Goal: Information Seeking & Learning: Find specific fact

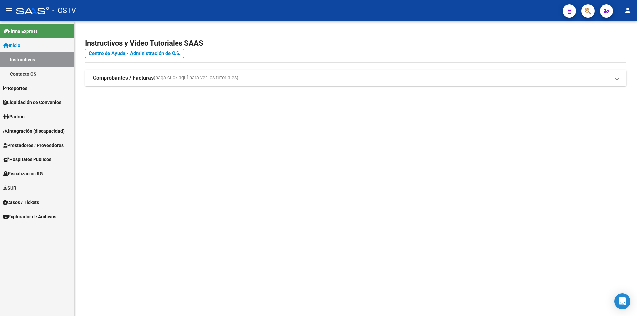
click at [582, 10] on button "button" at bounding box center [587, 10] width 13 height 13
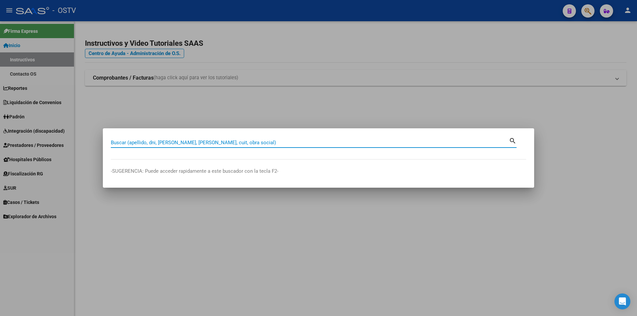
paste input "95182346"
type input "95182346"
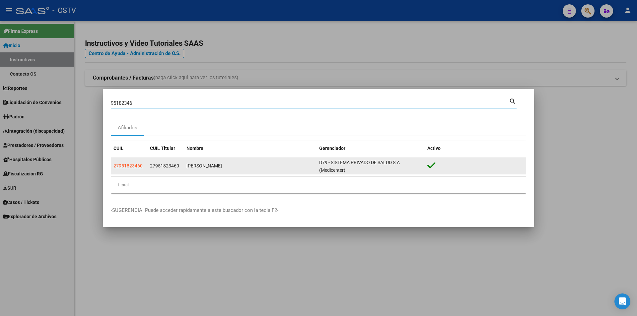
click at [145, 164] on datatable-body-cell "27951823460" at bounding box center [129, 166] width 36 height 16
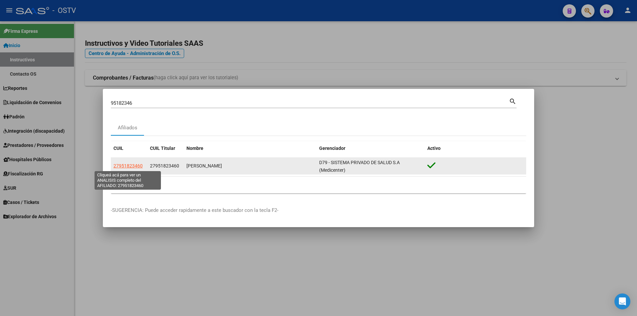
click at [138, 165] on span "27951823460" at bounding box center [127, 165] width 29 height 5
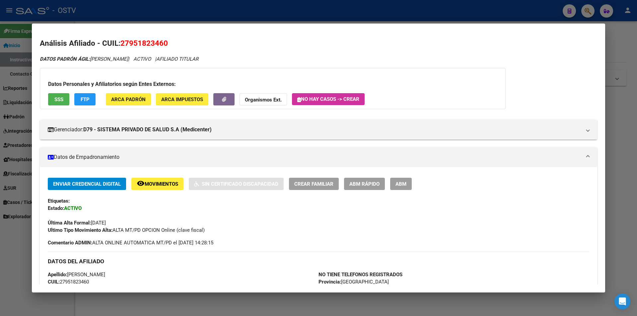
drag, startPoint x: 86, startPoint y: 224, endPoint x: 144, endPoint y: 221, distance: 58.1
click at [144, 221] on div "Última Alta Formal: [DATE]" at bounding box center [318, 219] width 541 height 15
click at [60, 102] on span "SSS" at bounding box center [58, 99] width 9 height 6
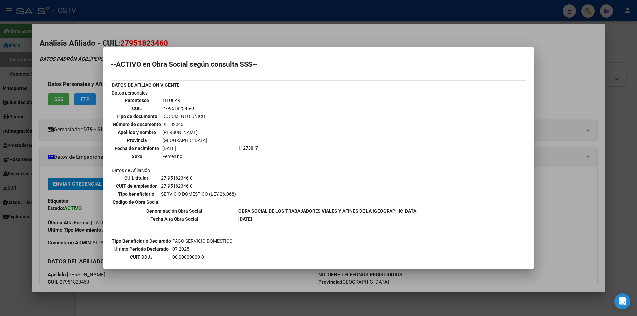
drag, startPoint x: 233, startPoint y: 218, endPoint x: 278, endPoint y: 222, distance: 45.0
click at [278, 222] on table "DATOS DE AFILIACION VIGENTE Datos personales Parentesco TITULAR CUIL 27-9518234…" at bounding box center [265, 152] width 308 height 143
click at [98, 112] on div at bounding box center [318, 158] width 637 height 316
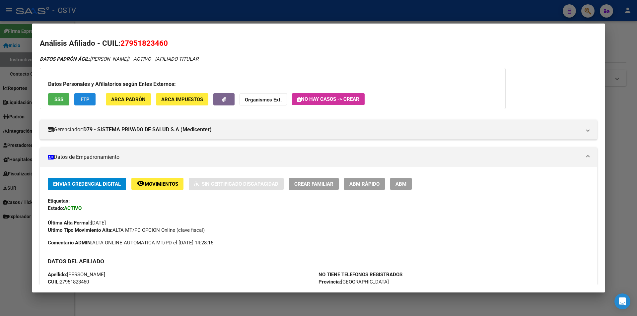
click at [85, 104] on button "FTP" at bounding box center [84, 99] width 21 height 12
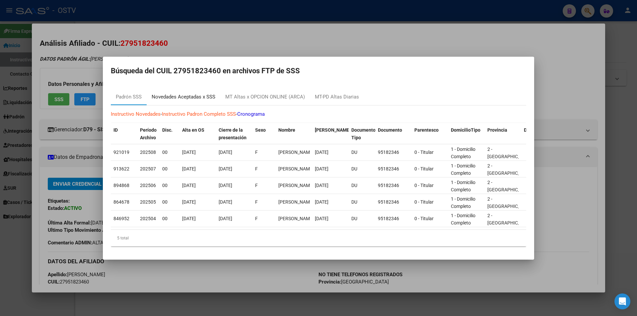
click at [193, 95] on div "Novedades Aceptadas x SSS" at bounding box center [184, 97] width 64 height 8
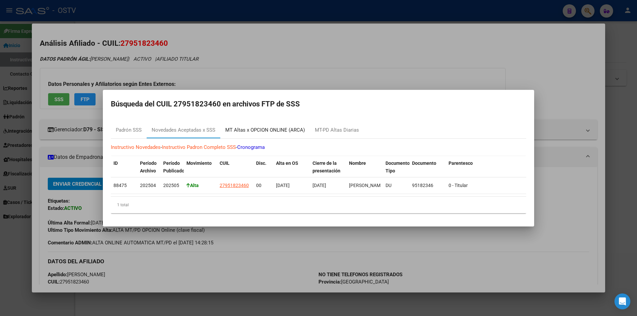
click at [257, 123] on div "MT Altas x OPCION ONLINE (ARCA)" at bounding box center [265, 130] width 90 height 16
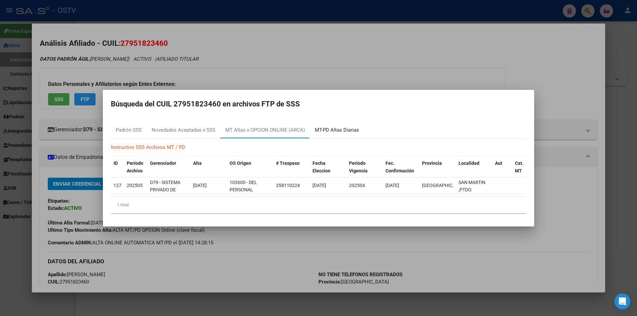
click at [335, 131] on div "MT-PD Altas Diarias" at bounding box center [337, 130] width 44 height 8
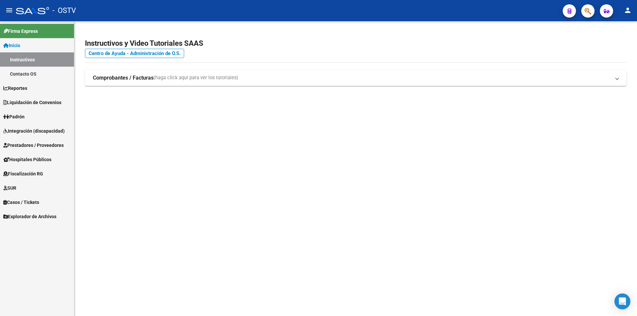
click at [36, 45] on link "Inicio" at bounding box center [37, 45] width 74 height 14
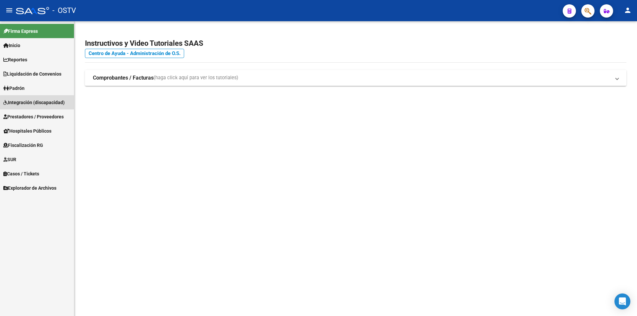
click at [54, 109] on link "Integración (discapacidad)" at bounding box center [37, 102] width 74 height 14
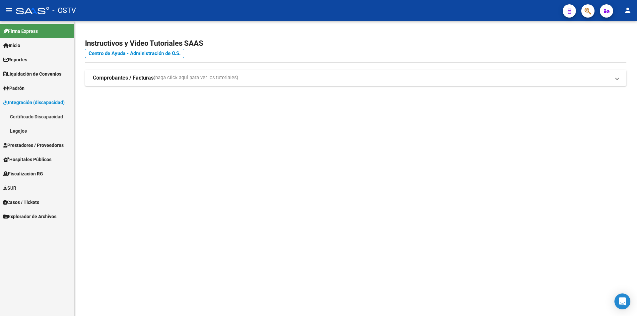
click at [56, 145] on span "Prestadores / Proveedores" at bounding box center [33, 145] width 60 height 7
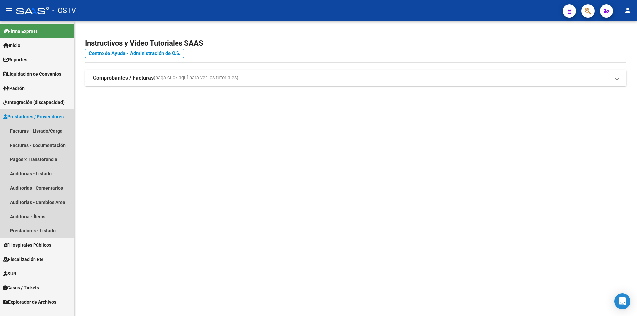
click at [25, 123] on link "Prestadores / Proveedores" at bounding box center [37, 116] width 74 height 14
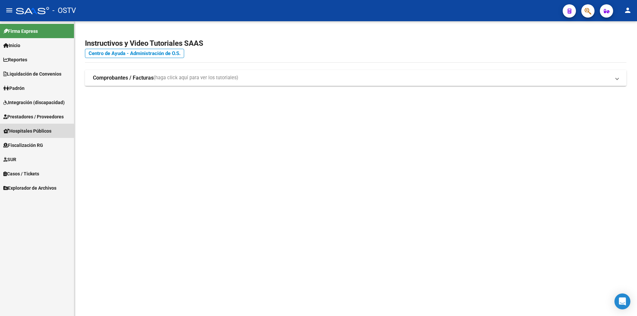
click at [35, 132] on span "Hospitales Públicos" at bounding box center [27, 130] width 48 height 7
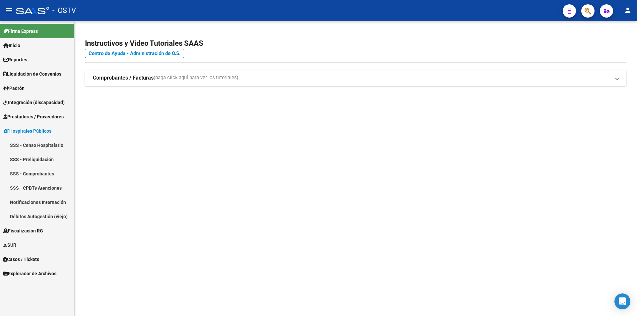
click at [39, 159] on link "SSS - Preliquidación" at bounding box center [37, 159] width 74 height 14
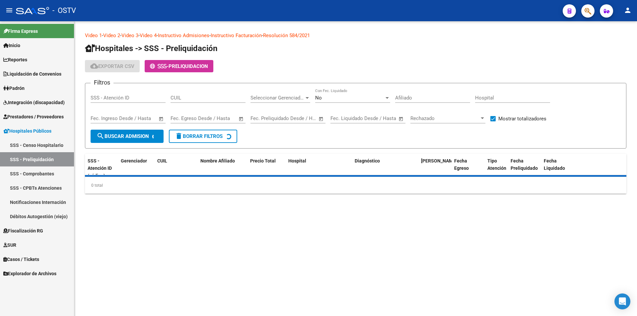
click at [44, 207] on link "Notificaciones Internación" at bounding box center [37, 202] width 74 height 14
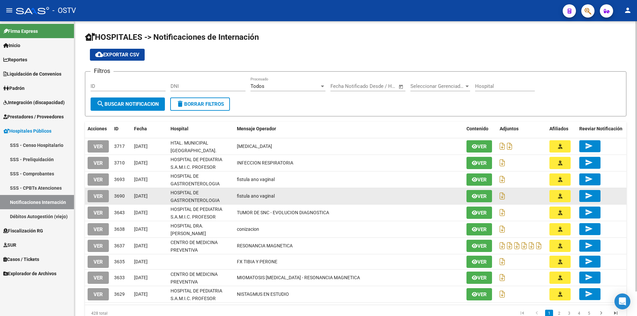
scroll to position [27, 0]
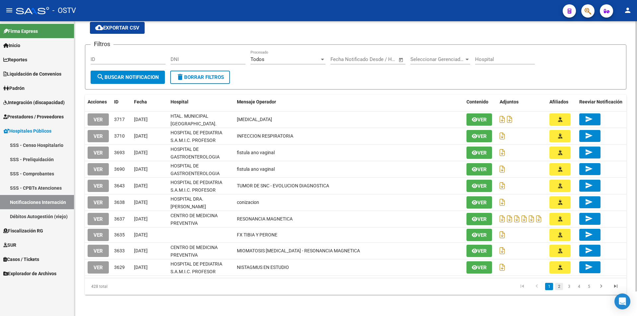
click at [556, 286] on link "2" at bounding box center [559, 286] width 8 height 7
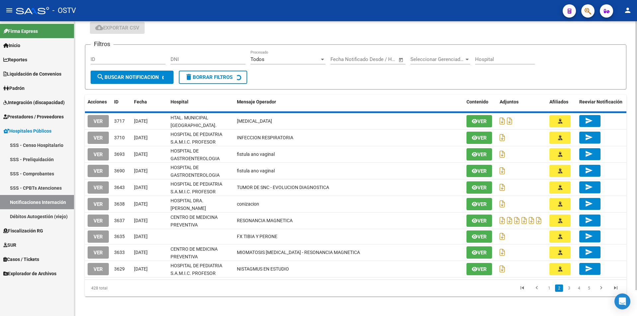
scroll to position [23, 0]
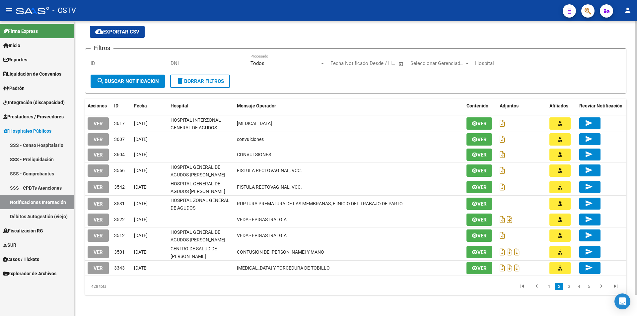
click at [556, 286] on link "2" at bounding box center [559, 286] width 8 height 7
click at [565, 285] on link "3" at bounding box center [569, 286] width 8 height 7
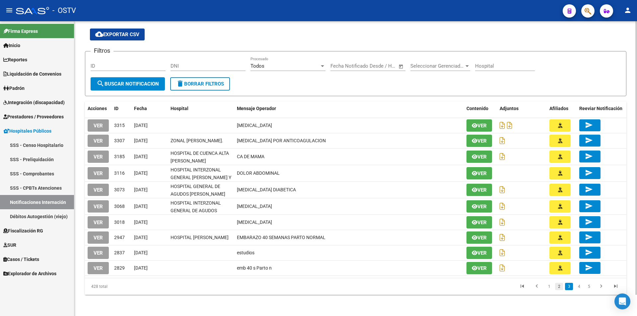
click at [562, 284] on link "2" at bounding box center [559, 286] width 8 height 7
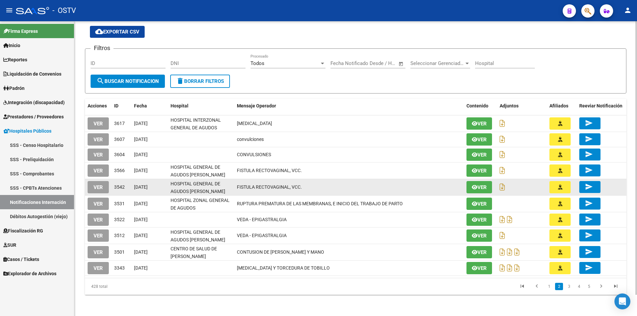
click at [88, 189] on button "VER" at bounding box center [98, 187] width 21 height 12
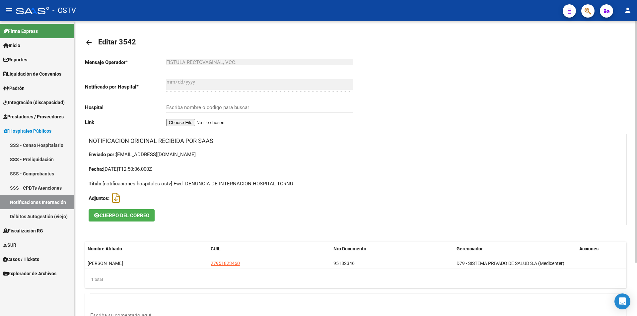
type input "HOSPITAL GENERAL DE AGUDOS DR. ENRIQUE TORNU"
click at [129, 212] on button "CUERPO DEL CORREO" at bounding box center [122, 215] width 66 height 12
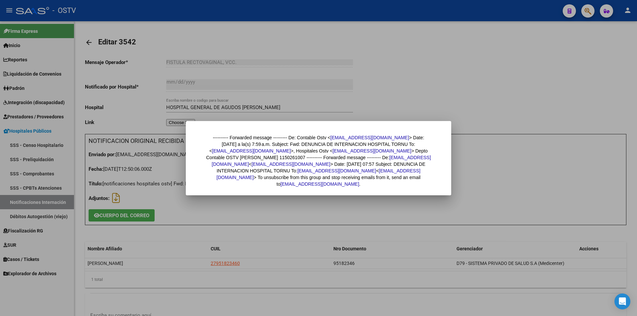
click at [131, 205] on div at bounding box center [318, 158] width 637 height 316
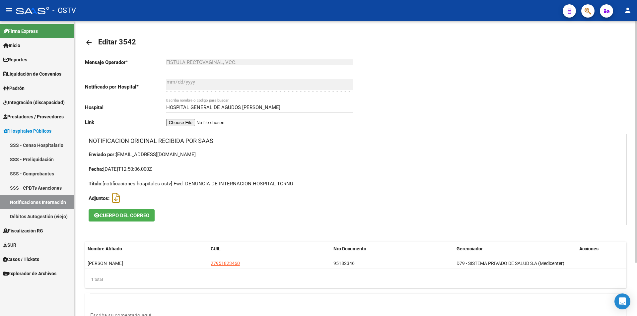
click at [120, 200] on link at bounding box center [118, 198] width 12 height 6
click at [511, 22] on div "arrow_back Editar 3542 Mensaje Operador * FISTULA RECTOVAGINAL, VCC. Ingresar e…" at bounding box center [355, 201] width 562 height 360
click at [514, 20] on mat-toolbar "menu - OSTV person" at bounding box center [318, 10] width 637 height 21
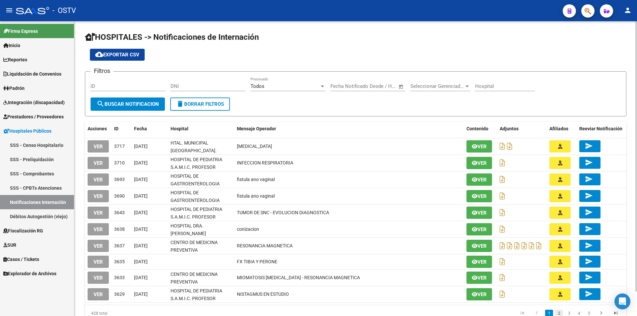
click at [559, 315] on link "2" at bounding box center [559, 313] width 8 height 7
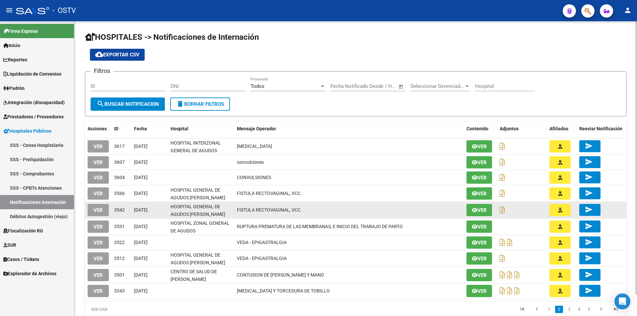
scroll to position [9, 0]
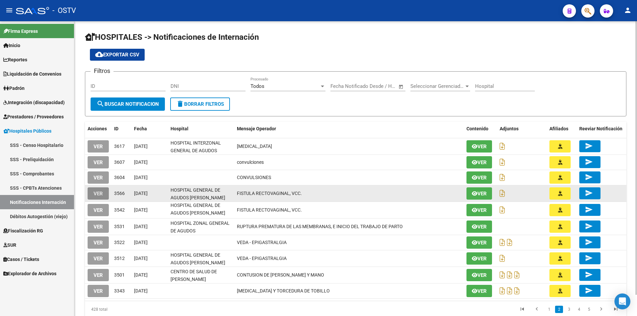
click at [98, 194] on span "VER" at bounding box center [97, 194] width 9 height 6
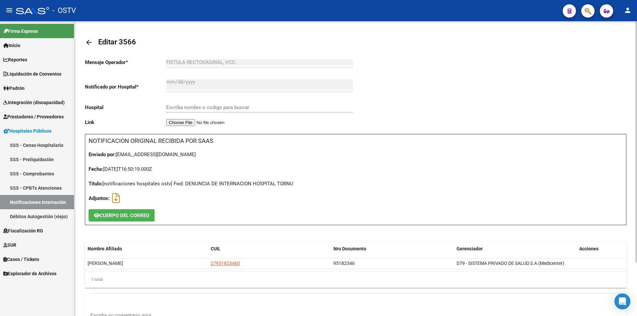
type input "HOSPITAL GENERAL DE AGUDOS DR. ENRIQUE TORNU"
click at [117, 198] on icon at bounding box center [116, 198] width 8 height 0
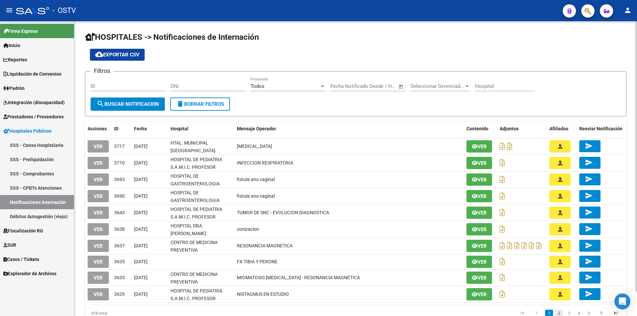
click at [558, 312] on link "2" at bounding box center [559, 313] width 8 height 7
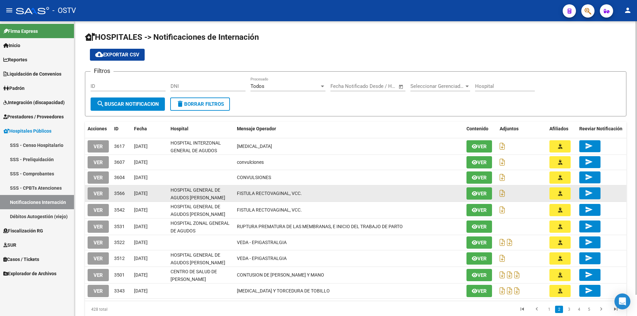
click at [87, 195] on datatable-body-cell "VER" at bounding box center [98, 193] width 27 height 16
click at [94, 197] on button "VER" at bounding box center [98, 193] width 21 height 12
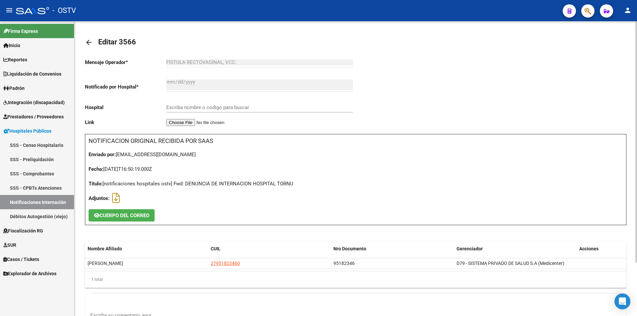
type input "HOSPITAL GENERAL DE AGUDOS DR. ENRIQUE TORNU"
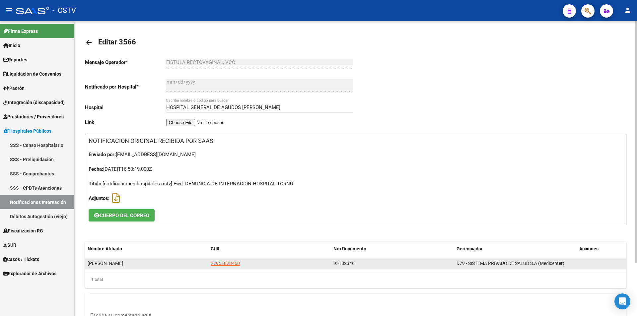
click at [342, 267] on datatable-body-cell "95182346" at bounding box center [392, 263] width 123 height 10
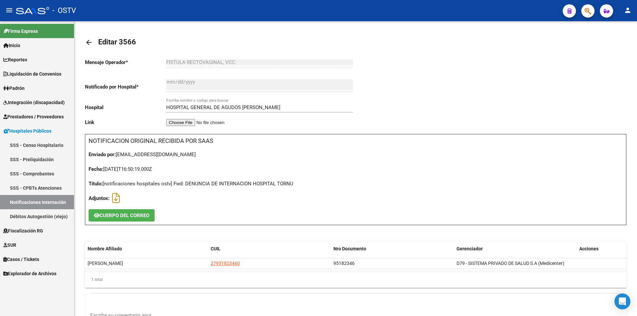
copy span "95182346"
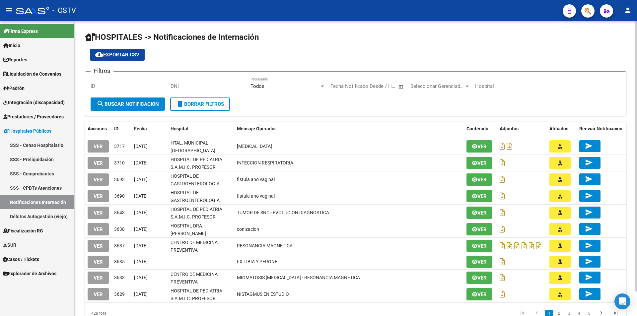
click at [240, 86] on input "DNI" at bounding box center [207, 86] width 75 height 6
paste input "95182346"
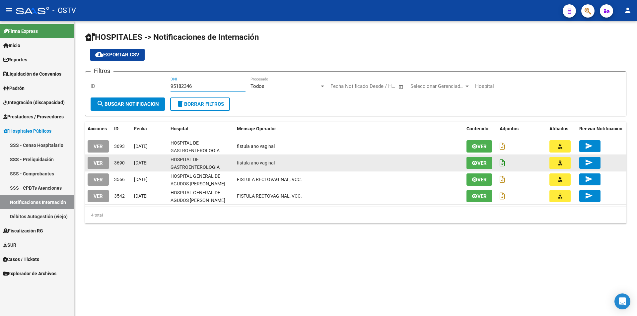
type input "95182346"
click at [504, 160] on icon at bounding box center [501, 162] width 5 height 7
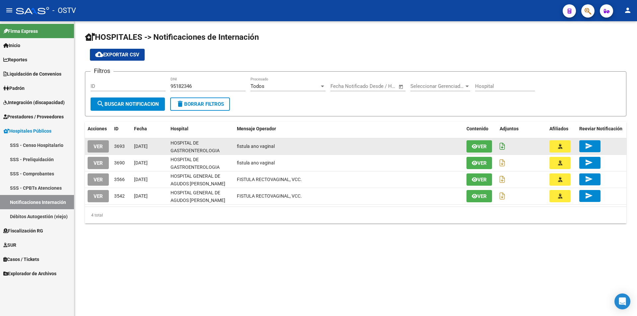
click at [504, 145] on icon at bounding box center [501, 146] width 5 height 7
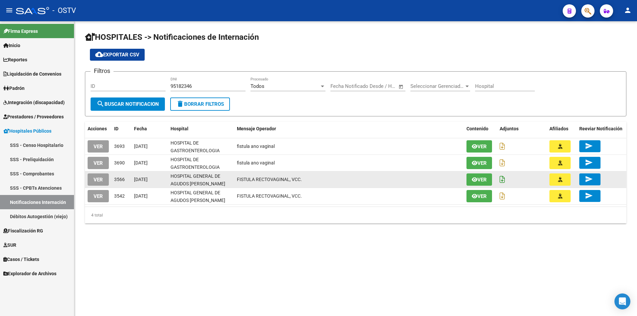
click at [502, 180] on icon at bounding box center [501, 179] width 5 height 7
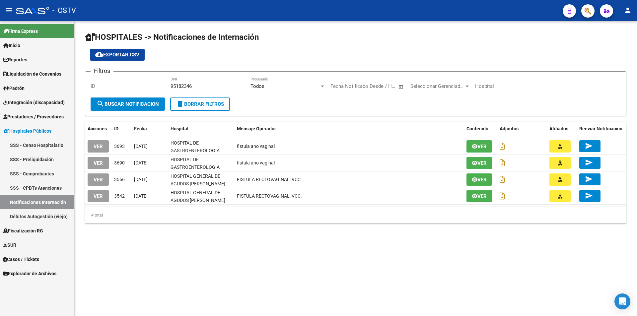
click at [349, 244] on div "HOSPITALES -> Notificaciones de Internación cloud_download Exportar CSV Filtros…" at bounding box center [355, 132] width 562 height 223
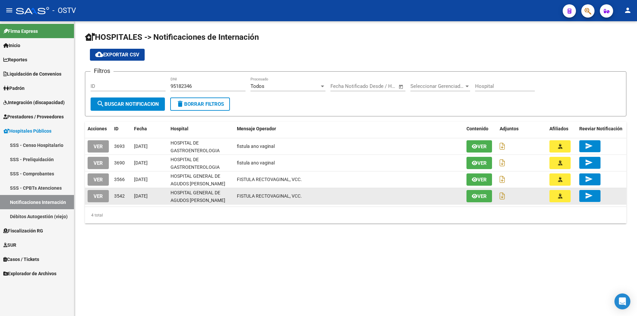
scroll to position [0, 0]
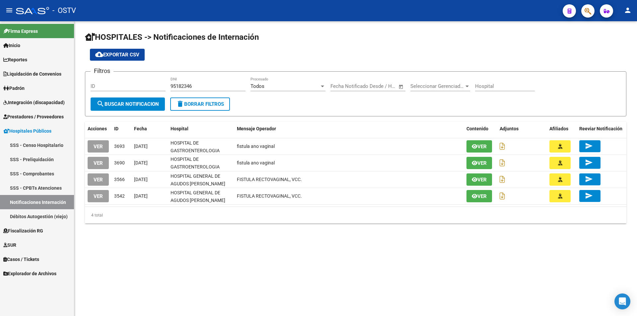
drag, startPoint x: 234, startPoint y: 163, endPoint x: 312, endPoint y: 211, distance: 91.4
click at [312, 211] on div "Acciones ID Fecha Hospital Mensaje Operador Contenido Adjuntos Afiliados Reevia…" at bounding box center [355, 173] width 541 height 102
drag, startPoint x: 312, startPoint y: 211, endPoint x: 321, endPoint y: 226, distance: 18.0
click at [312, 211] on div "4 total" at bounding box center [355, 215] width 541 height 17
click at [330, 237] on div "HOSPITALES -> Notificaciones de Internación cloud_download Exportar CSV Filtros…" at bounding box center [355, 132] width 562 height 223
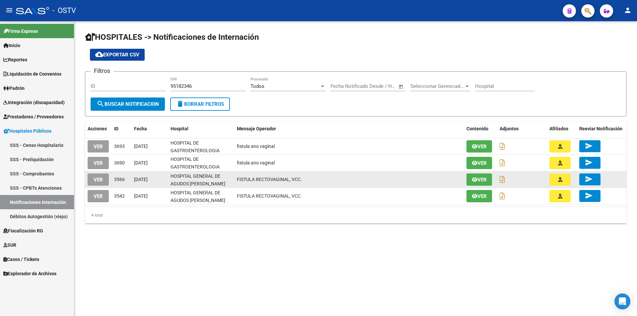
drag, startPoint x: 144, startPoint y: 177, endPoint x: 176, endPoint y: 187, distance: 33.2
click at [176, 187] on div "VER 3566 30/07/2025 HOSPITAL GENERAL DE AGUDOS DR. ENRIQUE TORNU FISTULA RECTOV…" at bounding box center [355, 179] width 541 height 17
click at [142, 186] on datatable-body-cell "30/07/2025" at bounding box center [149, 179] width 36 height 16
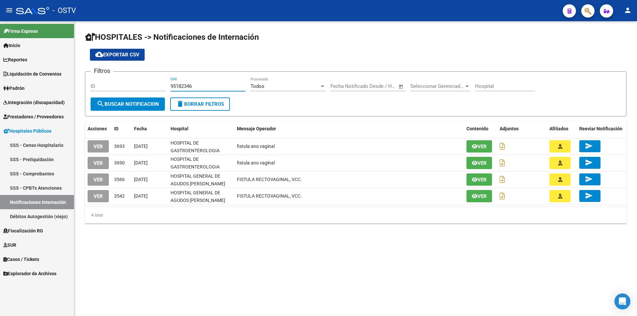
click at [177, 89] on input "95182346" at bounding box center [207, 86] width 75 height 6
click at [177, 89] on div "95182346 DNI" at bounding box center [207, 84] width 75 height 14
paste input "95182346"
type input "95182346"
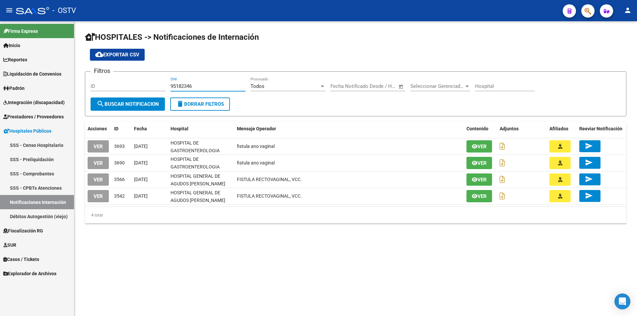
click at [271, 237] on div "HOSPITALES -> Notificaciones de Internación cloud_download Exportar CSV Filtros…" at bounding box center [355, 132] width 562 height 223
click at [17, 143] on link "SSS - Censo Hospitalario" at bounding box center [37, 145] width 74 height 14
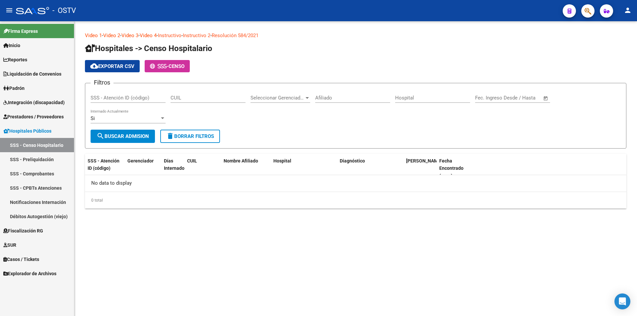
click at [47, 158] on link "SSS - Preliquidación" at bounding box center [37, 159] width 74 height 14
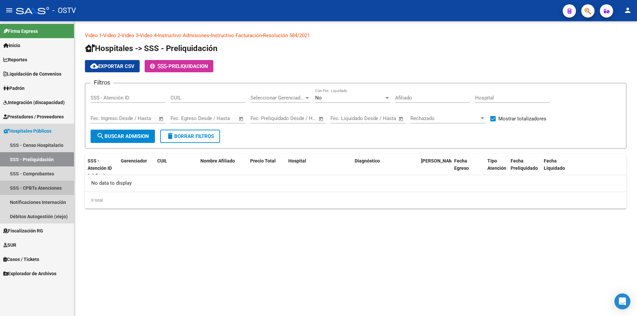
click at [49, 181] on link "SSS - CPBTs Atenciones" at bounding box center [37, 188] width 74 height 14
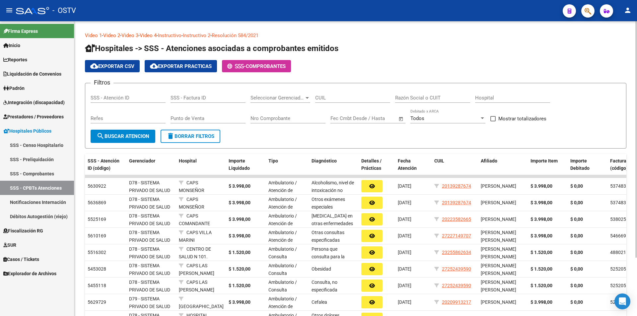
click at [332, 99] on input "CUIL" at bounding box center [352, 98] width 75 height 6
drag, startPoint x: 592, startPoint y: 17, endPoint x: 591, endPoint y: 11, distance: 5.7
click at [592, 15] on div at bounding box center [585, 11] width 19 height 14
click at [591, 11] on button "button" at bounding box center [587, 10] width 13 height 13
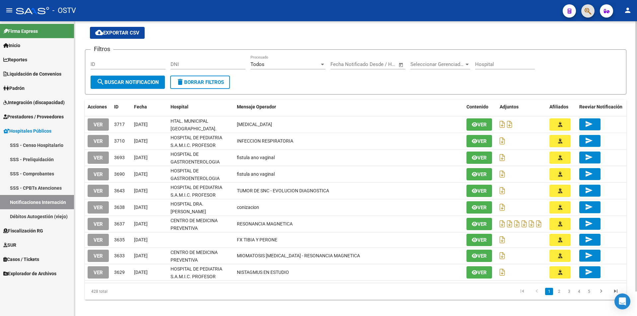
scroll to position [27, 0]
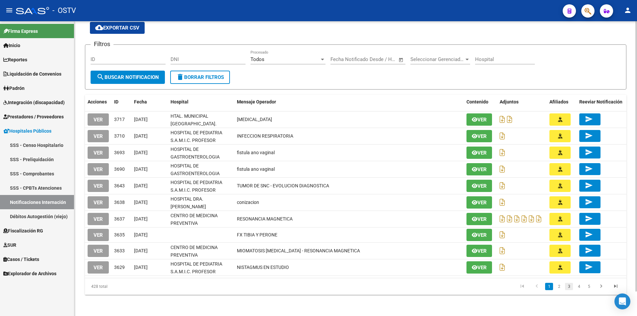
click at [570, 287] on link "3" at bounding box center [569, 286] width 8 height 7
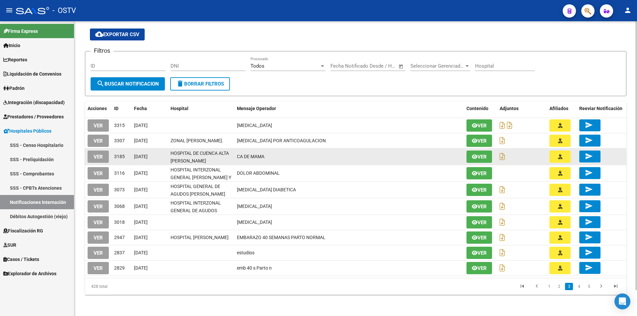
scroll to position [23, 0]
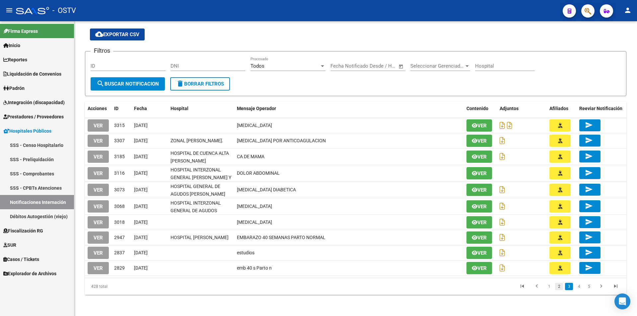
click at [557, 285] on link "2" at bounding box center [559, 286] width 8 height 7
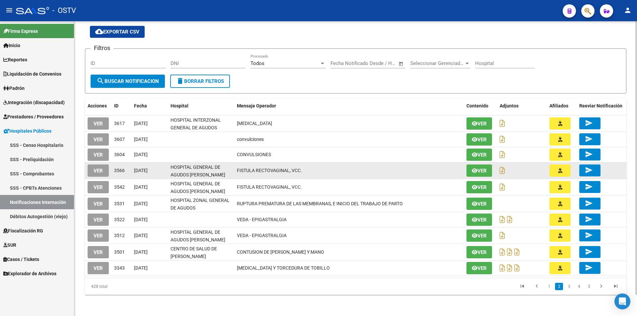
click at [96, 168] on span "VER" at bounding box center [97, 171] width 9 height 6
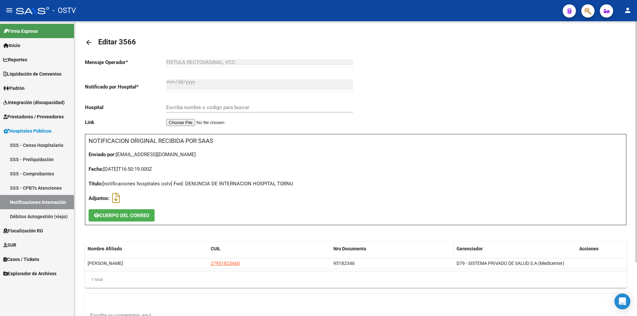
type input "HOSPITAL GENERAL DE AGUDOS DR. ENRIQUE TORNU"
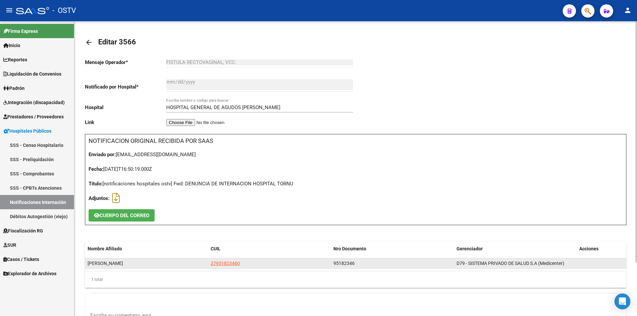
drag, startPoint x: 246, startPoint y: 264, endPoint x: 202, endPoint y: 265, distance: 44.1
click at [202, 265] on div "ARANDA RAQUEL 27951823460 95182346 D79 - SISTEMA PRIVADO DE SALUD S.A (Medicent…" at bounding box center [355, 263] width 541 height 11
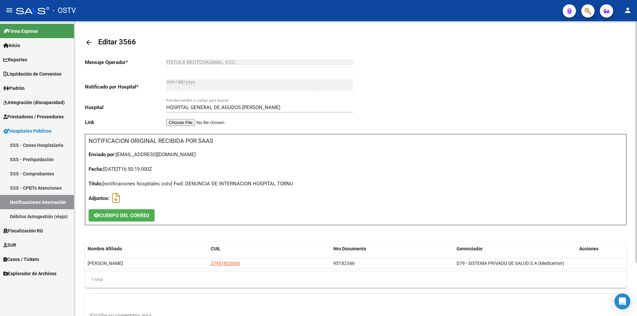
copy div "27951823460"
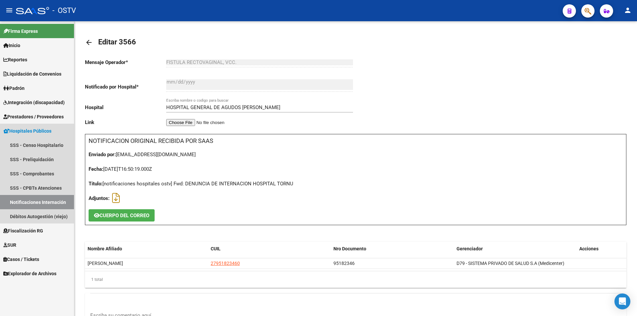
click at [51, 126] on link "Hospitales Públicos" at bounding box center [37, 131] width 74 height 14
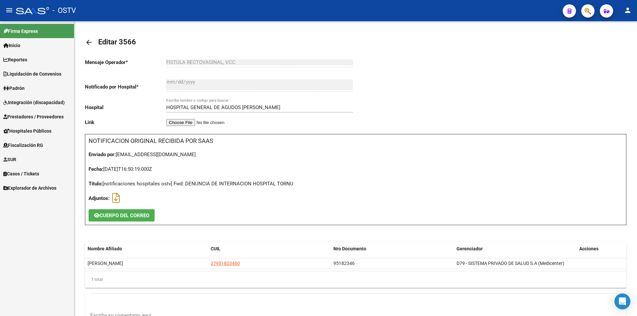
click at [51, 97] on link "Integración (discapacidad)" at bounding box center [37, 102] width 74 height 14
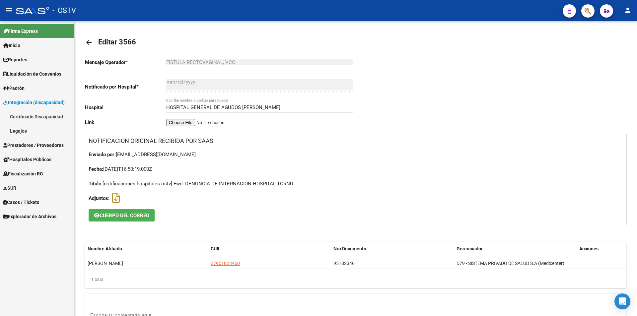
click at [51, 101] on span "Integración (discapacidad)" at bounding box center [33, 102] width 61 height 7
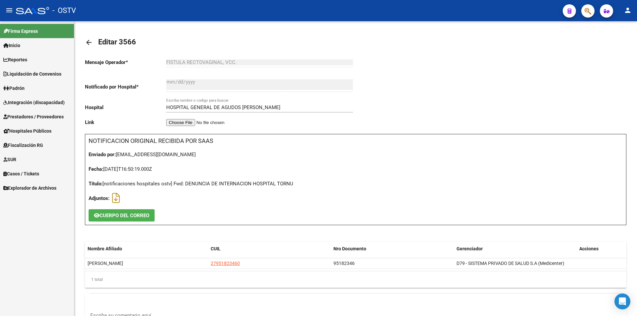
click at [43, 129] on span "Hospitales Públicos" at bounding box center [27, 130] width 48 height 7
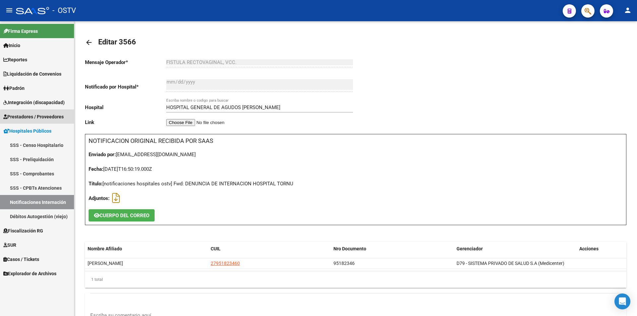
click at [47, 118] on span "Prestadores / Proveedores" at bounding box center [33, 116] width 60 height 7
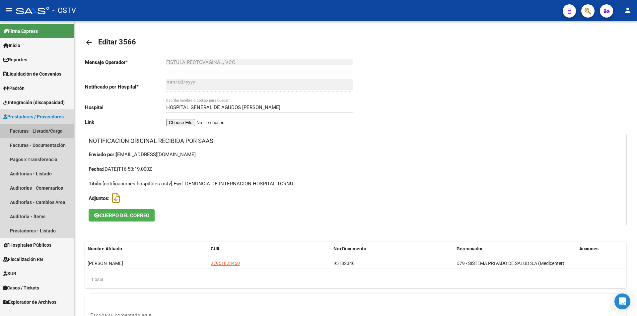
click at [48, 125] on link "Facturas - Listado/Carga" at bounding box center [37, 131] width 74 height 14
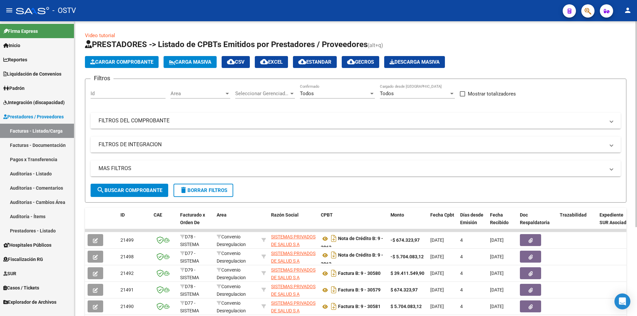
click at [192, 124] on mat-expansion-panel-header "FILTROS DEL COMPROBANTE" at bounding box center [356, 121] width 530 height 16
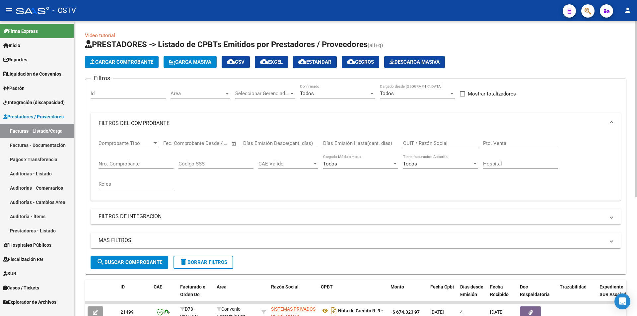
click at [250, 208] on div "Filtros Id Area Area Seleccionar Gerenciador Seleccionar Gerenciador Todos Conf…" at bounding box center [356, 169] width 530 height 171
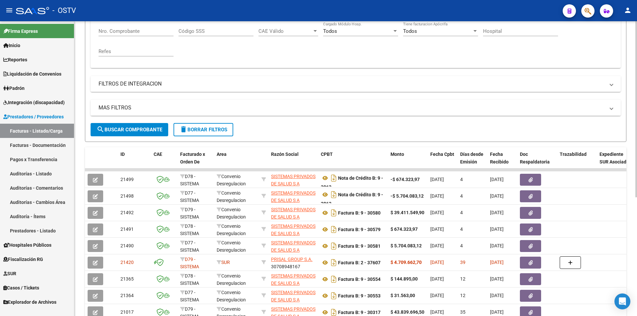
click at [134, 101] on mat-expansion-panel-header "MAS FILTROS" at bounding box center [356, 108] width 530 height 16
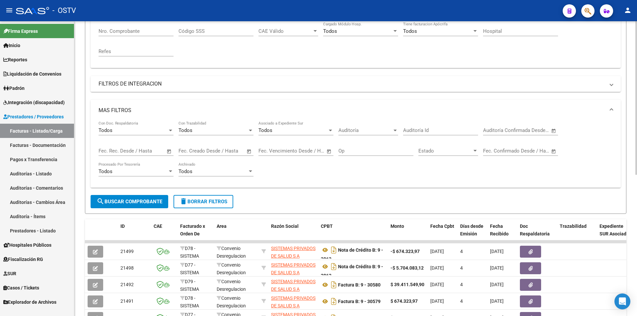
scroll to position [0, 0]
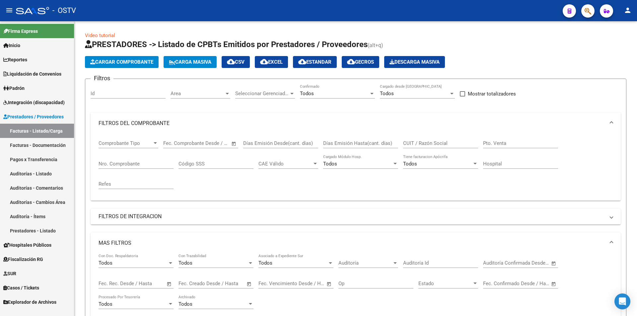
click at [45, 146] on link "Facturas - Documentación" at bounding box center [37, 145] width 74 height 14
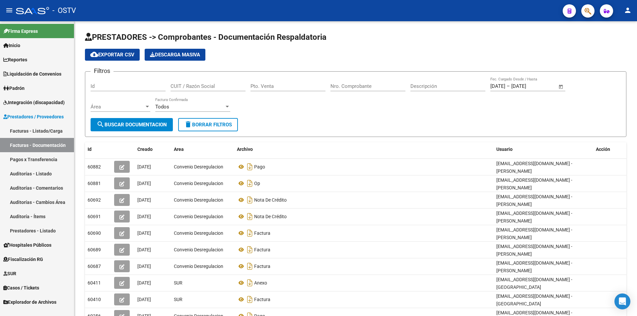
click at [56, 177] on link "Auditorías - Listado" at bounding box center [37, 173] width 74 height 14
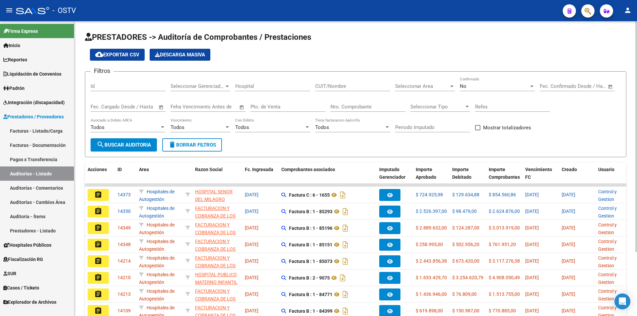
click at [381, 84] on input "CUIT/Nombre" at bounding box center [352, 86] width 75 height 6
paste input "27951823460"
type input "27951823460"
click at [132, 142] on button "search Buscar Auditoria" at bounding box center [124, 144] width 66 height 13
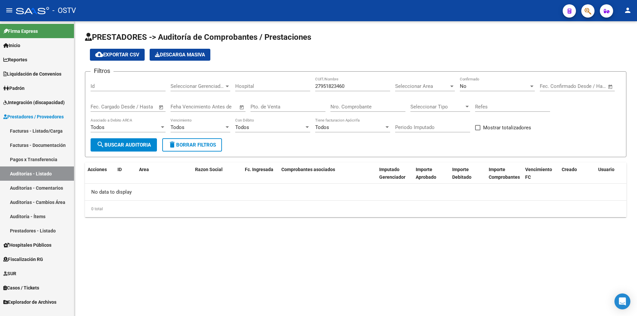
click at [338, 88] on input "27951823460" at bounding box center [352, 86] width 75 height 6
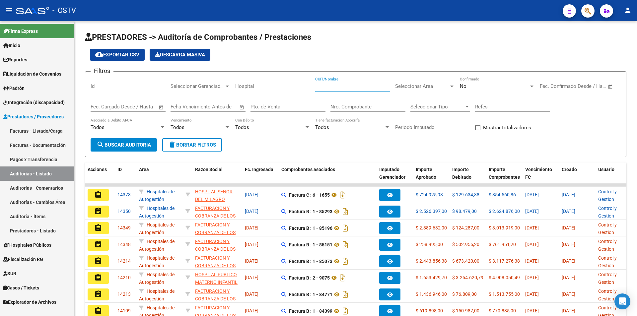
click at [63, 137] on link "Facturas - Listado/Carga" at bounding box center [37, 131] width 74 height 14
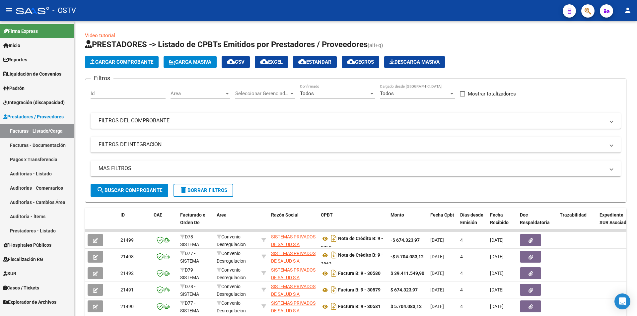
click at [48, 144] on link "Facturas - Documentación" at bounding box center [37, 145] width 74 height 14
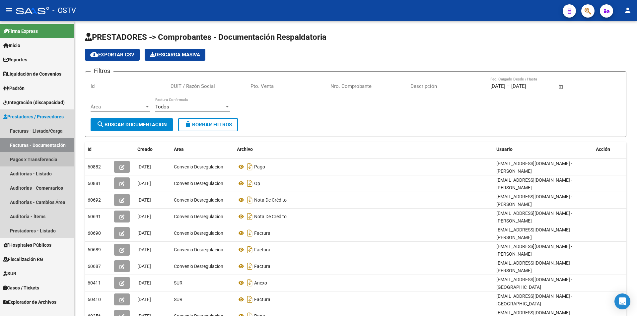
click at [49, 157] on link "Pagos x Transferencia" at bounding box center [37, 159] width 74 height 14
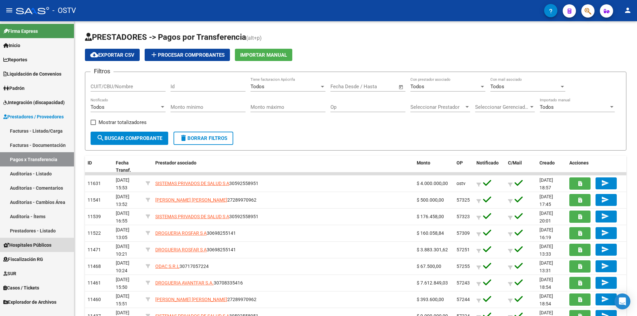
click at [18, 249] on link "Hospitales Públicos" at bounding box center [37, 245] width 74 height 14
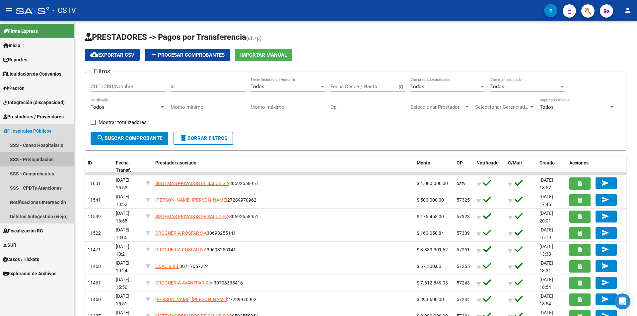
click at [30, 161] on link "SSS - Preliquidación" at bounding box center [37, 159] width 74 height 14
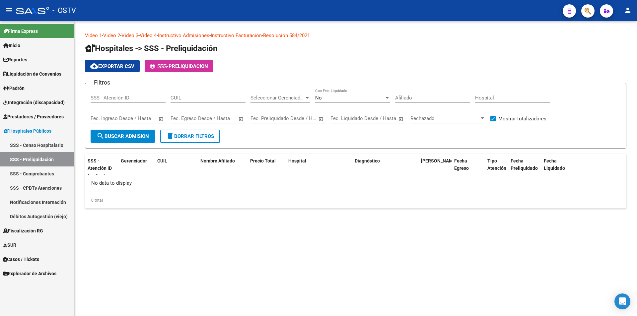
click at [222, 94] on div "CUIL" at bounding box center [207, 96] width 75 height 14
click at [66, 174] on link "SSS - Comprobantes" at bounding box center [37, 173] width 74 height 14
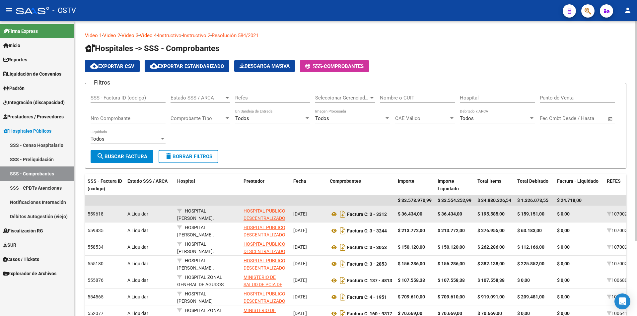
drag, startPoint x: 317, startPoint y: 212, endPoint x: 305, endPoint y: 213, distance: 11.6
click at [305, 213] on span "13/08/2024" at bounding box center [300, 213] width 14 height 5
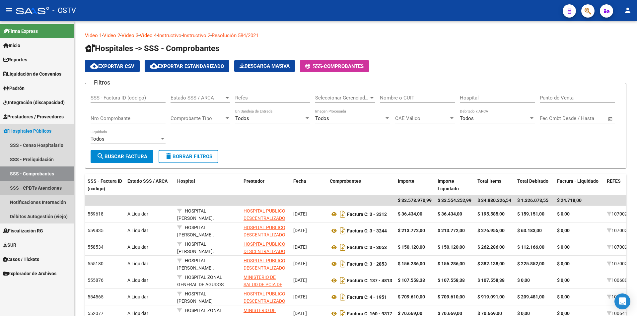
click at [53, 190] on link "SSS - CPBTs Atenciones" at bounding box center [37, 188] width 74 height 14
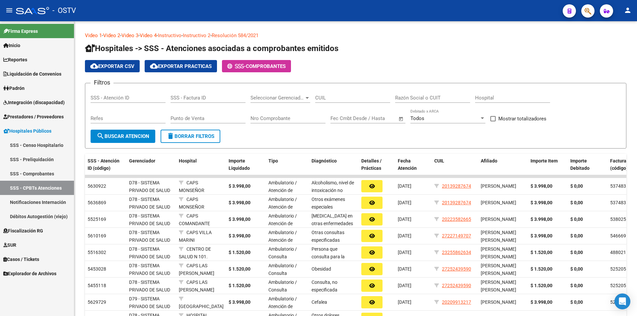
click at [26, 228] on span "Fiscalización RG" at bounding box center [23, 230] width 40 height 7
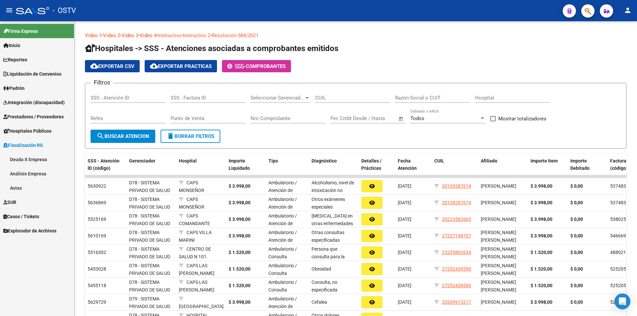
click at [42, 145] on span "Fiscalización RG" at bounding box center [23, 145] width 40 height 7
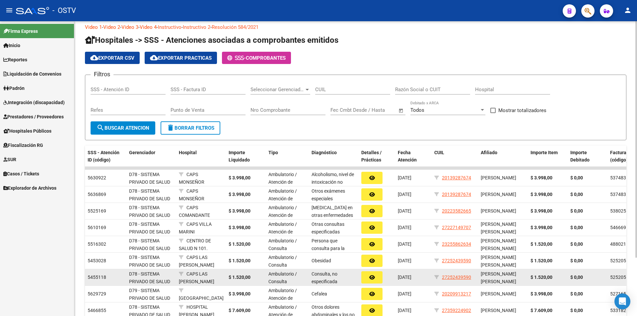
scroll to position [33, 0]
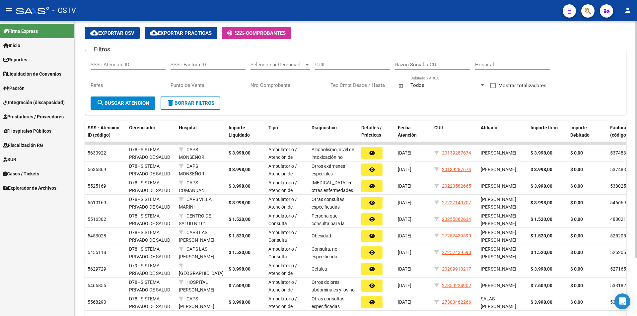
click at [287, 98] on form "Filtros SSS - Atención ID SSS - Factura ID Seleccionar Gerenciador Seleccionar …" at bounding box center [355, 83] width 541 height 66
click at [238, 130] on span "Importe Liquidado" at bounding box center [238, 131] width 21 height 13
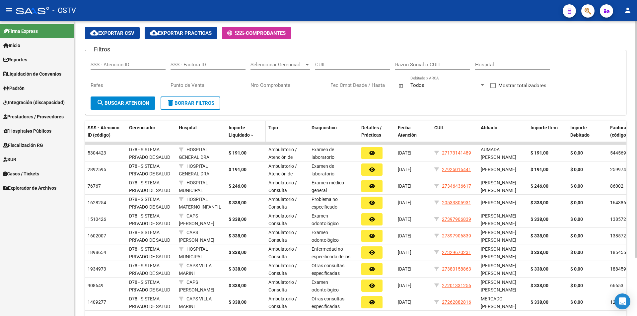
click at [238, 130] on span "Importe Liquidado" at bounding box center [238, 131] width 21 height 13
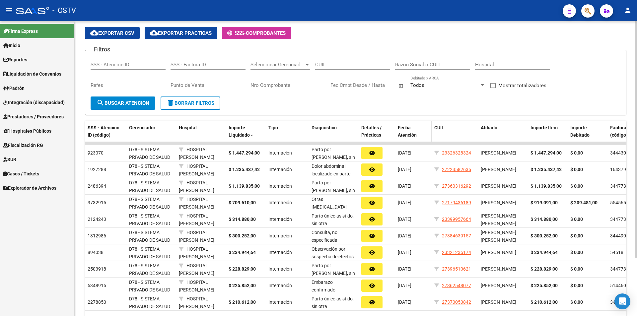
click at [405, 128] on span "Fecha Atención" at bounding box center [407, 131] width 19 height 13
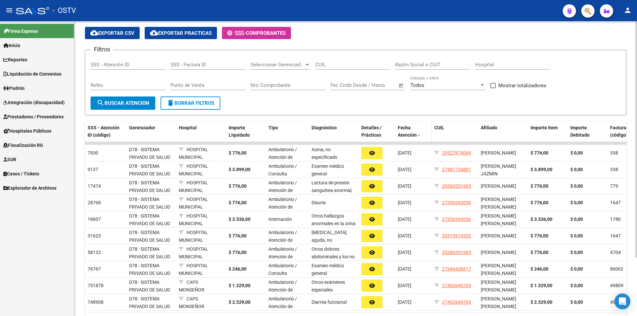
click at [405, 128] on span "Fecha Atención" at bounding box center [407, 131] width 19 height 13
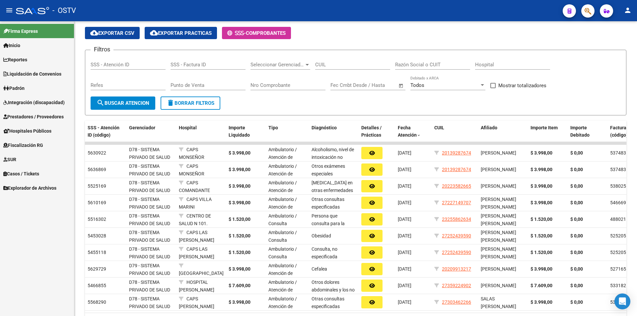
click at [63, 94] on link "Padrón" at bounding box center [37, 88] width 74 height 14
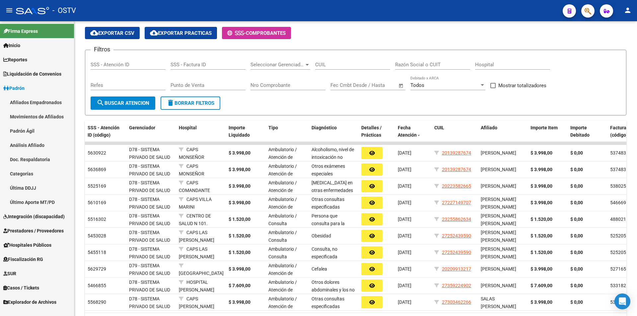
click at [63, 88] on link "Padrón" at bounding box center [37, 88] width 74 height 14
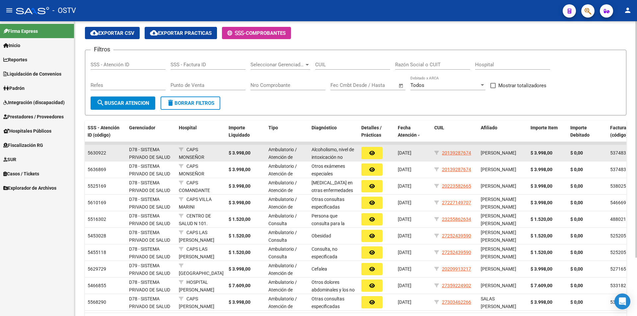
drag, startPoint x: 401, startPoint y: 153, endPoint x: 409, endPoint y: 153, distance: 9.0
click at [409, 153] on span "29/02/2024" at bounding box center [405, 152] width 14 height 5
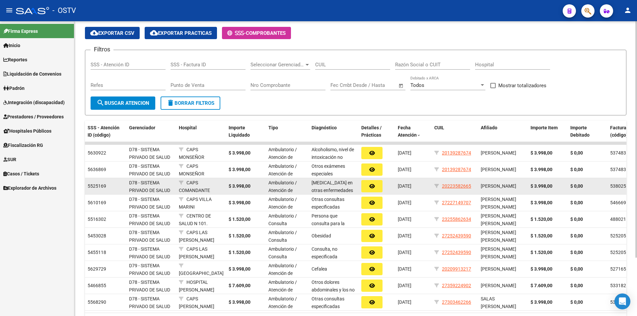
click at [408, 183] on span "29/02/2024" at bounding box center [405, 185] width 14 height 5
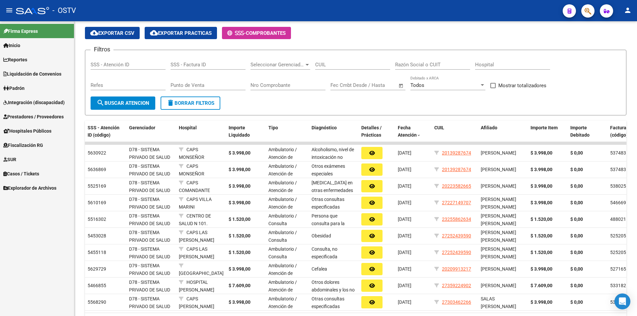
click at [59, 181] on link "Explorador de Archivos" at bounding box center [37, 188] width 74 height 14
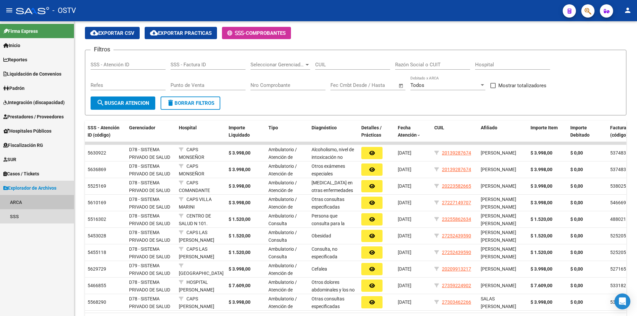
click at [48, 206] on link "ARCA" at bounding box center [37, 202] width 74 height 14
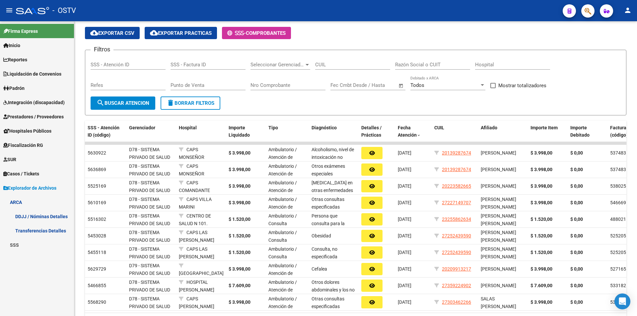
click at [48, 206] on link "ARCA" at bounding box center [37, 202] width 74 height 14
click at [46, 214] on link "SSS" at bounding box center [37, 216] width 74 height 14
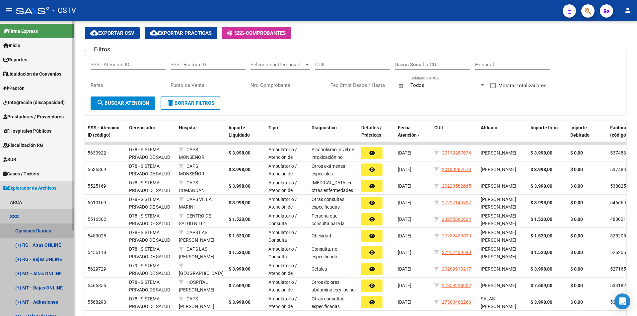
click at [49, 229] on link "Opciones Diarias" at bounding box center [37, 230] width 74 height 14
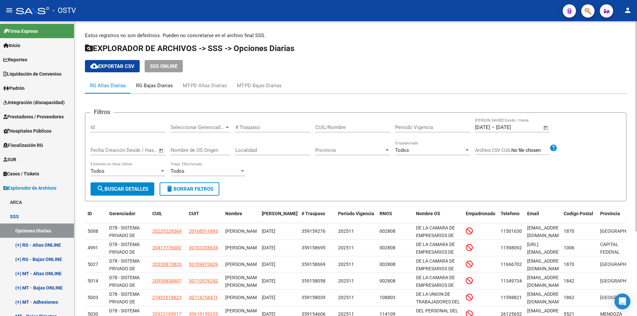
click at [166, 82] on div "RG Bajas Diarias" at bounding box center [154, 86] width 47 height 16
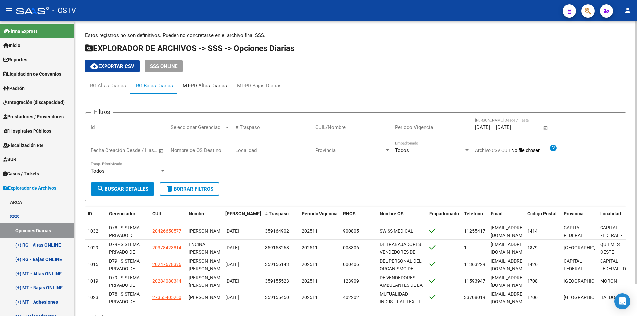
click at [221, 78] on div "MT-PD Altas Diarias" at bounding box center [205, 86] width 54 height 16
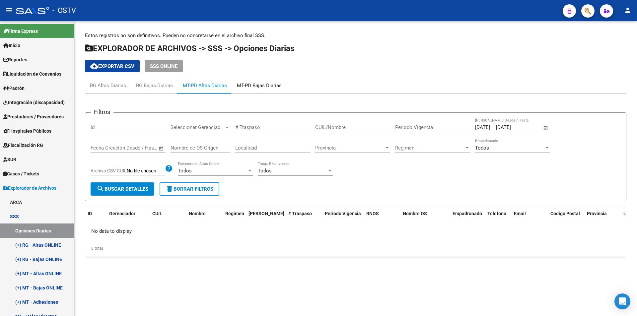
click at [260, 84] on div "MT-PD Bajas Diarias" at bounding box center [259, 85] width 45 height 7
click at [40, 260] on link "(+) RG - Bajas ONLINE" at bounding box center [37, 259] width 74 height 14
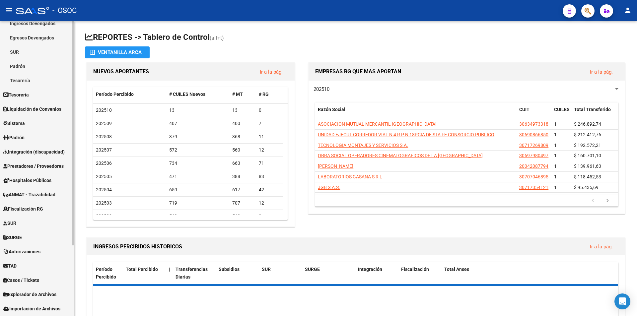
scroll to position [93, 0]
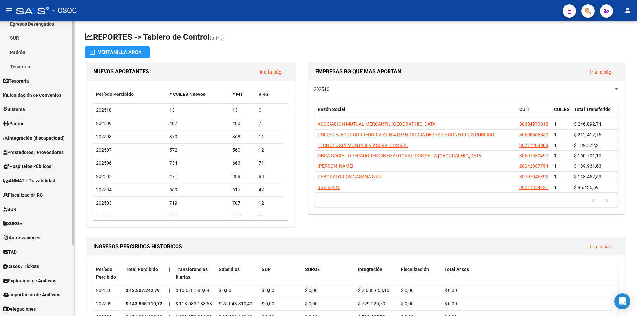
click at [25, 245] on link "TAD" at bounding box center [37, 252] width 74 height 14
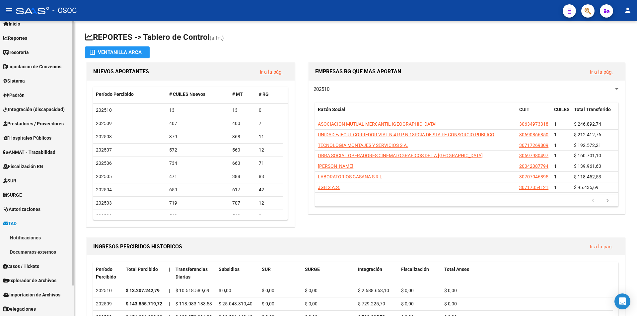
click at [24, 271] on link "Casos / Tickets" at bounding box center [37, 266] width 74 height 14
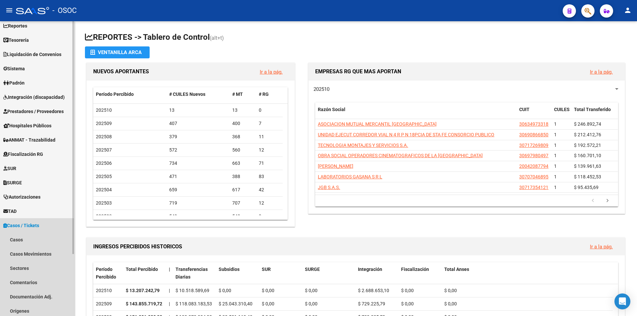
click at [25, 229] on link "Casos / Tickets" at bounding box center [37, 225] width 74 height 14
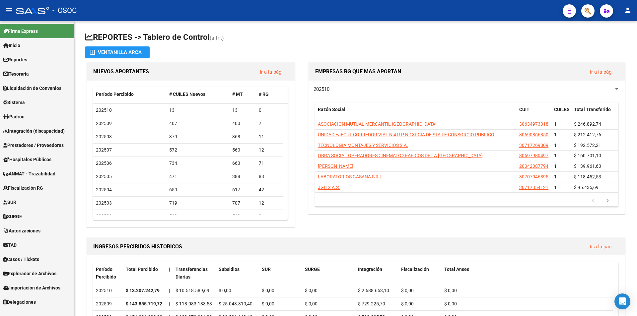
scroll to position [0, 0]
click at [29, 241] on link "TAD" at bounding box center [37, 245] width 74 height 14
click at [29, 253] on link "Notificaciones" at bounding box center [37, 259] width 74 height 14
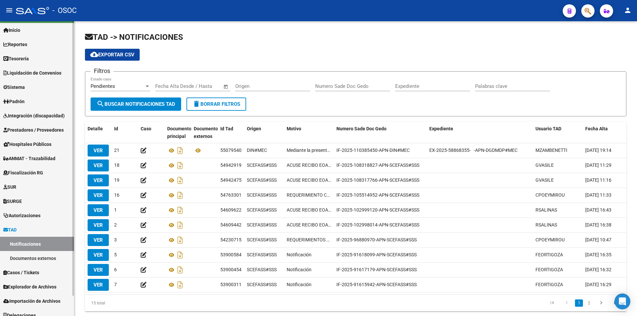
scroll to position [22, 0]
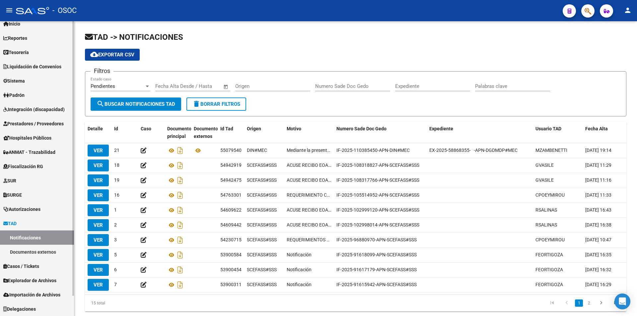
click at [50, 221] on link "TAD" at bounding box center [37, 223] width 74 height 14
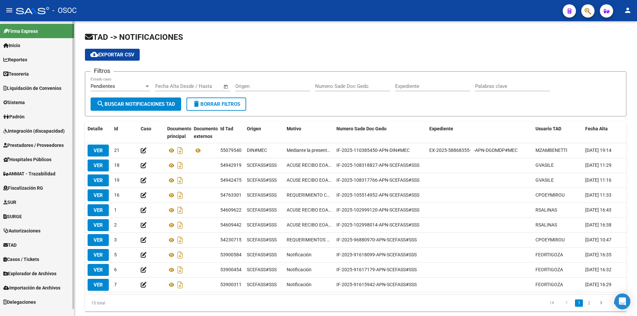
scroll to position [0, 0]
click at [84, 259] on div "TAD -> NOTIFICACIONES cloud_download Exportar CSV Filtros Pendientes Estado cas…" at bounding box center [355, 176] width 562 height 311
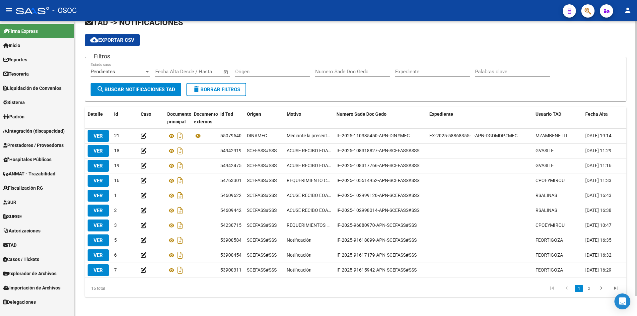
scroll to position [22, 0]
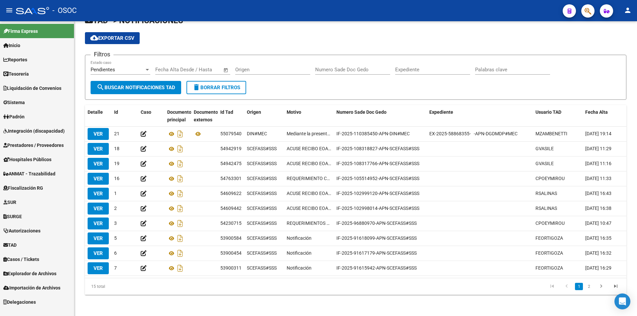
click at [56, 275] on span "Explorador de Archivos" at bounding box center [29, 273] width 53 height 7
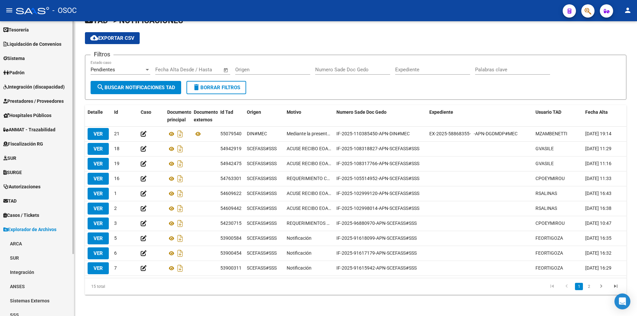
scroll to position [79, 0]
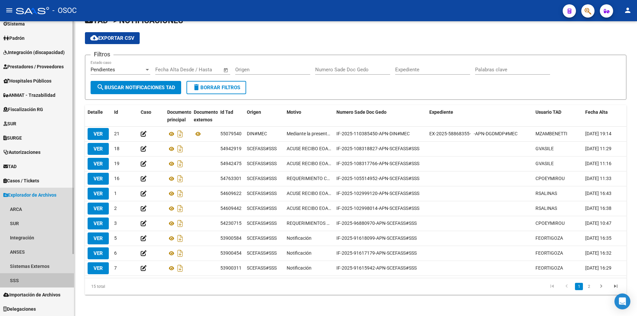
click at [43, 285] on link "SSS" at bounding box center [37, 280] width 74 height 14
click at [34, 304] on link "Opciones Diarias" at bounding box center [37, 309] width 74 height 14
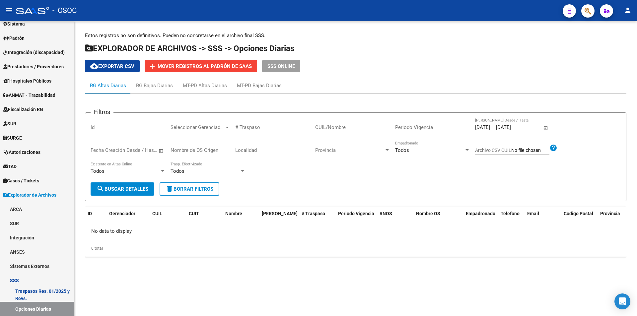
click at [279, 163] on div "Filtros Id Seleccionar Gerenciador Seleccionar Gerenciador # Traspaso CUIL/Nomb…" at bounding box center [356, 150] width 530 height 64
click at [143, 91] on div "RG Bajas Diarias" at bounding box center [154, 86] width 47 height 16
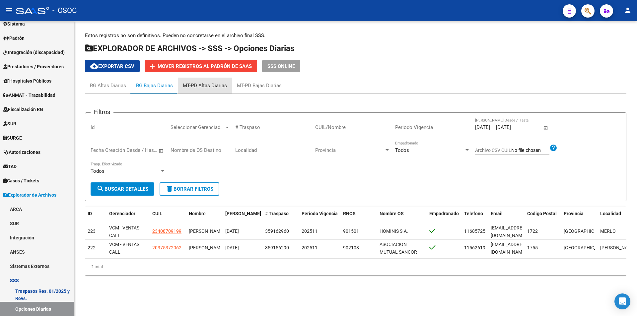
click at [217, 88] on div "MT-PD Altas Diarias" at bounding box center [205, 85] width 44 height 7
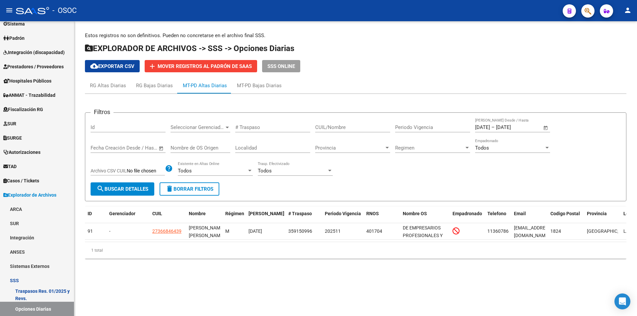
click at [269, 75] on div "Estos registros no son definitivos. Pueden no concretarse en el archivo final S…" at bounding box center [355, 148] width 541 height 232
click at [263, 83] on div "MT-PD Bajas Diarias" at bounding box center [259, 85] width 45 height 7
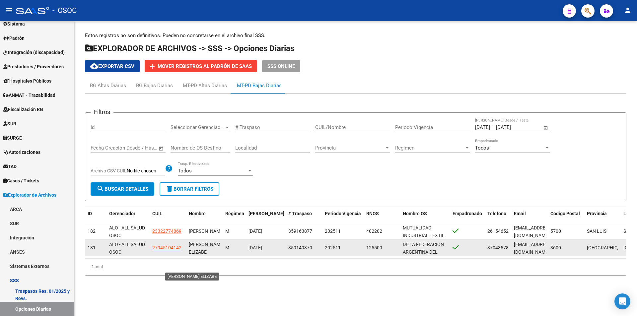
click at [200, 245] on span "ORTEGA BENITEZ LIBRADA ELIZABE" at bounding box center [206, 248] width 35 height 13
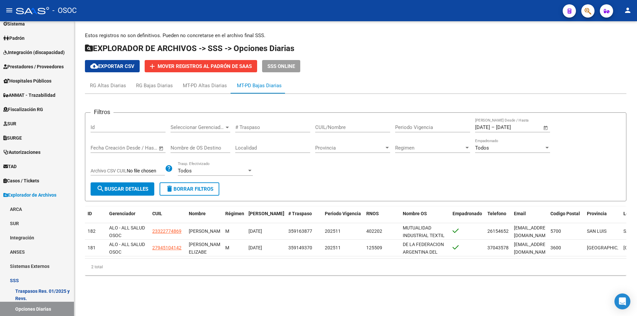
click at [147, 96] on div "Filtros Id Seleccionar Gerenciador Seleccionar Gerenciador # Traspaso CUIL/Nomb…" at bounding box center [355, 187] width 541 height 187
click at [148, 93] on div "RG Bajas Diarias" at bounding box center [154, 86] width 47 height 16
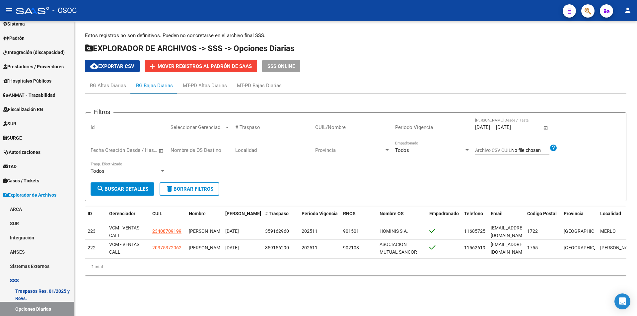
click at [409, 86] on div "RG Altas Diarias RG Bajas Diarias MT-PD Altas Diarias MT-PD Bajas Diarias" at bounding box center [355, 86] width 541 height 16
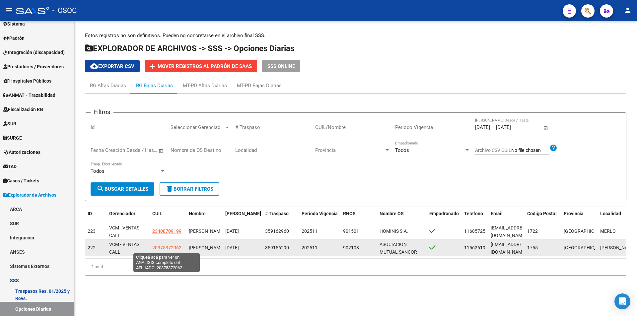
click at [156, 249] on span "20375372062" at bounding box center [166, 247] width 29 height 5
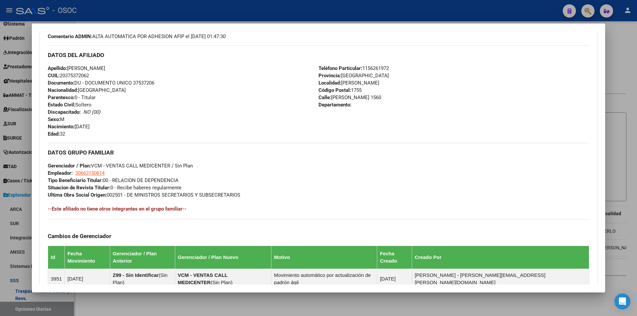
scroll to position [314, 0]
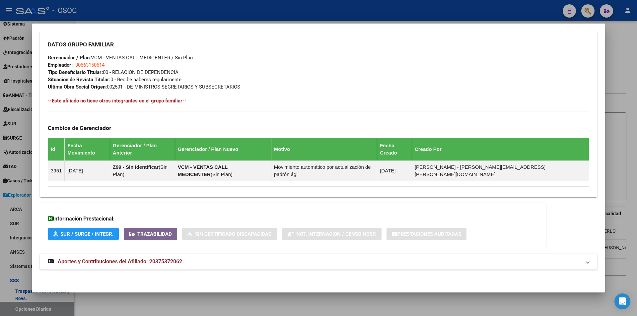
click at [207, 262] on mat-panel-title "Aportes y Contribuciones del Afiliado: 20375372062" at bounding box center [314, 262] width 533 height 8
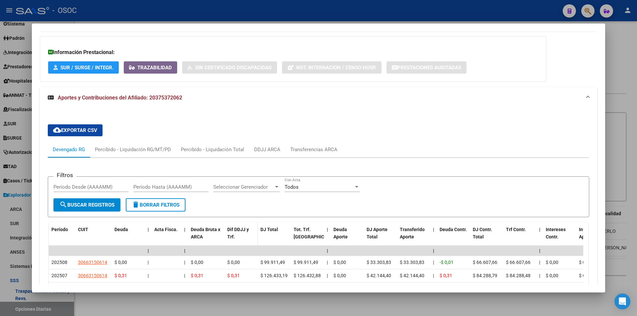
scroll to position [642, 0]
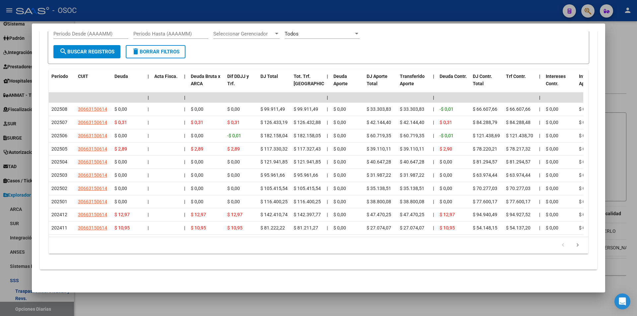
click at [261, 309] on div at bounding box center [318, 158] width 637 height 316
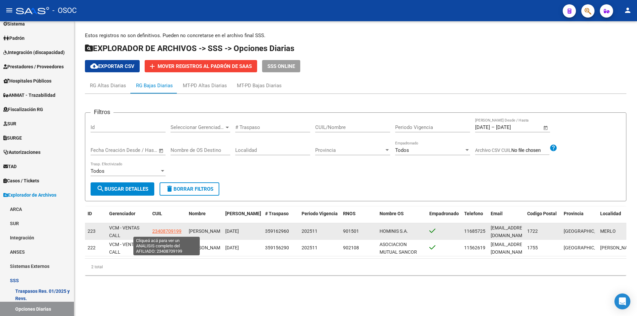
click at [173, 232] on span "23408709199" at bounding box center [166, 230] width 29 height 5
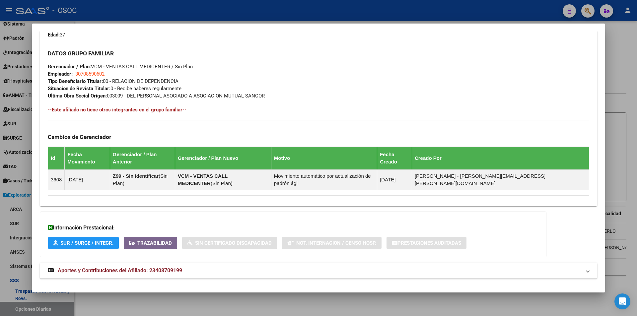
scroll to position [314, 0]
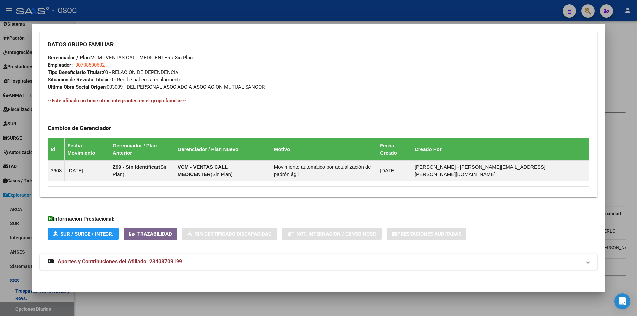
click at [187, 252] on div "DATOS PADRÓN ÁGIL: MARMOLEJO JONATAN DAVID | ACTIVO | AFILIADO TITULAR Datos Pe…" at bounding box center [318, 9] width 557 height 536
click at [188, 256] on mat-expansion-panel-header "Aportes y Contribuciones del Afiliado: 23408709199" at bounding box center [318, 262] width 557 height 16
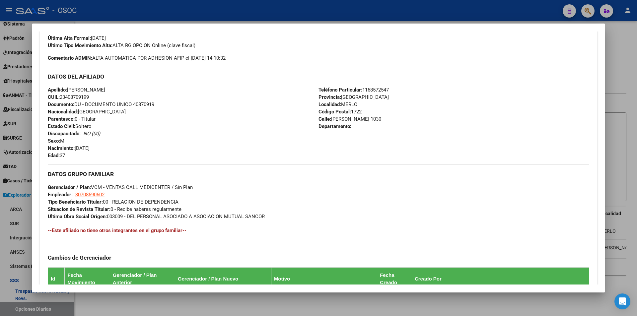
scroll to position [88, 0]
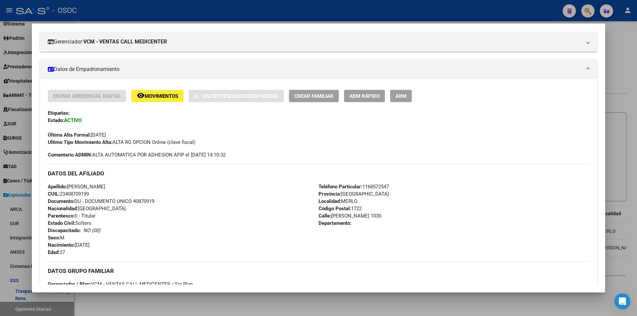
click at [142, 202] on span "Documento: DU - DOCUMENTO UNICO 40870919" at bounding box center [101, 201] width 106 height 6
copy span "40870919"
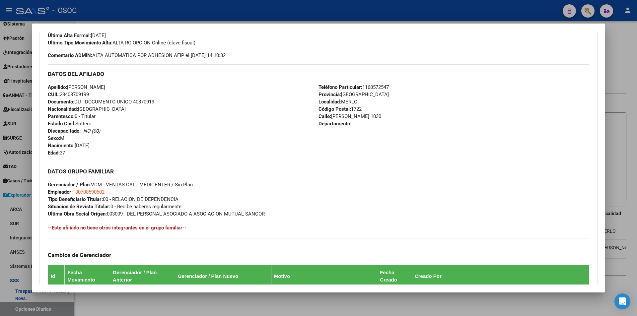
scroll to position [320, 0]
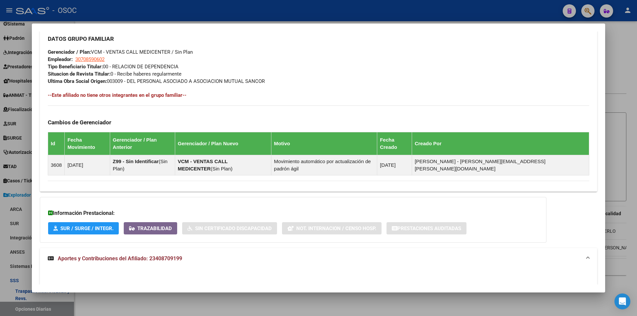
click at [197, 300] on div at bounding box center [318, 158] width 637 height 316
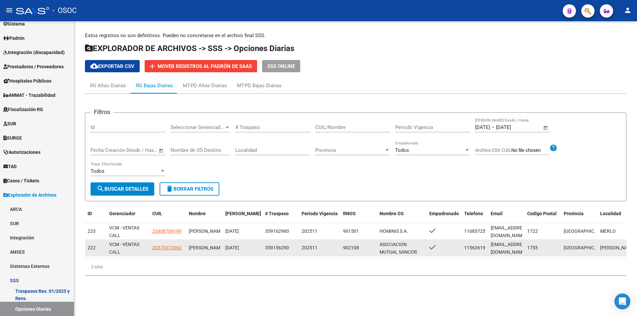
click at [183, 247] on div "20375372062" at bounding box center [167, 248] width 31 height 8
click at [174, 246] on span "20375372062" at bounding box center [166, 247] width 29 height 5
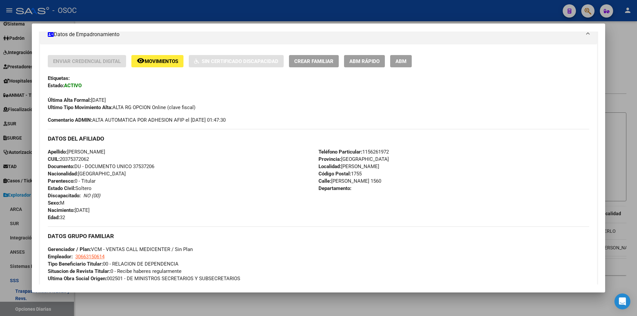
scroll to position [232, 0]
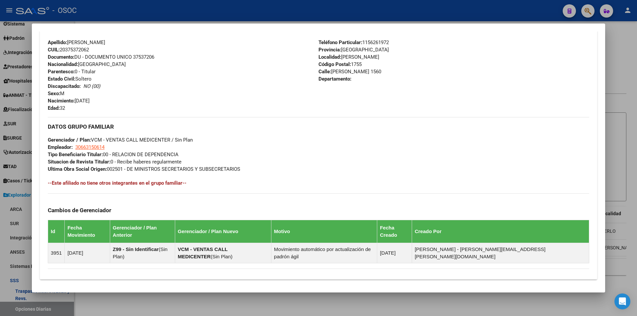
click at [75, 51] on span "CUIL: 20375372062" at bounding box center [68, 50] width 41 height 6
click at [144, 57] on span "Documento: DU - DOCUMENTO UNICO 37537206" at bounding box center [101, 57] width 106 height 6
copy span "37537206"
click at [335, 294] on div at bounding box center [318, 158] width 637 height 316
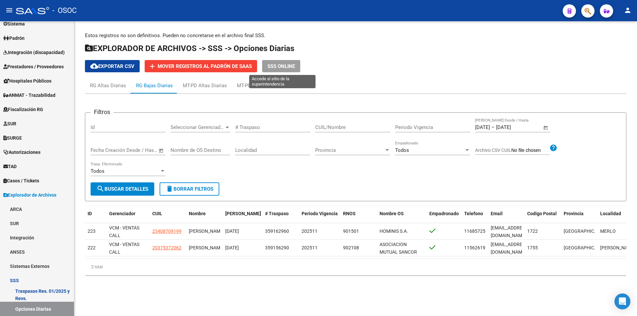
click at [264, 72] on button "SSS ONLINE" at bounding box center [281, 66] width 38 height 12
click at [258, 80] on div "MT-PD Bajas Diarias" at bounding box center [259, 86] width 55 height 16
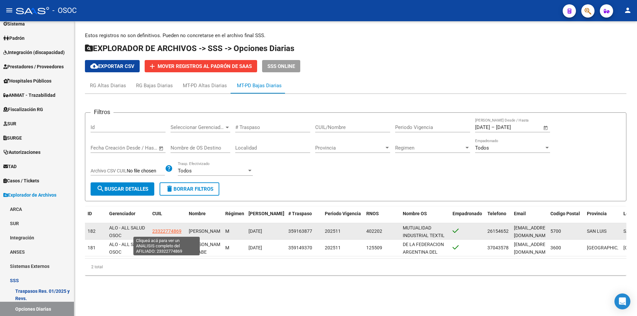
click at [156, 233] on span "23322774869" at bounding box center [166, 230] width 29 height 5
type textarea "23322774869"
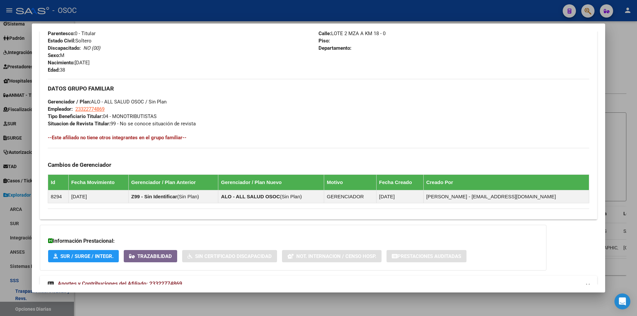
scroll to position [292, 0]
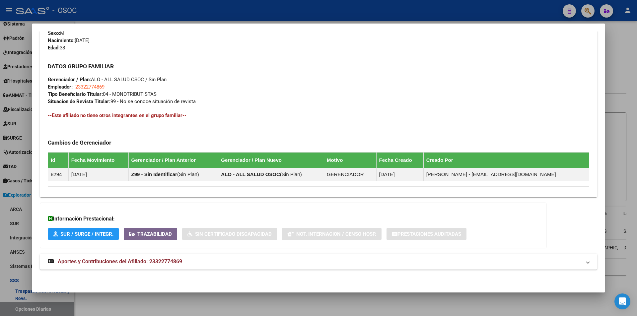
click at [210, 306] on div at bounding box center [318, 158] width 637 height 316
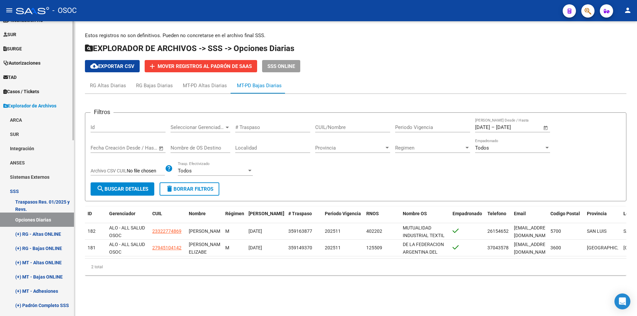
scroll to position [178, 0]
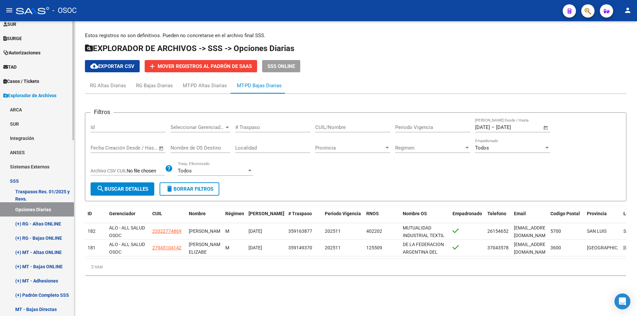
click at [49, 228] on link "(+) RG - Altas ONLINE" at bounding box center [37, 224] width 74 height 14
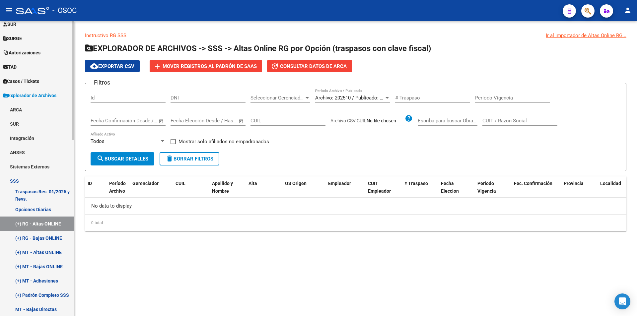
click at [51, 235] on link "(+) RG - Bajas ONLINE" at bounding box center [37, 238] width 74 height 14
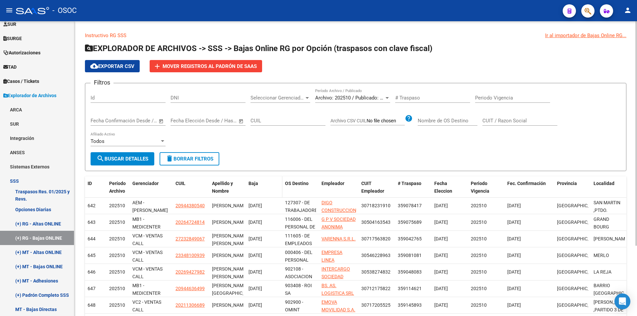
scroll to position [93, 0]
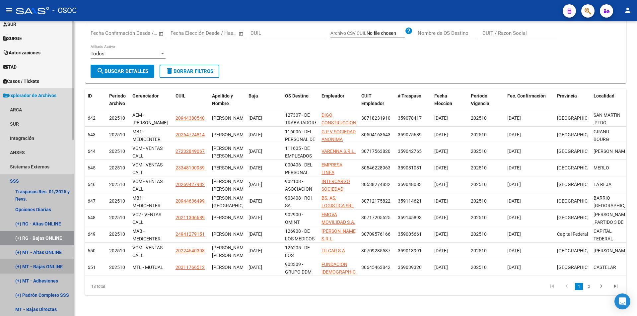
click at [32, 269] on link "(+) MT - Bajas ONLINE" at bounding box center [37, 266] width 74 height 14
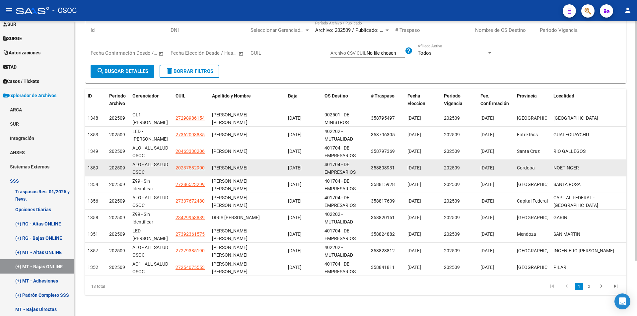
scroll to position [68, 0]
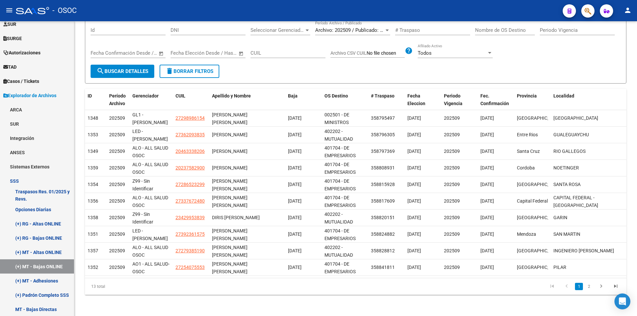
click at [154, 316] on html "menu - OSOC person Firma Express Inicio Calendario SSS Instructivos Contacto OS…" at bounding box center [318, 158] width 637 height 316
click at [20, 283] on link "(+) MT - Adhesiones" at bounding box center [37, 281] width 74 height 14
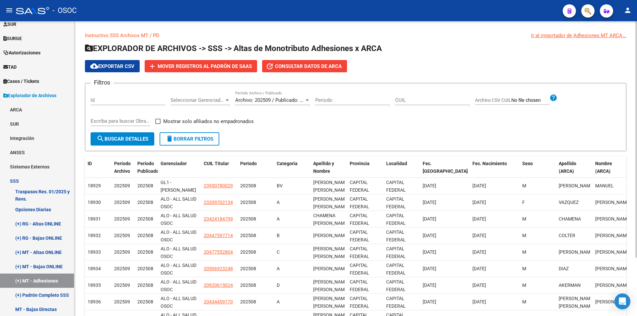
click at [169, 156] on div "Instructivo SSS Archivos MT / PD Ir al importador de Adhesiones MT ARCA... EXPL…" at bounding box center [355, 197] width 541 height 331
click at [178, 122] on span "Mostrar solo afiliados no empadronados" at bounding box center [208, 121] width 91 height 8
click at [158, 124] on input "Mostrar solo afiliados no empadronados" at bounding box center [157, 124] width 0 height 0
checkbox input "true"
click at [132, 136] on span "search Buscar Detalles" at bounding box center [122, 139] width 52 height 6
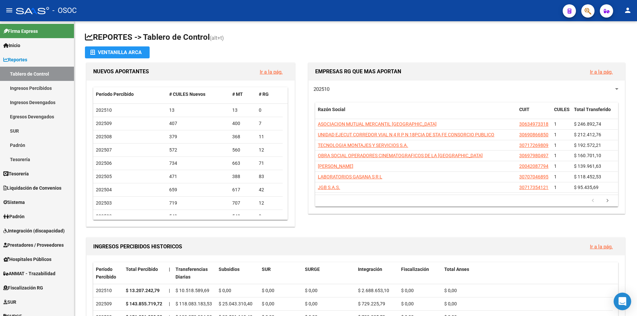
click at [624, 302] on icon "Open Intercom Messenger" at bounding box center [622, 301] width 9 height 9
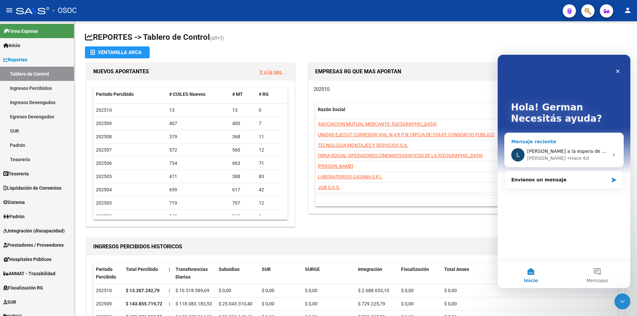
click at [567, 158] on div "• Hace 6d" at bounding box center [578, 158] width 22 height 7
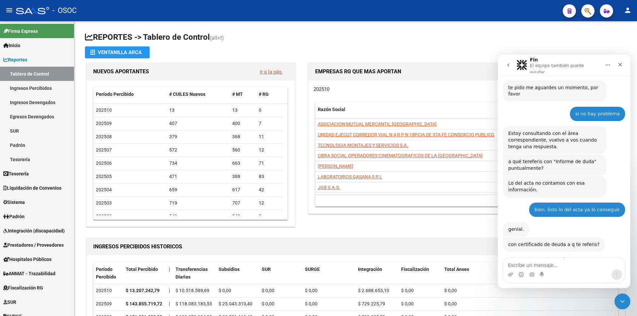
scroll to position [425, 0]
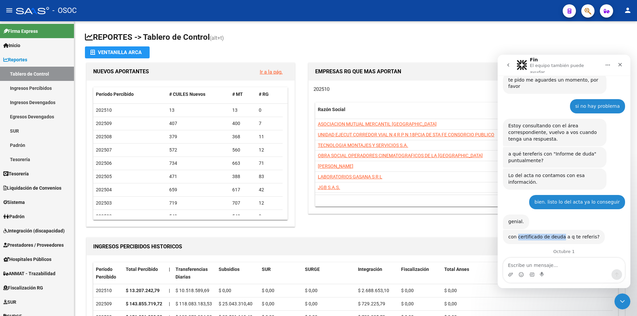
drag, startPoint x: 558, startPoint y: 209, endPoint x: 516, endPoint y: 208, distance: 41.8
click at [516, 234] on div "con certificado de deuda a q te referis?" at bounding box center [553, 237] width 91 height 7
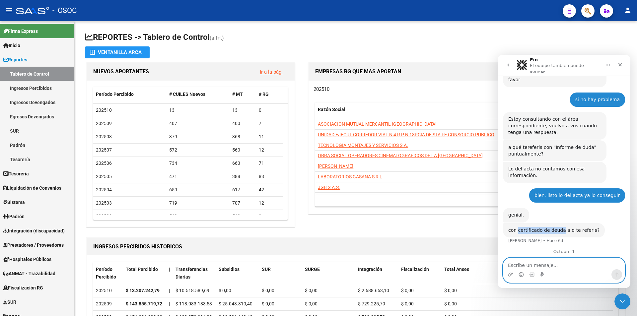
click at [548, 261] on textarea "Escribe un mensaje..." at bounding box center [563, 263] width 121 height 11
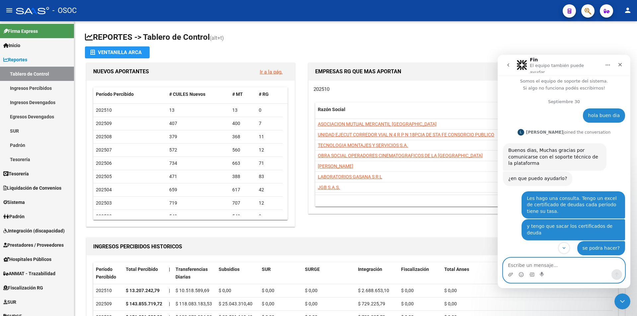
scroll to position [1, 0]
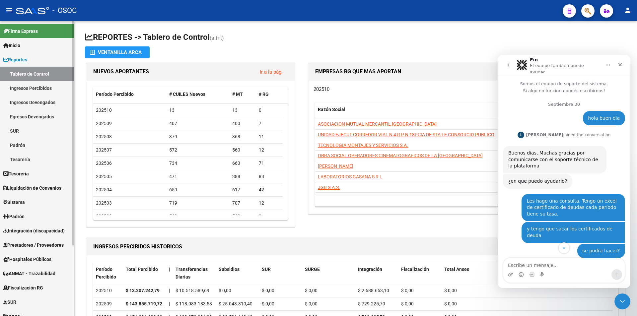
click at [35, 57] on link "Reportes" at bounding box center [37, 59] width 74 height 14
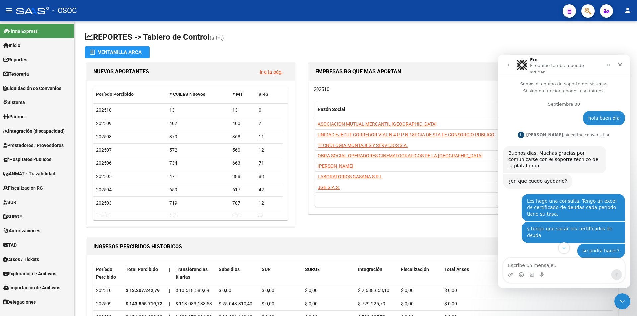
click at [45, 272] on span "Explorador de Archivos" at bounding box center [29, 273] width 53 height 7
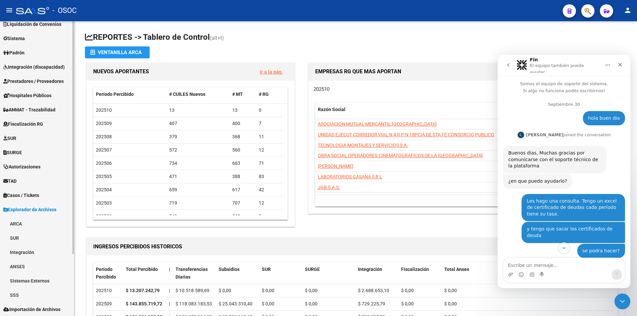
scroll to position [79, 0]
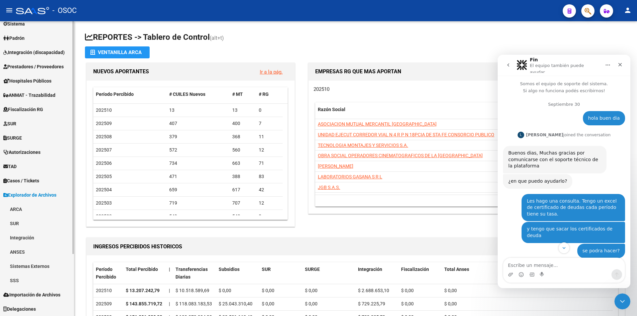
click at [52, 203] on link "ARCA" at bounding box center [37, 209] width 74 height 14
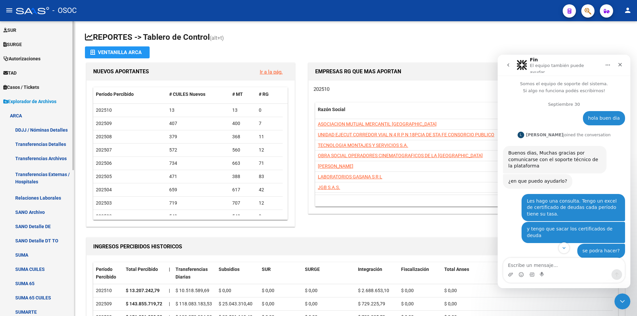
scroll to position [178, 0]
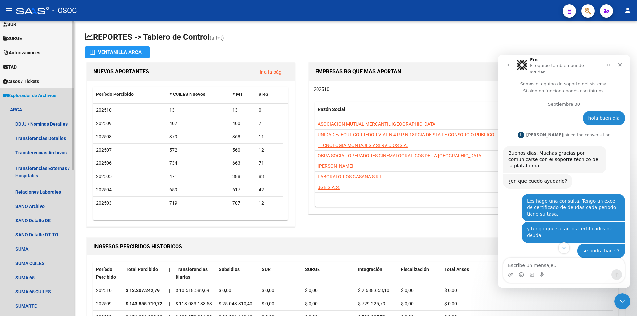
click at [56, 95] on span "Explorador de Archivos" at bounding box center [29, 95] width 53 height 7
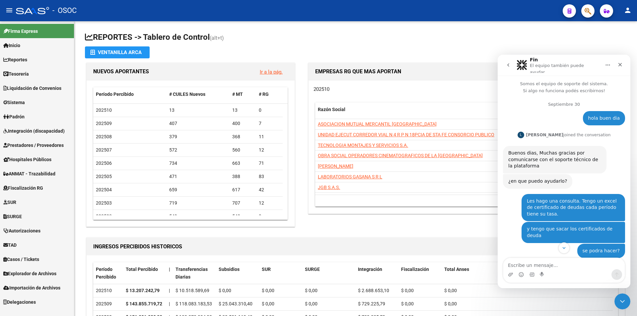
scroll to position [0, 0]
click at [42, 189] on span "Fiscalización RG" at bounding box center [23, 187] width 40 height 7
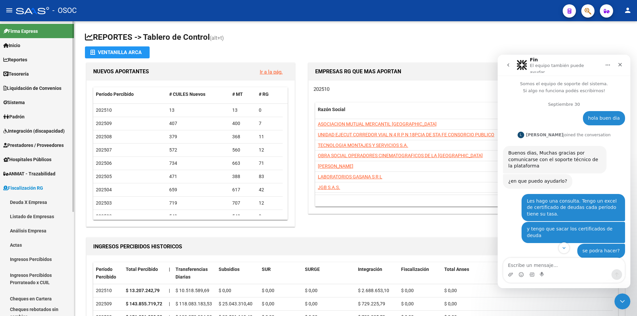
click at [38, 201] on link "Deuda X Empresa" at bounding box center [37, 202] width 74 height 14
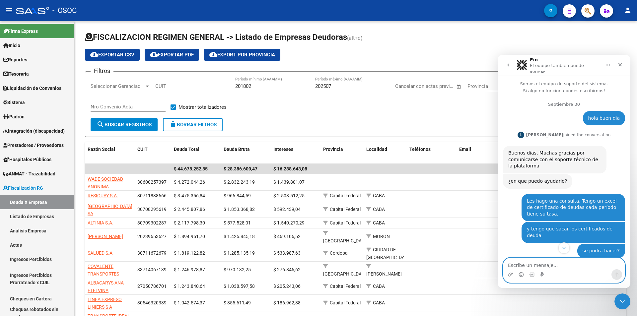
click at [563, 267] on textarea "Escribe un mensaje..." at bounding box center [563, 263] width 121 height 11
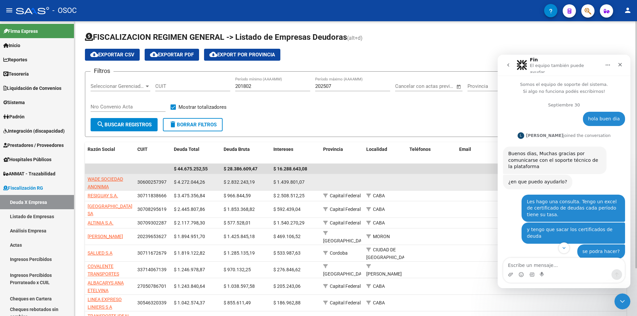
click at [105, 182] on app-link-go-to "WADE SOCIEDAD ANONIMA" at bounding box center [110, 182] width 44 height 15
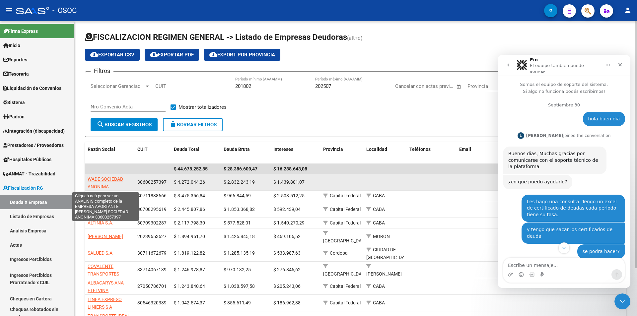
click at [102, 180] on span "WADE SOCIEDAD ANONIMA" at bounding box center [105, 182] width 35 height 13
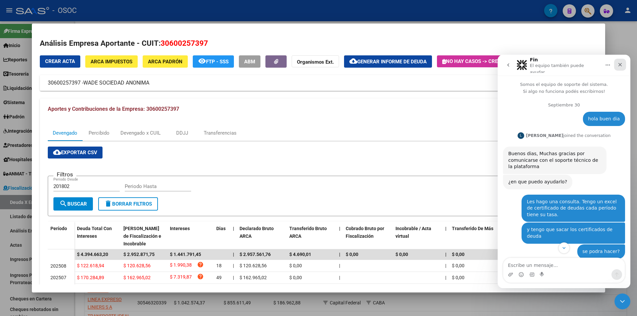
click at [620, 63] on icon "Cerrar" at bounding box center [620, 65] width 4 height 4
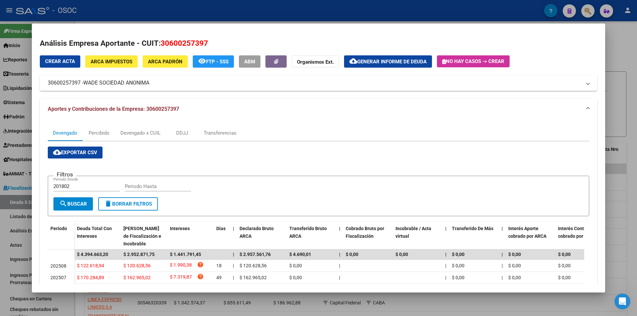
scroll to position [425, 0]
click at [401, 57] on button "cloud_download Generar informe de deuda" at bounding box center [388, 61] width 88 height 12
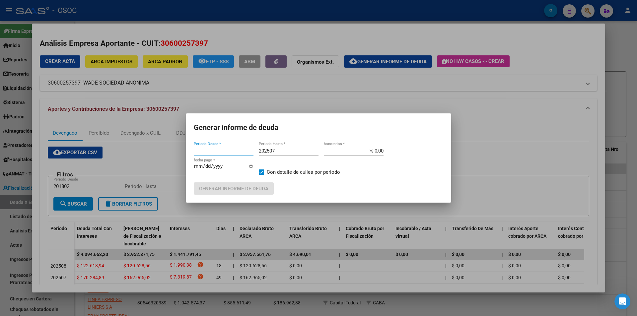
type input "201802"
click at [291, 153] on input "202507" at bounding box center [289, 151] width 60 height 6
type input "202505"
click at [242, 199] on mat-dialog-container "Generar informe de deuda 201802 Periodo Desde * 202505 Periodo Hasta * % 0,00 h…" at bounding box center [318, 157] width 265 height 89
click at [243, 196] on mat-dialog-container "Generar informe de deuda 201802 Periodo Desde * 202505 Periodo Hasta * % 0,00 h…" at bounding box center [318, 157] width 265 height 89
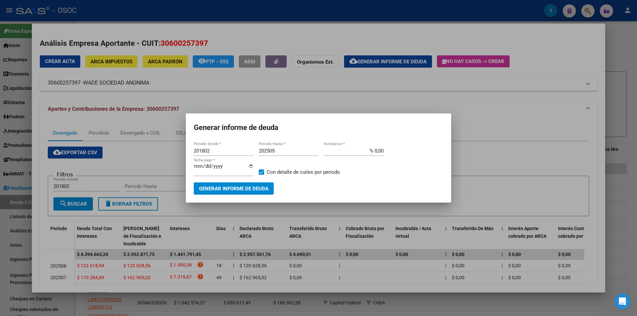
click at [247, 191] on span "Generar informe de deuda" at bounding box center [233, 189] width 69 height 6
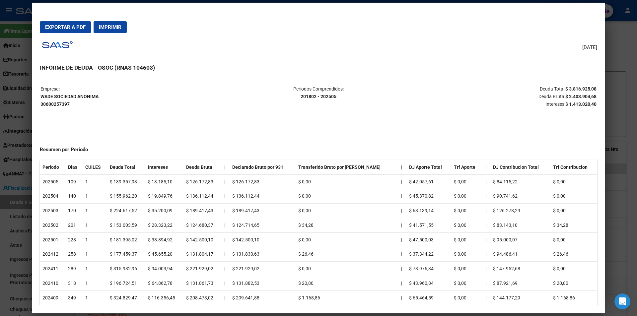
click at [545, 91] on p "Deuda Total: $ 3.816.925,08 Deuda Bruta: $ 2.403.904,68 Intereses: $ 1.413.020,…" at bounding box center [503, 96] width 185 height 23
click at [541, 100] on p "Deuda Total: $ 3.816.925,08 Deuda Bruta: $ 2.403.904,68 Intereses: $ 1.413.020,…" at bounding box center [503, 96] width 185 height 23
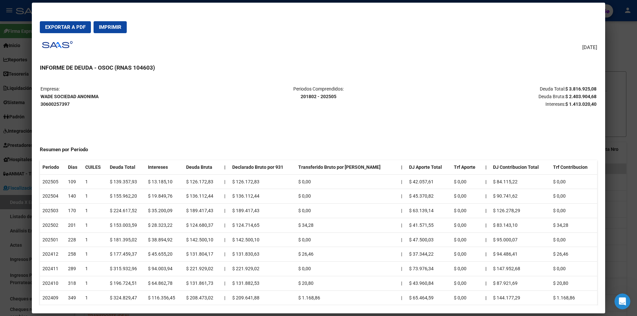
click at [541, 100] on p "Deuda Total: $ 3.816.925,08 Deuda Bruta: $ 2.403.904,68 Intereses: $ 1.413.020,…" at bounding box center [503, 96] width 185 height 23
click at [550, 95] on p "Deuda Total: $ 3.816.925,08 Deuda Bruta: $ 2.403.904,68 Intereses: $ 1.413.020,…" at bounding box center [503, 96] width 185 height 23
click at [553, 87] on p "Deuda Total: $ 3.816.925,08 Deuda Bruta: $ 2.403.904,68 Intereses: $ 1.413.020,…" at bounding box center [503, 96] width 185 height 23
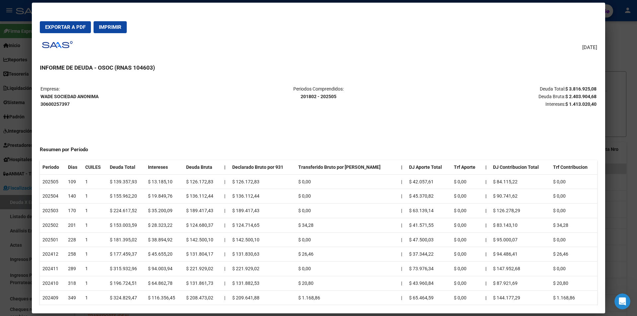
click at [553, 87] on p "Deuda Total: $ 3.816.925,08 Deuda Bruta: $ 2.403.904,68 Intereses: $ 1.413.020,…" at bounding box center [503, 96] width 185 height 23
click at [553, 94] on p "Deuda Total: $ 3.816.925,08 Deuda Bruta: $ 2.403.904,68 Intereses: $ 1.413.020,…" at bounding box center [503, 96] width 185 height 23
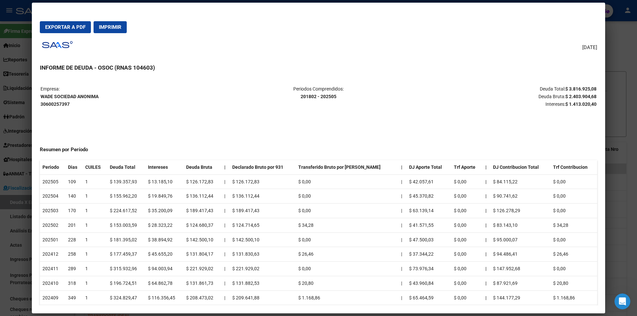
click at [552, 101] on p "Deuda Total: $ 3.816.925,08 Deuda Bruta: $ 2.403.904,68 Intereses: $ 1.413.020,…" at bounding box center [503, 96] width 185 height 23
click at [555, 97] on p "Deuda Total: $ 3.816.925,08 Deuda Bruta: $ 2.403.904,68 Intereses: $ 1.413.020,…" at bounding box center [503, 96] width 185 height 23
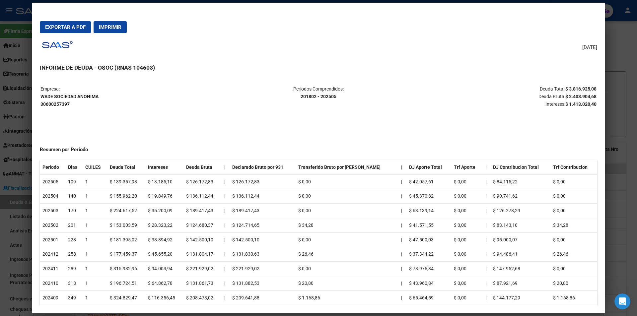
click at [555, 97] on p "Deuda Total: $ 3.816.925,08 Deuda Bruta: $ 2.403.904,68 Intereses: $ 1.413.020,…" at bounding box center [503, 96] width 185 height 23
click at [557, 91] on p "Deuda Total: $ 3.816.925,08 Deuda Bruta: $ 2.403.904,68 Intereses: $ 1.413.020,…" at bounding box center [503, 96] width 185 height 23
click at [555, 94] on p "Deuda Total: $ 3.816.925,08 Deuda Bruta: $ 2.403.904,68 Intereses: $ 1.413.020,…" at bounding box center [503, 96] width 185 height 23
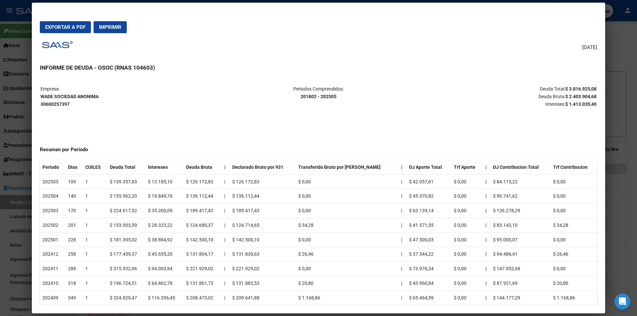
click at [555, 94] on p "Deuda Total: $ 3.816.925,08 Deuda Bruta: $ 2.403.904,68 Intereses: $ 1.413.020,…" at bounding box center [503, 96] width 185 height 23
click at [556, 92] on p "Deuda Total: $ 3.816.925,08 Deuda Bruta: $ 2.403.904,68 Intereses: $ 1.413.020,…" at bounding box center [503, 96] width 185 height 23
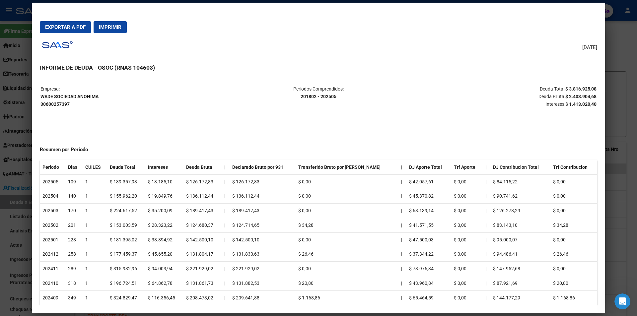
click at [556, 95] on p "Deuda Total: $ 3.816.925,08 Deuda Bruta: $ 2.403.904,68 Intereses: $ 1.413.020,…" at bounding box center [503, 96] width 185 height 23
click at [555, 105] on p "Deuda Total: $ 3.816.925,08 Deuda Bruta: $ 2.403.904,68 Intereses: $ 1.413.020,…" at bounding box center [503, 96] width 185 height 23
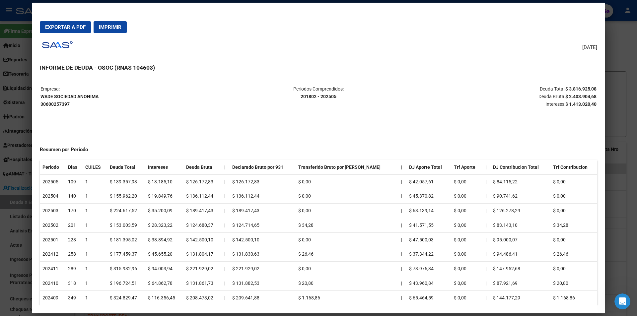
click at [555, 105] on p "Deuda Total: $ 3.816.925,08 Deuda Bruta: $ 2.403.904,68 Intereses: $ 1.413.020,…" at bounding box center [503, 96] width 185 height 23
click at [557, 97] on p "Deuda Total: $ 3.816.925,08 Deuda Bruta: $ 2.403.904,68 Intereses: $ 1.413.020,…" at bounding box center [503, 96] width 185 height 23
click at [565, 86] on strong "$ 3.816.925,08" at bounding box center [580, 88] width 31 height 5
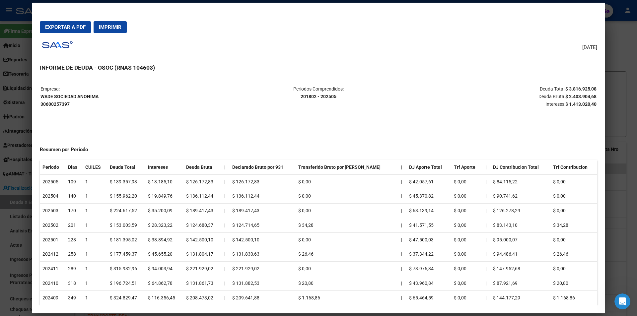
click at [565, 86] on strong "$ 3.816.925,08" at bounding box center [580, 88] width 31 height 5
click at [559, 94] on p "Deuda Total: $ 3.816.925,08 Deuda Bruta: $ 2.403.904,68 Intereses: $ 1.413.020,…" at bounding box center [503, 96] width 185 height 23
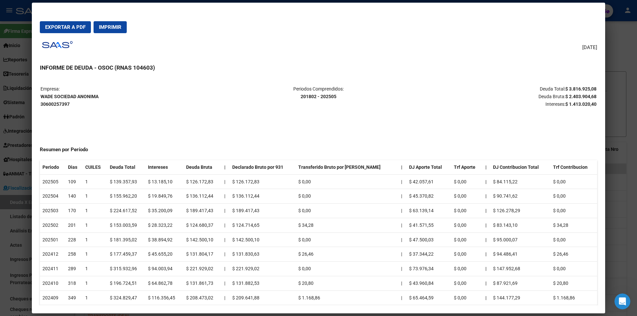
click at [553, 78] on div "07/10/2025 INFORME DE DEUDA - OSOC (RNAS 104603) Empresa: WADE SOCIEDAD ANONIMA…" at bounding box center [318, 171] width 557 height 267
click at [545, 96] on p "Deuda Total: $ 3.816.925,08 Deuda Bruta: $ 2.403.904,68 Intereses: $ 1.413.020,…" at bounding box center [503, 96] width 185 height 23
click at [548, 108] on table "Empresa: WADE SOCIEDAD ANONIMA 30600257397 Periodos Comprendidos: 201802 - 2025…" at bounding box center [318, 97] width 557 height 24
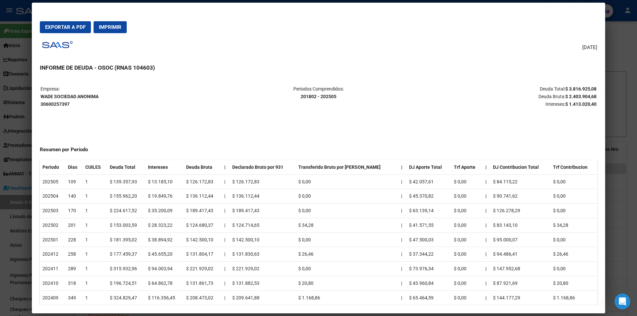
click at [548, 108] on table "Empresa: WADE SOCIEDAD ANONIMA 30600257397 Periodos Comprendidos: 201802 - 2025…" at bounding box center [318, 97] width 557 height 24
click at [553, 100] on p "Deuda Total: $ 3.816.925,08 Deuda Bruta: $ 2.403.904,68 Intereses: $ 1.413.020,…" at bounding box center [503, 96] width 185 height 23
click at [553, 94] on p "Deuda Total: $ 3.816.925,08 Deuda Bruta: $ 2.403.904,68 Intereses: $ 1.413.020,…" at bounding box center [503, 96] width 185 height 23
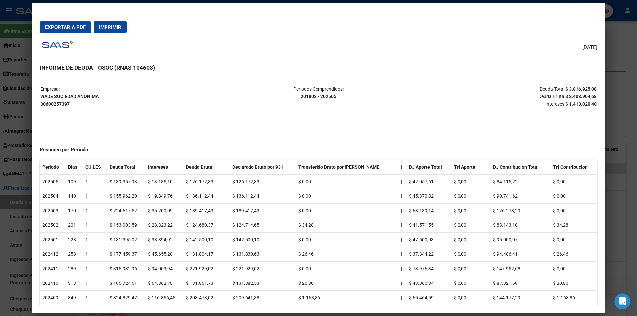
click at [553, 94] on p "Deuda Total: $ 3.816.925,08 Deuda Bruta: $ 2.403.904,68 Intereses: $ 1.413.020,…" at bounding box center [503, 96] width 185 height 23
click at [553, 88] on p "Deuda Total: $ 3.816.925,08 Deuda Bruta: $ 2.403.904,68 Intereses: $ 1.413.020,…" at bounding box center [503, 96] width 185 height 23
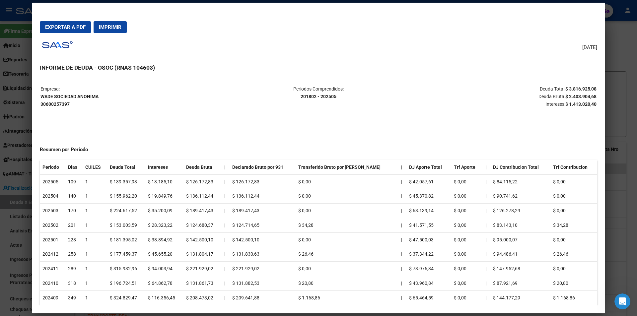
click at [553, 97] on p "Deuda Total: $ 3.816.925,08 Deuda Bruta: $ 2.403.904,68 Intereses: $ 1.413.020,…" at bounding box center [503, 96] width 185 height 23
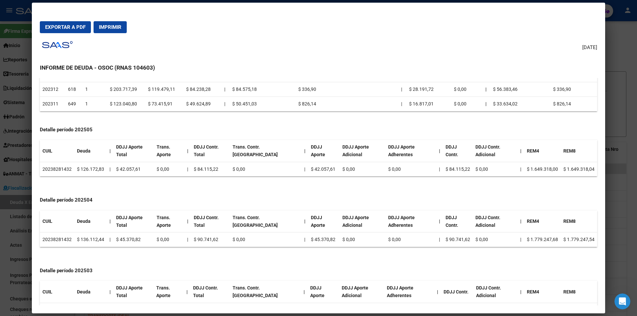
scroll to position [232, 0]
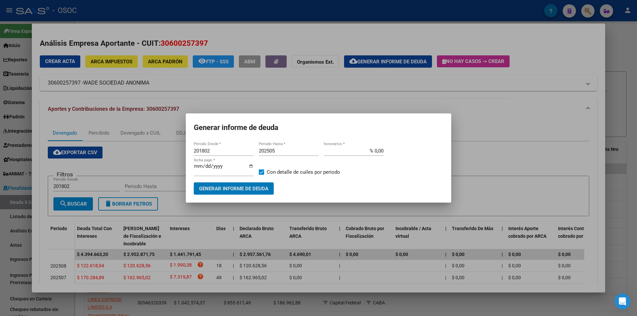
click at [479, 78] on div at bounding box center [318, 158] width 637 height 316
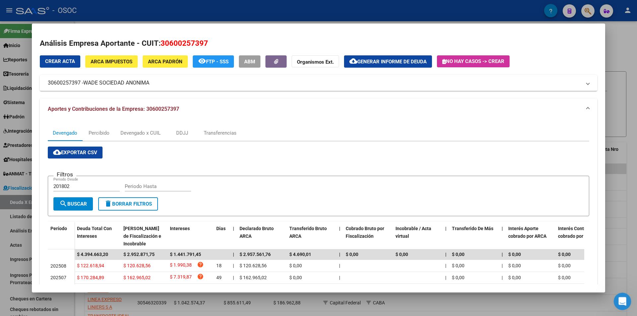
click at [620, 304] on div "Abrir Intercom Messenger" at bounding box center [621, 300] width 22 height 22
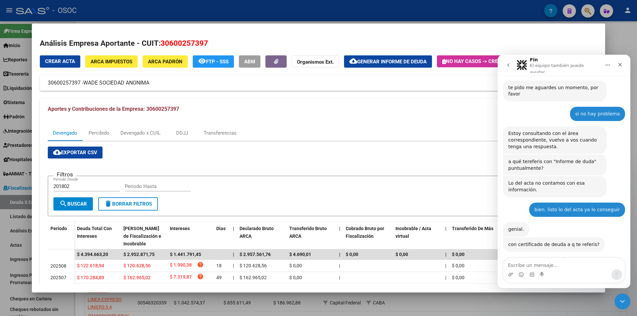
scroll to position [425, 0]
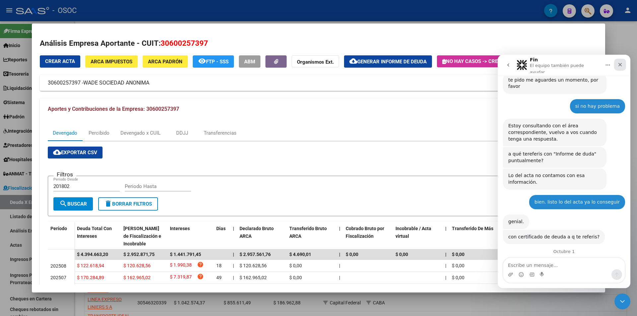
click at [622, 65] on icon "Cerrar" at bounding box center [619, 64] width 5 height 5
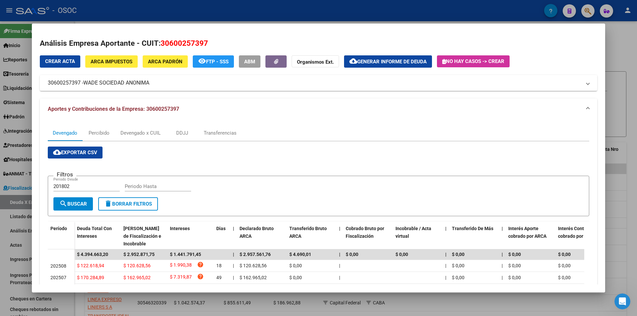
click at [366, 63] on span "Generar informe de deuda" at bounding box center [391, 62] width 69 height 6
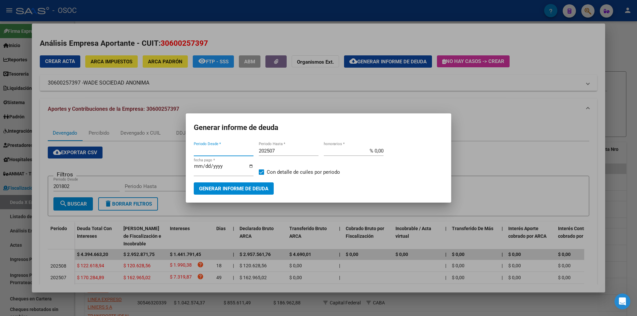
type input "201802"
click at [500, 95] on div at bounding box center [318, 158] width 637 height 316
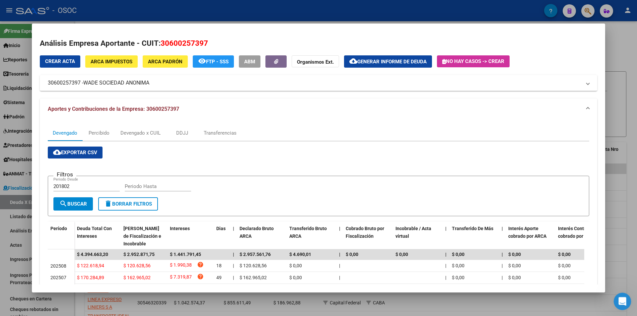
click at [620, 298] on icon "Abrir Intercom Messenger" at bounding box center [621, 300] width 11 height 11
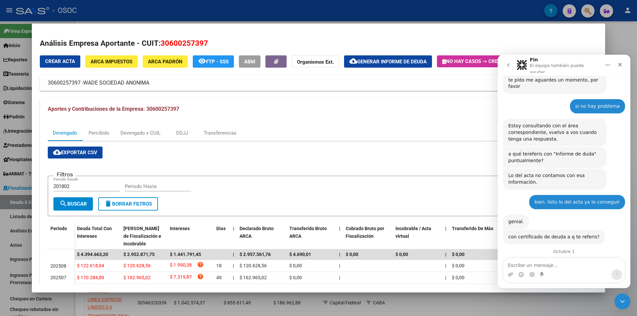
click at [539, 267] on textarea "Escribe un mensaje..." at bounding box center [563, 263] width 121 height 11
type textarea "t"
type textarea "buen dia te podre llamar?"
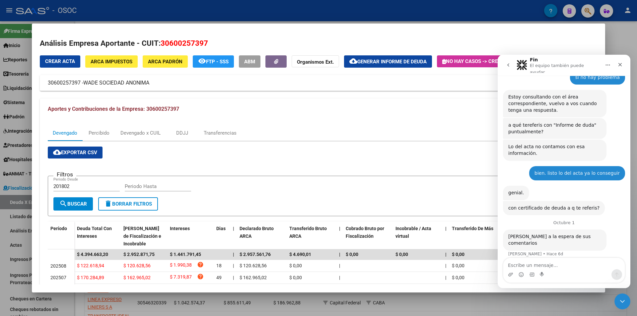
click at [539, 267] on textarea "Escribe un mensaje..." at bounding box center [563, 263] width 121 height 11
click at [377, 60] on span "Generar informe de deuda" at bounding box center [391, 62] width 69 height 6
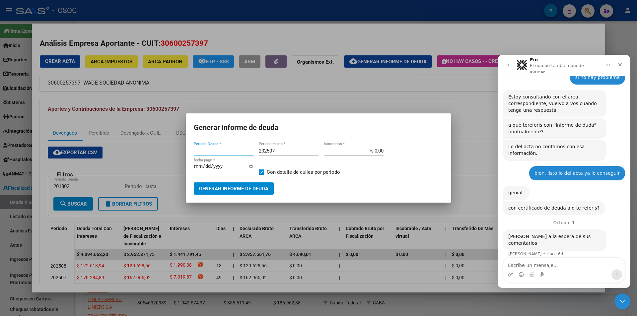
type input "201802"
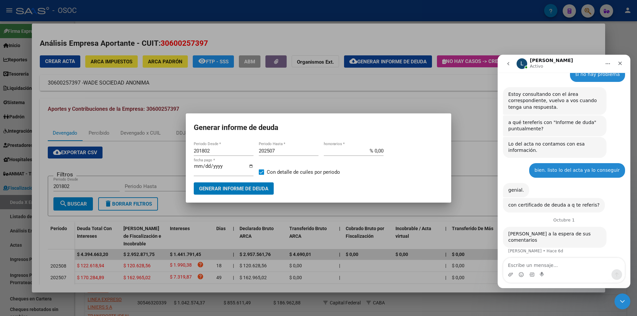
click at [289, 153] on input "202507" at bounding box center [289, 151] width 60 height 6
type input "202505"
click at [305, 102] on div at bounding box center [318, 158] width 637 height 316
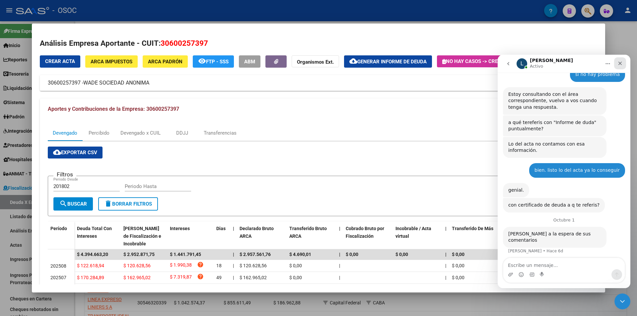
click at [622, 63] on icon "Cerrar" at bounding box center [619, 63] width 5 height 5
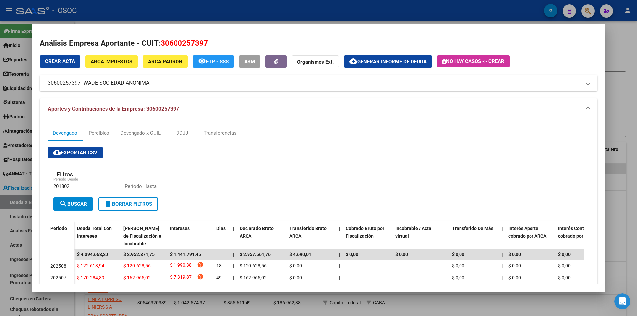
click at [473, 56] on button "No hay casos -> Crear" at bounding box center [473, 61] width 73 height 12
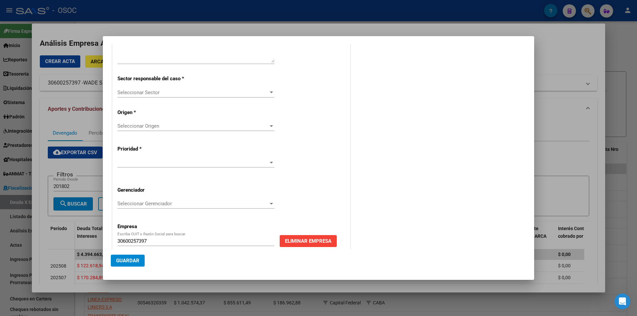
scroll to position [119, 0]
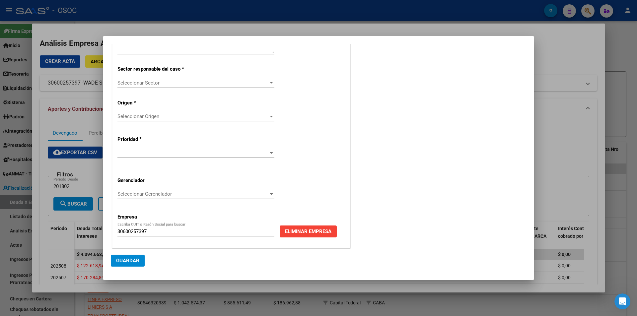
click at [585, 109] on div at bounding box center [318, 158] width 637 height 316
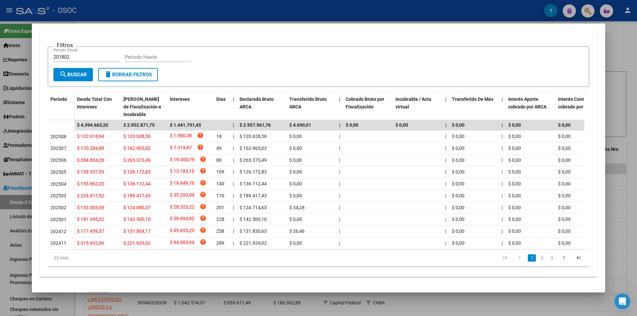
scroll to position [0, 0]
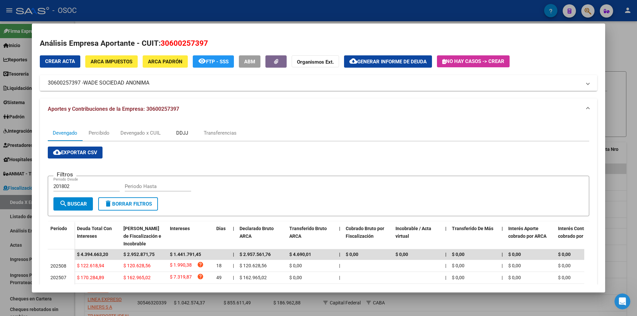
click at [187, 137] on div "DDJJ" at bounding box center [181, 133] width 33 height 16
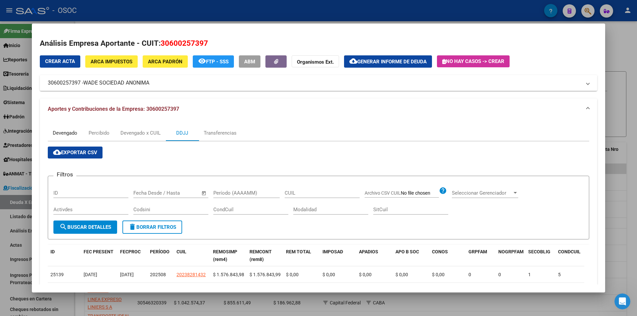
click at [57, 137] on div "Devengado" at bounding box center [65, 133] width 34 height 16
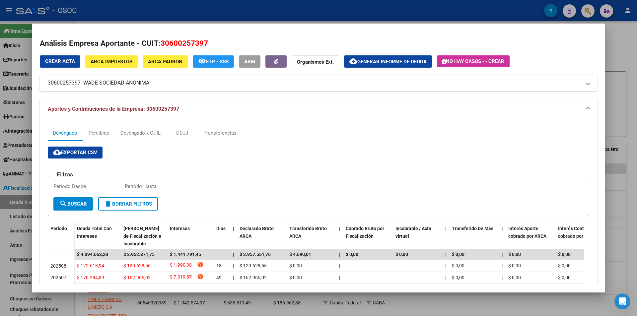
click at [76, 58] on button "Crear Acta" at bounding box center [60, 61] width 40 height 12
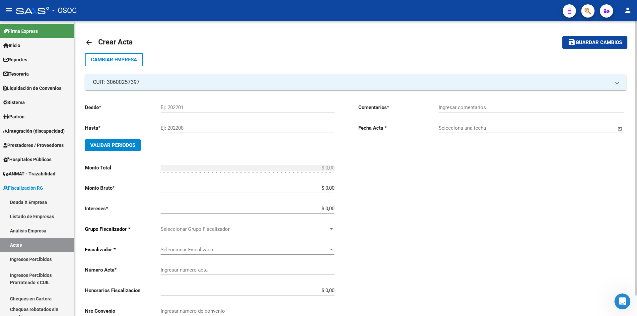
click at [469, 110] on input "Ingresar comentarios" at bounding box center [530, 107] width 185 height 6
click at [469, 117] on div "Ingresar comentarios" at bounding box center [530, 108] width 185 height 21
click at [471, 126] on input "Selecciona una fecha" at bounding box center [526, 128] width 177 height 6
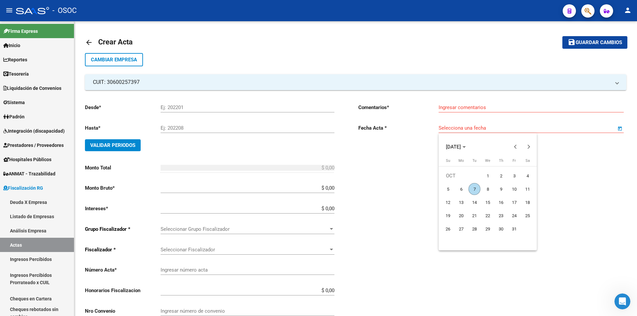
click at [415, 135] on div at bounding box center [318, 158] width 637 height 316
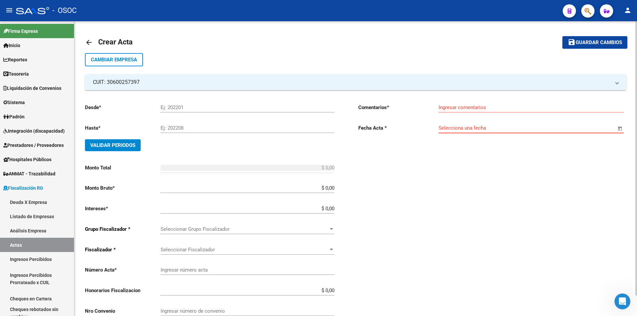
click at [86, 37] on link "arrow_back" at bounding box center [91, 42] width 13 height 16
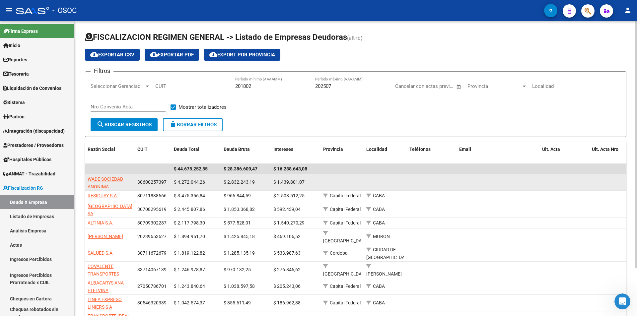
click at [108, 182] on app-link-go-to "WADE SOCIEDAD ANONIMA" at bounding box center [110, 182] width 44 height 15
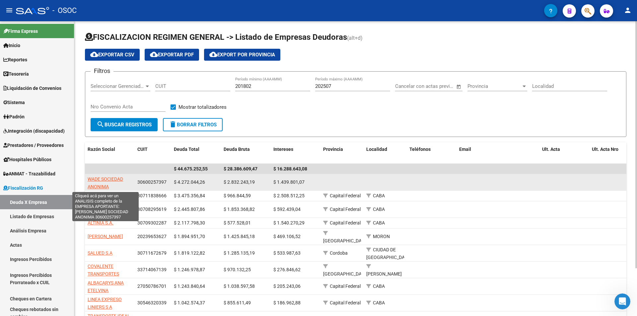
click at [112, 178] on span "WADE SOCIEDAD ANONIMA" at bounding box center [105, 182] width 35 height 13
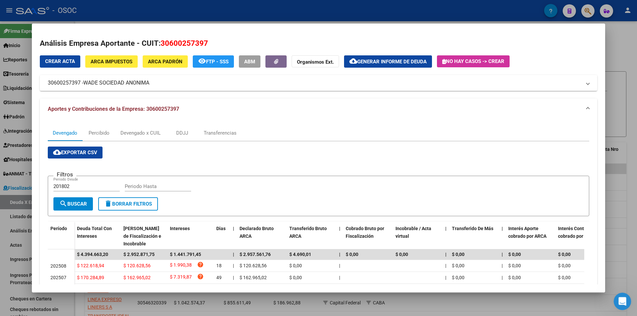
click at [614, 298] on div "Abrir Intercom Messenger" at bounding box center [621, 300] width 22 height 22
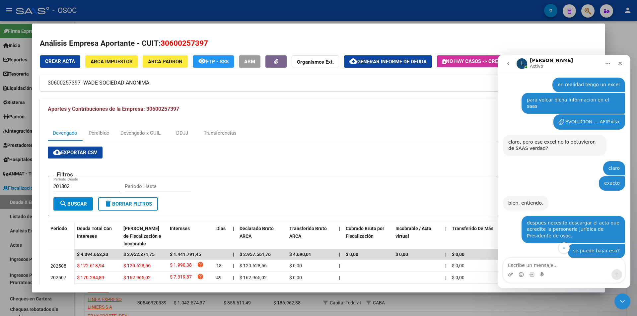
scroll to position [222, 0]
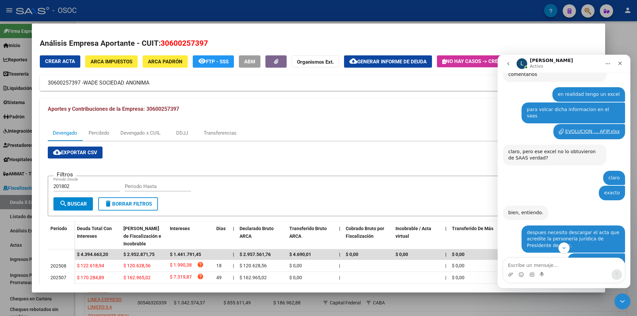
click at [596, 128] on div "EVOLUCION ... AFIP.xlsx" at bounding box center [592, 131] width 54 height 7
click at [432, 72] on div "Crear Acta ARCA Impuestos ARCA Padrón remove_red_eye FTP - SSS ABM Organismos E…" at bounding box center [318, 73] width 557 height 36
click at [623, 66] on div "Cerrar" at bounding box center [620, 63] width 12 height 12
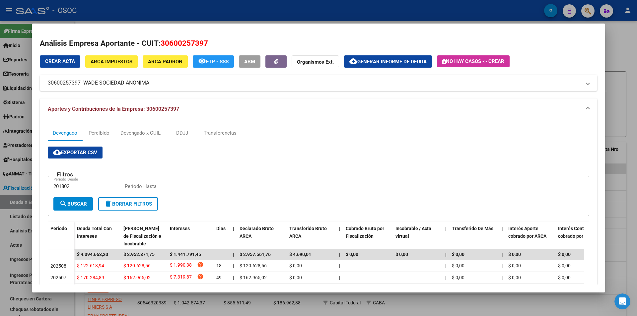
click at [396, 56] on button "cloud_download Generar informe de deuda" at bounding box center [388, 61] width 88 height 12
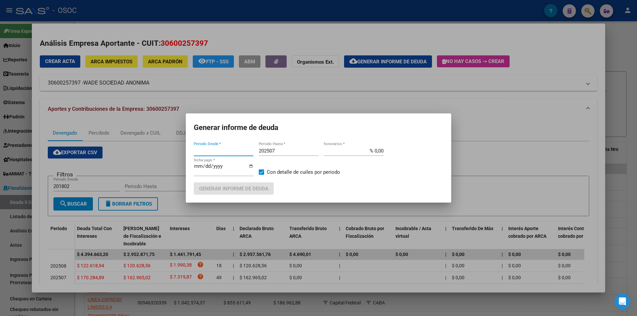
type input "201802"
click at [280, 83] on div at bounding box center [318, 158] width 637 height 316
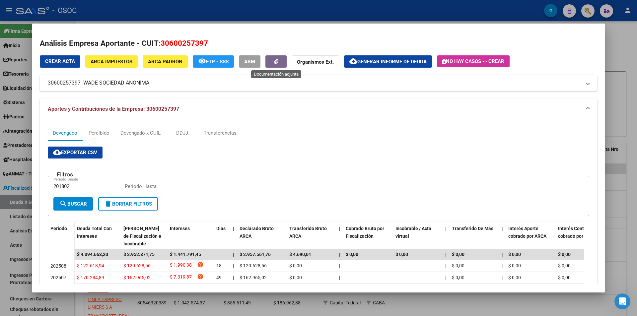
click at [280, 62] on button "button" at bounding box center [275, 61] width 21 height 12
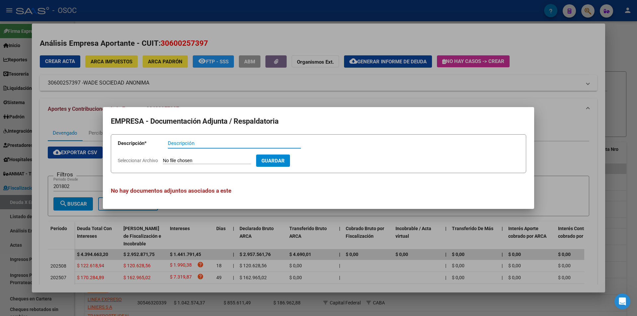
click at [317, 97] on div at bounding box center [318, 158] width 637 height 316
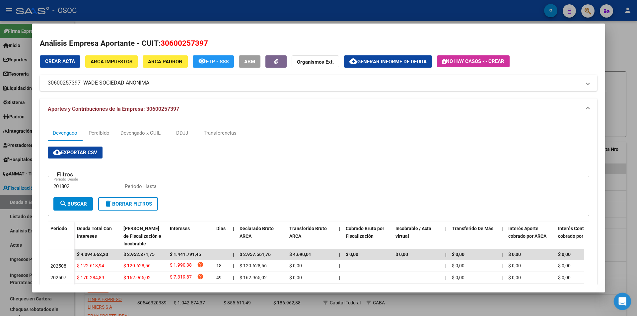
click at [613, 298] on div "Abrir Intercom Messenger" at bounding box center [621, 300] width 22 height 22
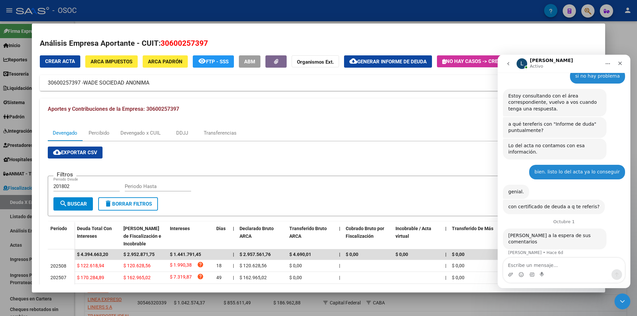
scroll to position [454, 0]
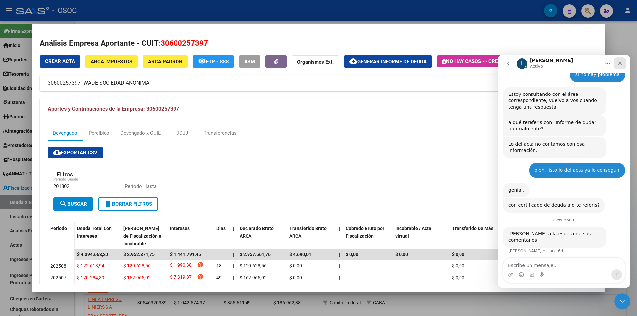
click at [618, 65] on icon "Cerrar" at bounding box center [619, 63] width 5 height 5
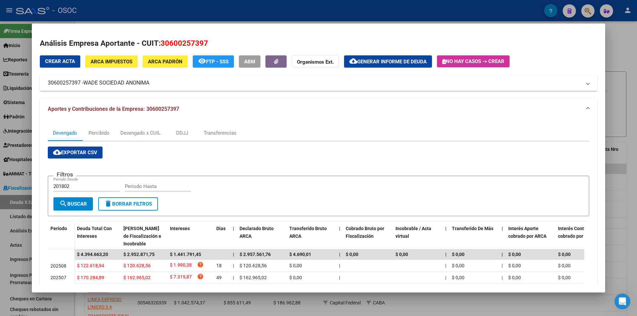
click at [461, 61] on span "No hay casos -> Crear" at bounding box center [473, 61] width 62 height 6
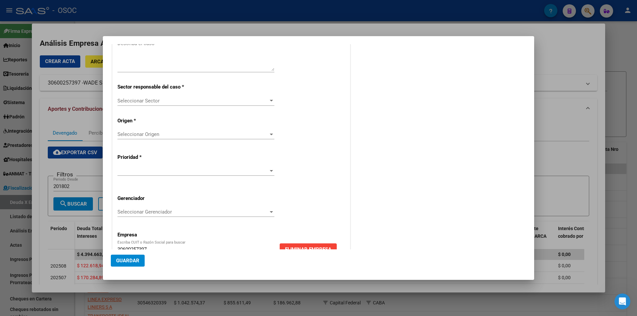
scroll to position [119, 0]
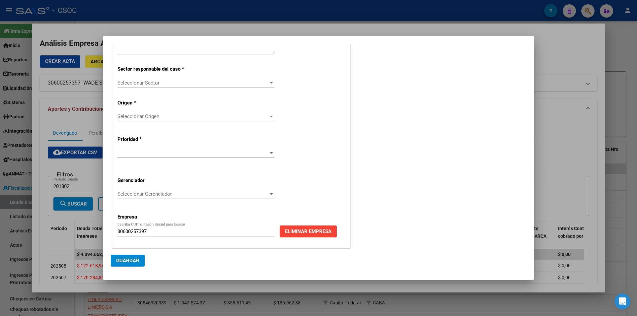
click at [557, 121] on div at bounding box center [318, 158] width 637 height 316
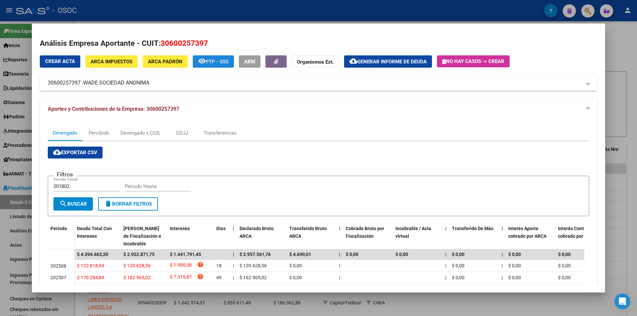
click at [223, 60] on span "FTP - SSS" at bounding box center [217, 62] width 23 height 6
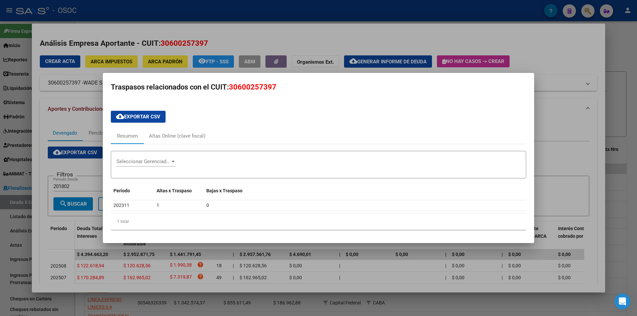
click at [540, 142] on div at bounding box center [318, 158] width 637 height 316
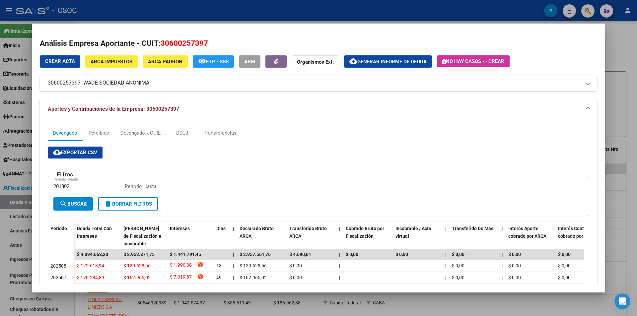
drag, startPoint x: 248, startPoint y: 63, endPoint x: 260, endPoint y: 113, distance: 51.8
click at [249, 63] on span "ABM" at bounding box center [249, 62] width 11 height 6
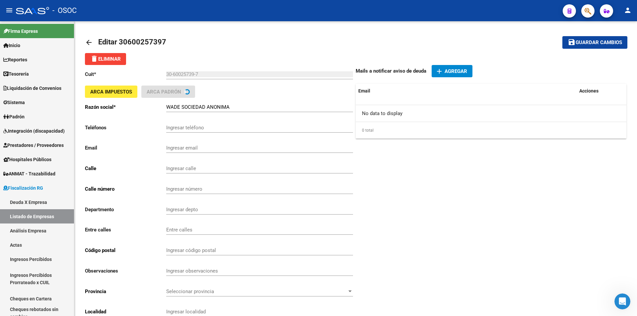
type input "VIRASORO VALENTIN"
type input "1739"
type input "1414"
type input "CABA"
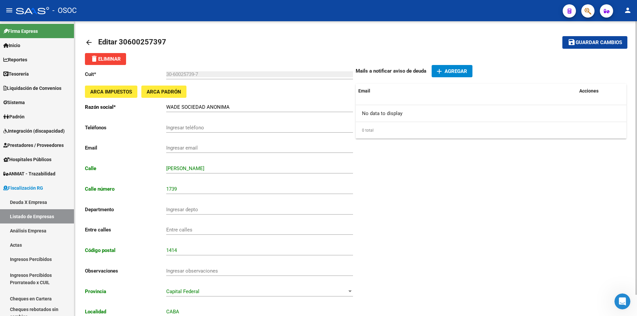
click at [93, 45] on mat-icon "arrow_back" at bounding box center [89, 42] width 8 height 8
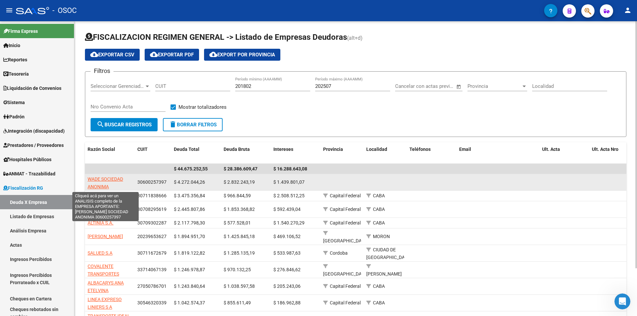
click at [103, 179] on span "WADE SOCIEDAD ANONIMA" at bounding box center [105, 182] width 35 height 13
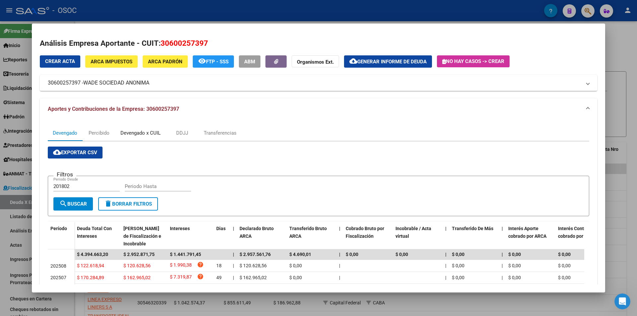
click at [154, 132] on div "Devengado x CUIL" at bounding box center [140, 132] width 40 height 7
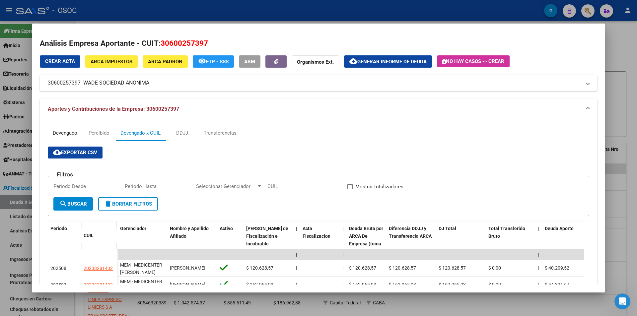
click at [59, 135] on div "Devengado" at bounding box center [65, 132] width 25 height 7
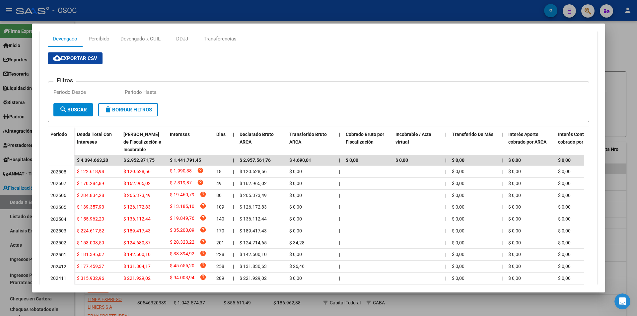
scroll to position [99, 0]
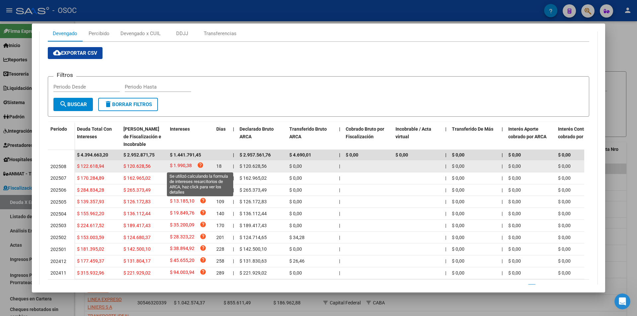
click at [199, 166] on icon "help" at bounding box center [200, 165] width 7 height 7
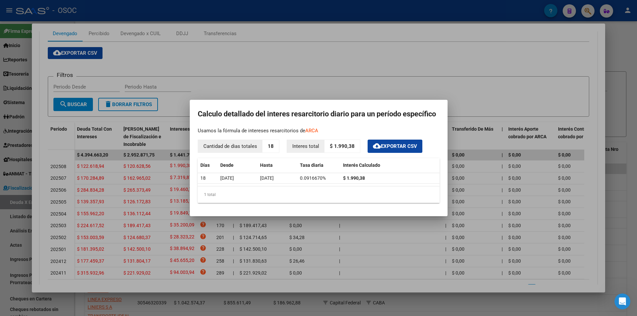
click at [620, 220] on div at bounding box center [318, 158] width 637 height 316
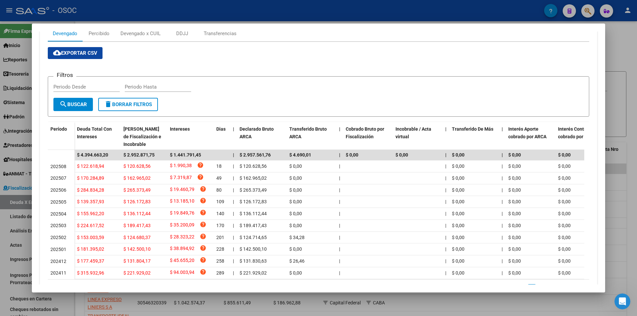
click at [620, 220] on div at bounding box center [318, 158] width 637 height 316
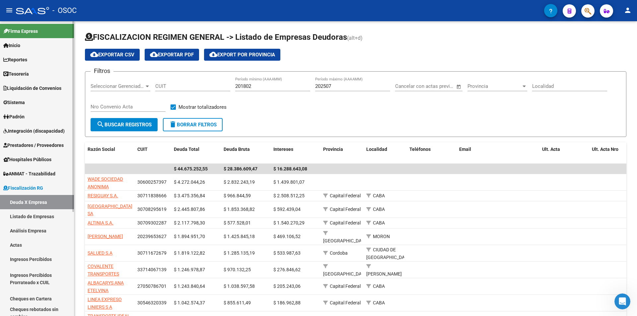
click at [35, 103] on link "Sistema" at bounding box center [37, 102] width 74 height 14
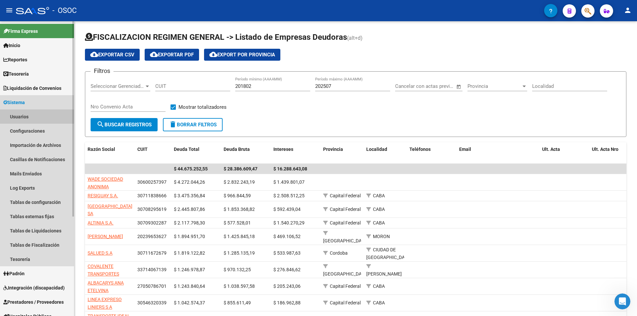
click at [34, 114] on link "Usuarios" at bounding box center [37, 116] width 74 height 14
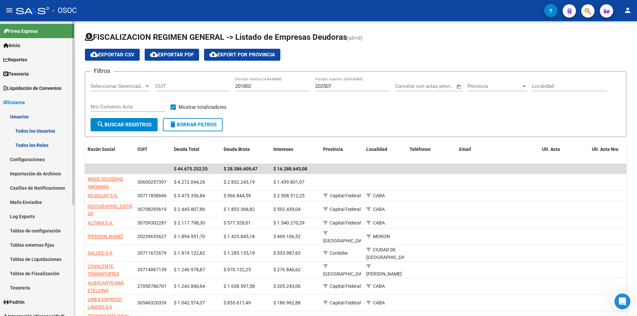
click at [44, 130] on link "Todos los Usuarios" at bounding box center [37, 131] width 74 height 14
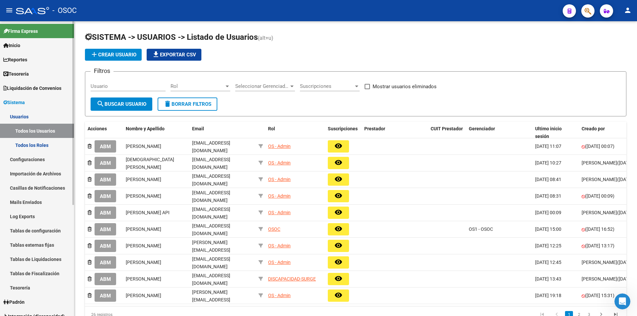
click at [47, 153] on link "Configuraciones" at bounding box center [37, 159] width 74 height 14
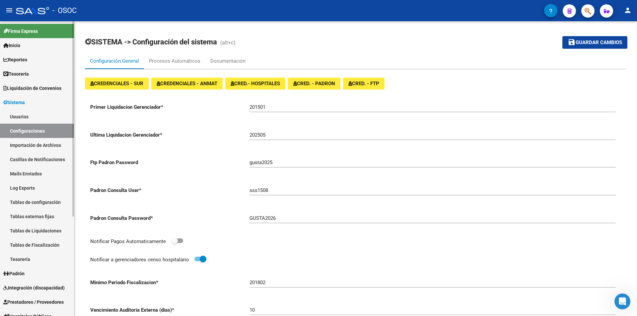
click at [38, 142] on link "Importación de Archivos" at bounding box center [37, 145] width 74 height 14
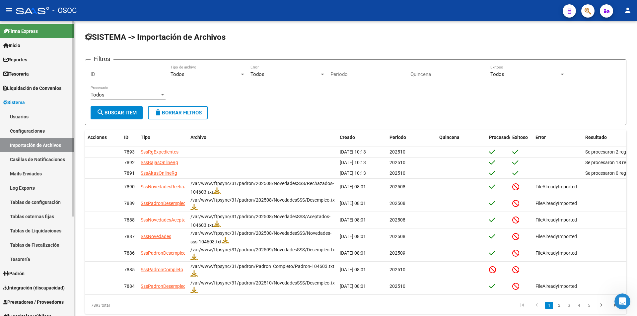
click at [40, 130] on link "Configuraciones" at bounding box center [37, 131] width 74 height 14
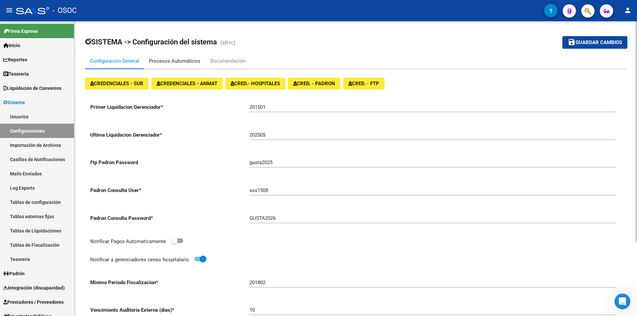
click at [196, 66] on div "Procesos Automáticos" at bounding box center [174, 61] width 61 height 16
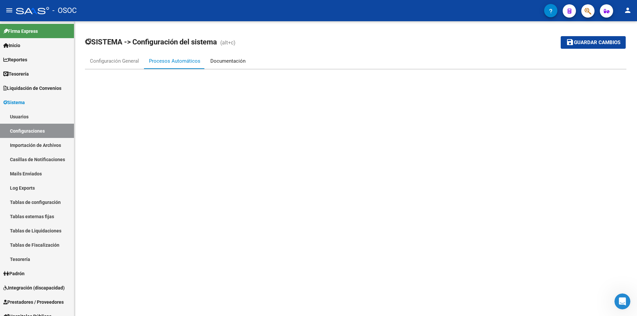
click at [214, 63] on div "Documentación" at bounding box center [227, 60] width 35 height 7
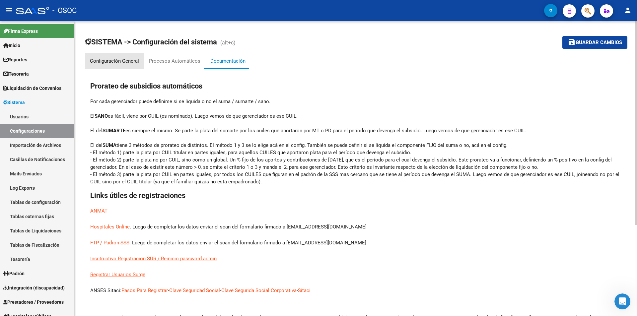
click at [126, 60] on div "Configuración General" at bounding box center [114, 60] width 49 height 7
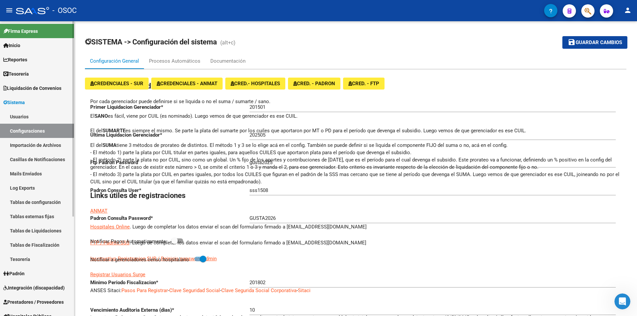
click at [46, 120] on link "Usuarios" at bounding box center [37, 116] width 74 height 14
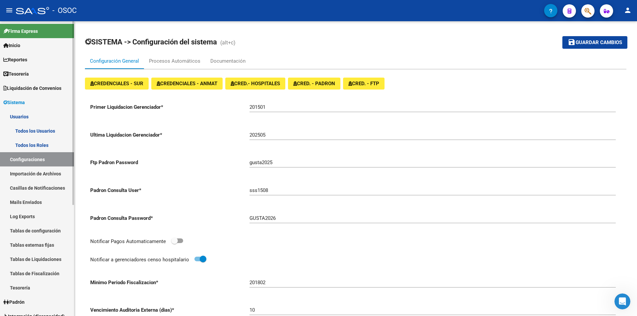
click at [42, 131] on link "Todos los Usuarios" at bounding box center [37, 131] width 74 height 14
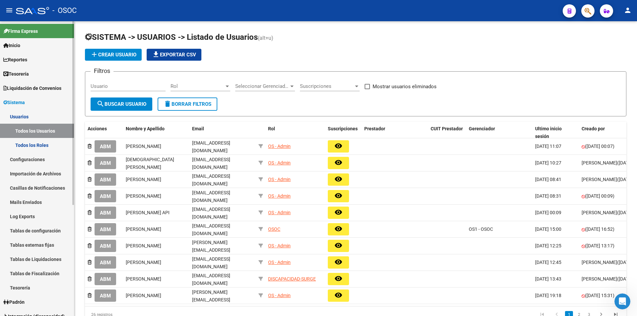
click at [43, 142] on link "Todos los Roles" at bounding box center [37, 145] width 74 height 14
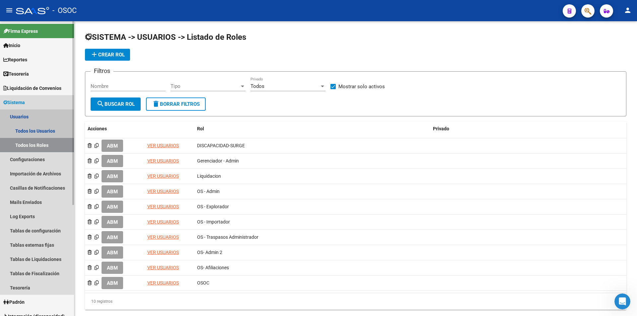
click at [53, 113] on link "Usuarios" at bounding box center [37, 116] width 74 height 14
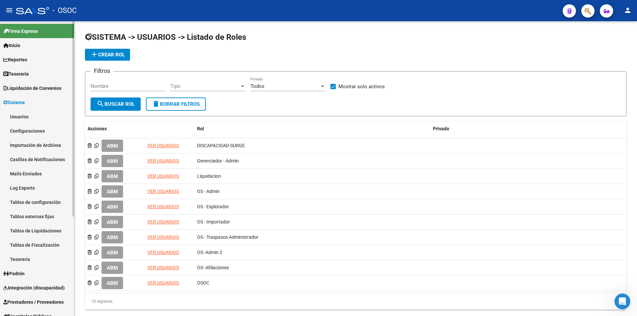
click at [61, 101] on link "Sistema" at bounding box center [37, 102] width 74 height 14
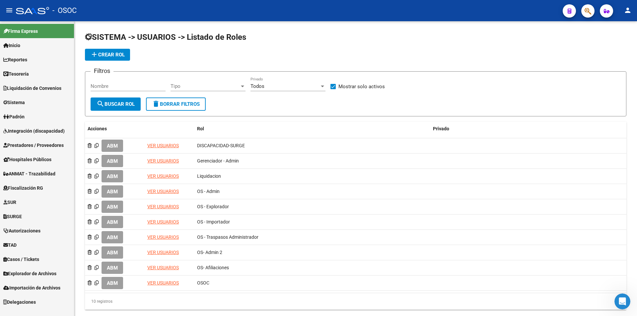
click at [61, 101] on link "Sistema" at bounding box center [37, 102] width 74 height 14
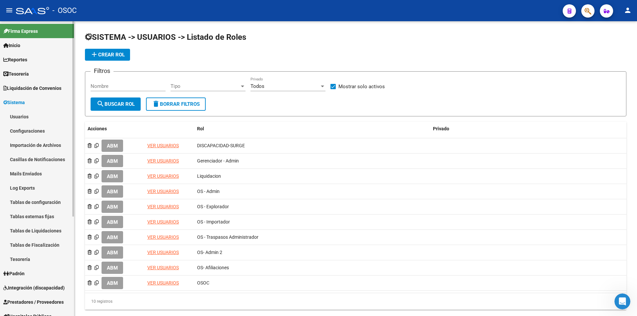
click at [50, 118] on link "Usuarios" at bounding box center [37, 116] width 74 height 14
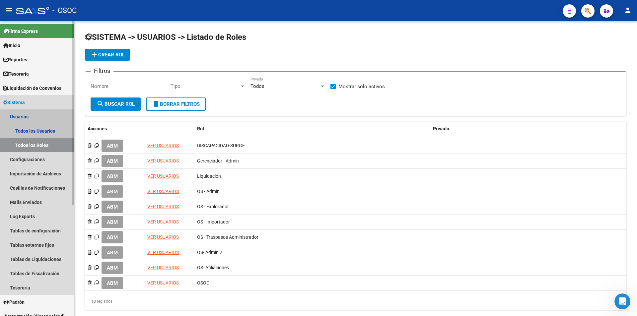
click at [50, 118] on link "Usuarios" at bounding box center [37, 116] width 74 height 14
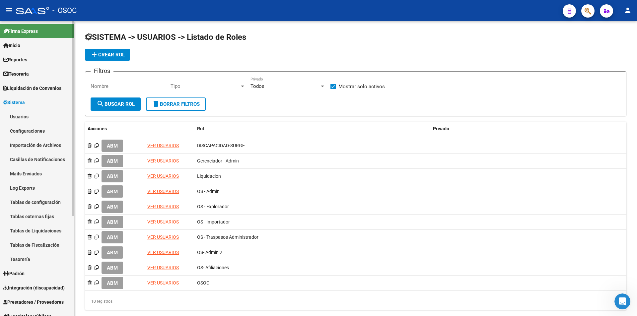
click at [46, 131] on link "Configuraciones" at bounding box center [37, 131] width 74 height 14
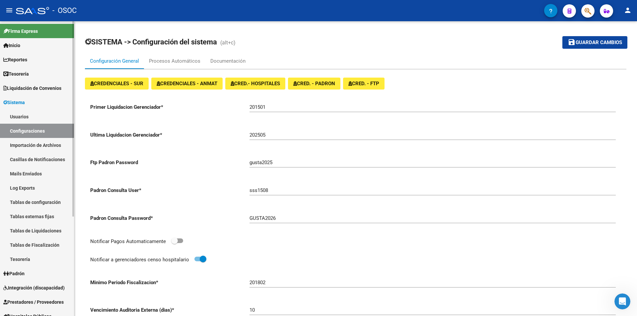
click at [47, 145] on link "Importación de Archivos" at bounding box center [37, 145] width 74 height 14
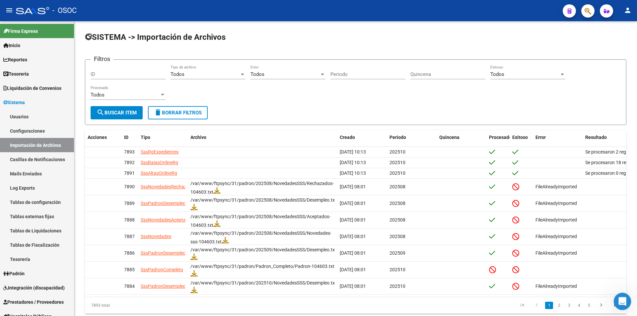
click at [615, 303] on div "Abrir Intercom Messenger" at bounding box center [621, 300] width 22 height 22
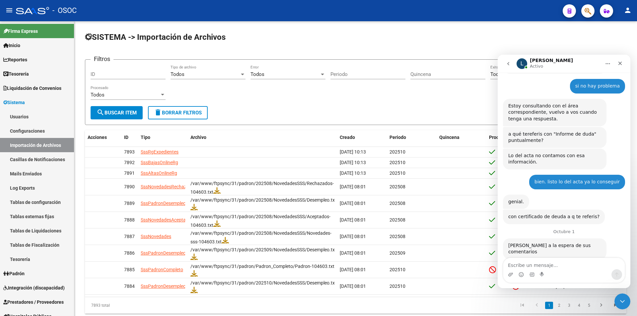
scroll to position [454, 0]
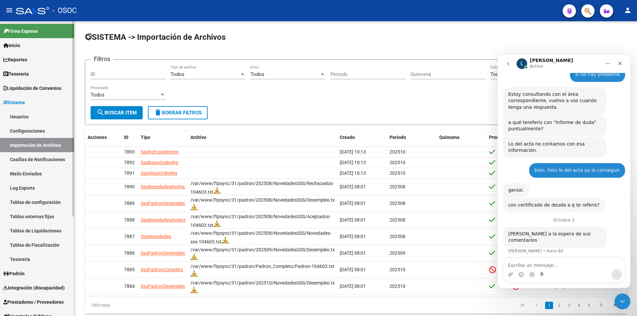
click at [30, 158] on link "Casillas de Notificaciones" at bounding box center [37, 159] width 74 height 14
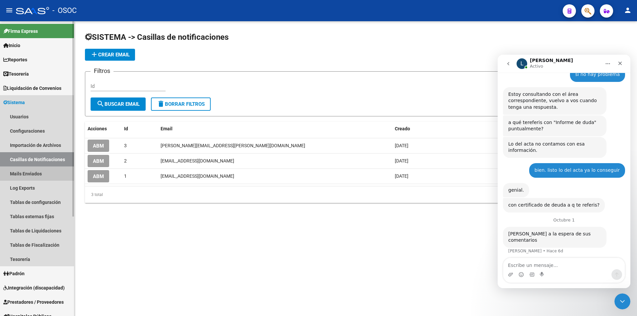
click at [46, 168] on link "Mails Enviados" at bounding box center [37, 173] width 74 height 14
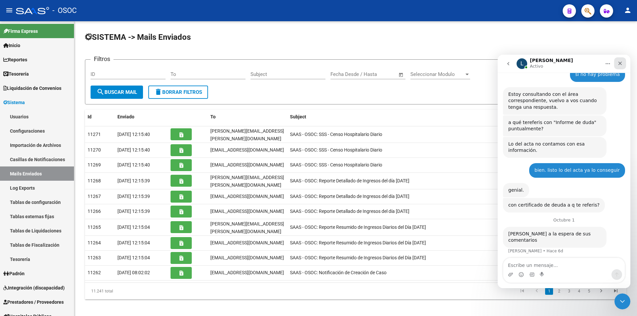
click at [622, 63] on icon "Cerrar" at bounding box center [619, 63] width 5 height 5
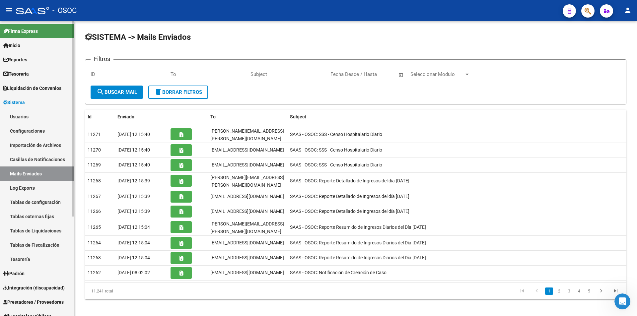
click at [49, 197] on link "Tablas de configuración" at bounding box center [37, 202] width 74 height 14
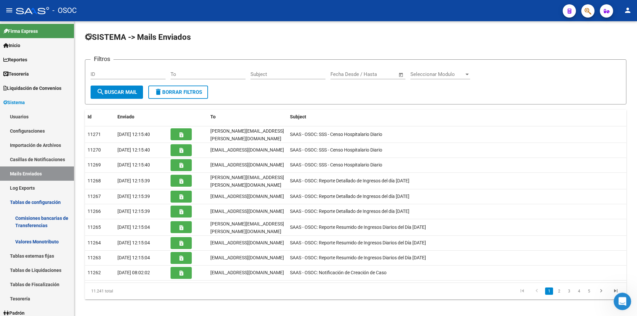
click at [625, 297] on div "Abrir Intercom Messenger" at bounding box center [621, 300] width 22 height 22
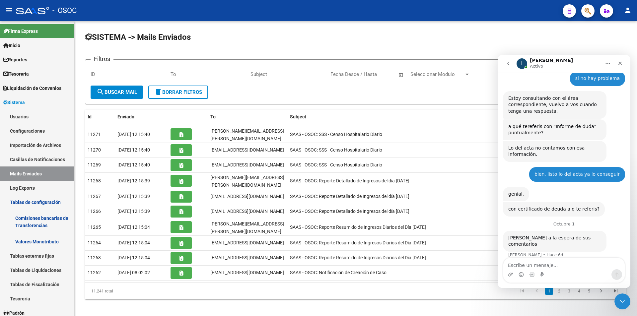
scroll to position [454, 0]
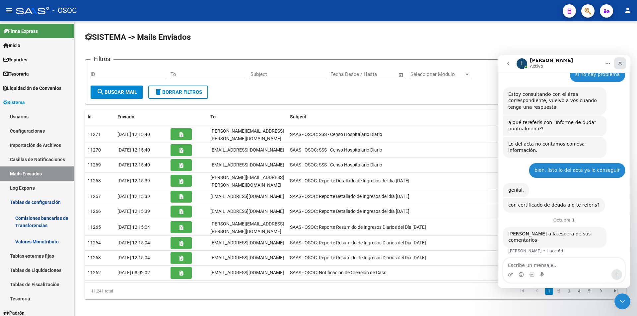
click at [625, 67] on div "Cerrar" at bounding box center [620, 63] width 12 height 12
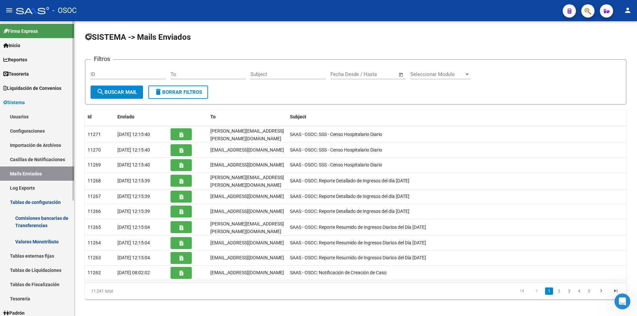
click at [40, 171] on link "Mails Enviados" at bounding box center [37, 173] width 74 height 14
click at [34, 188] on link "Log Exports" at bounding box center [37, 188] width 74 height 14
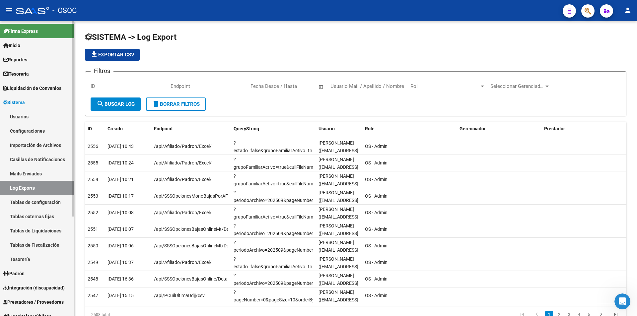
click at [24, 116] on link "Usuarios" at bounding box center [37, 116] width 74 height 14
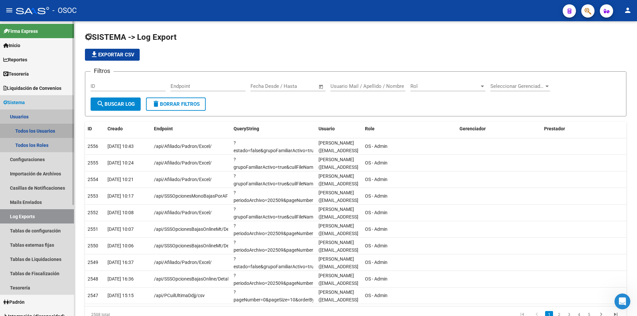
click at [31, 134] on link "Todos los Usuarios" at bounding box center [37, 131] width 74 height 14
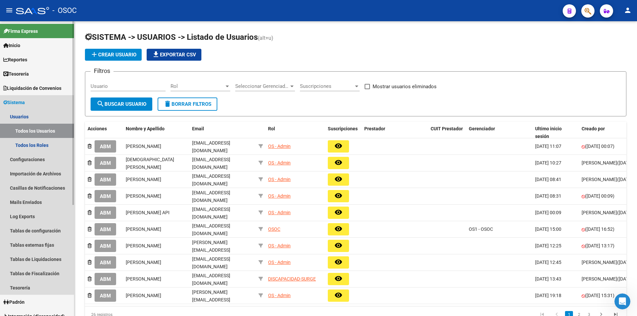
click at [28, 107] on link "Sistema" at bounding box center [37, 102] width 74 height 14
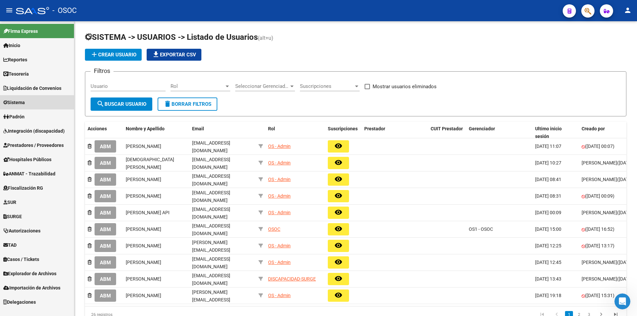
click at [37, 109] on link "Sistema" at bounding box center [37, 102] width 74 height 14
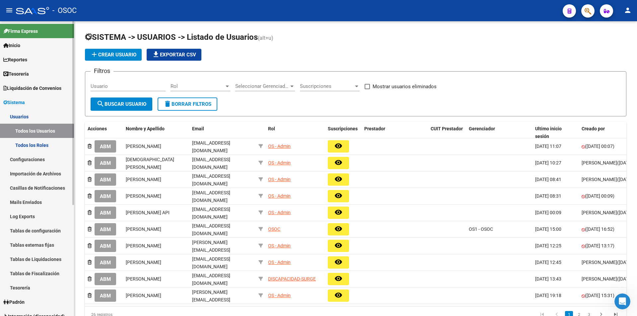
click at [47, 150] on link "Todos los Roles" at bounding box center [37, 145] width 74 height 14
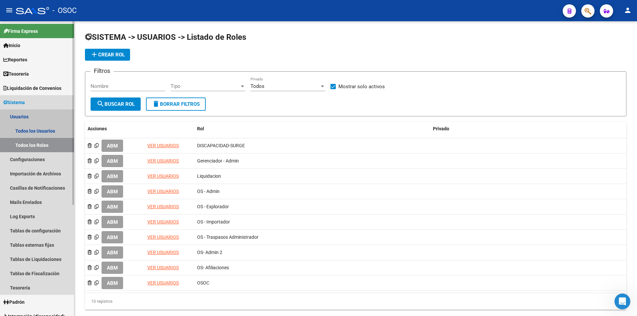
click at [55, 121] on link "Usuarios" at bounding box center [37, 116] width 74 height 14
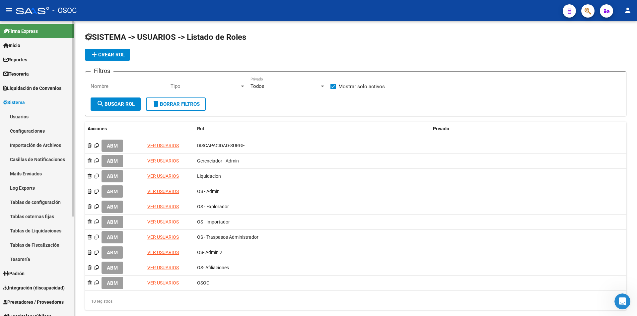
click at [46, 141] on link "Importación de Archivos" at bounding box center [37, 145] width 74 height 14
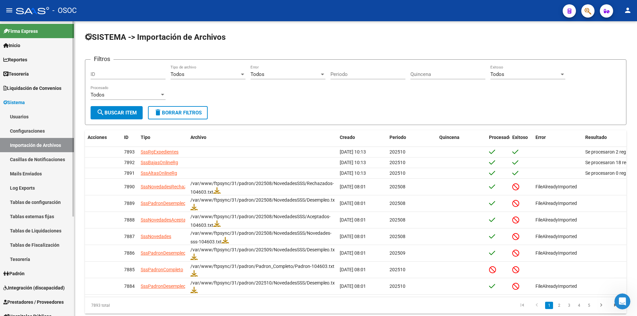
click at [55, 130] on link "Configuraciones" at bounding box center [37, 131] width 74 height 14
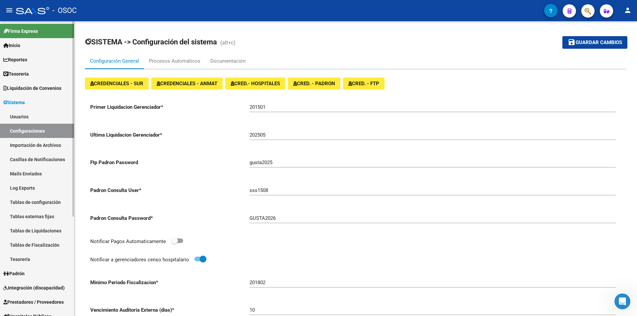
click at [56, 116] on link "Usuarios" at bounding box center [37, 116] width 74 height 14
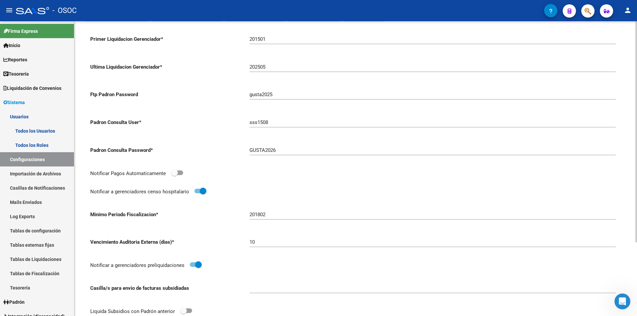
scroll to position [98, 0]
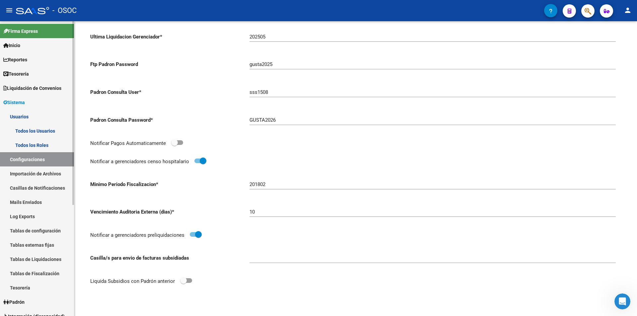
click at [55, 127] on link "Todos los Usuarios" at bounding box center [37, 131] width 74 height 14
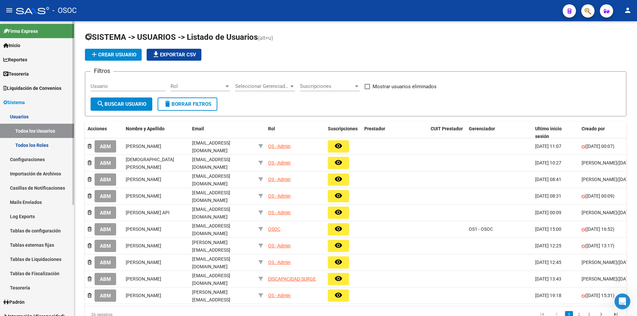
click at [45, 138] on link "Todos los Roles" at bounding box center [37, 145] width 74 height 14
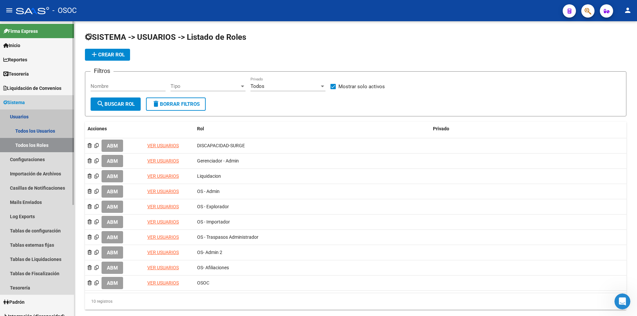
click at [38, 149] on link "Todos los Roles" at bounding box center [37, 145] width 74 height 14
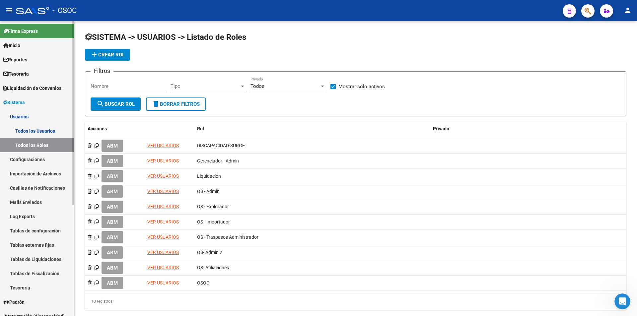
click at [47, 105] on link "Sistema" at bounding box center [37, 102] width 74 height 14
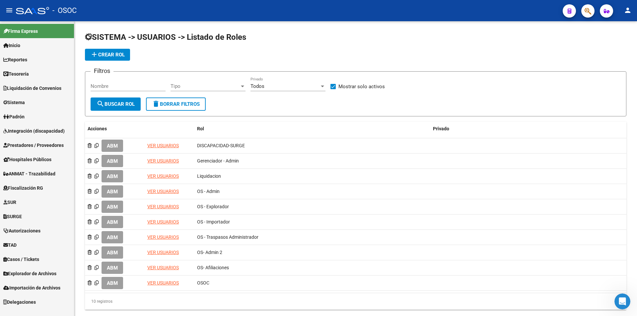
click at [50, 146] on span "Prestadores / Proveedores" at bounding box center [33, 145] width 60 height 7
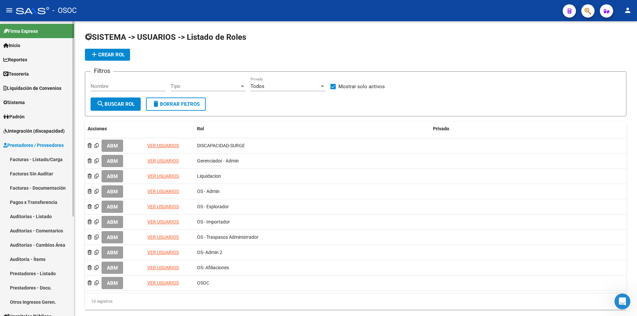
click at [51, 145] on span "Prestadores / Proveedores" at bounding box center [33, 145] width 60 height 7
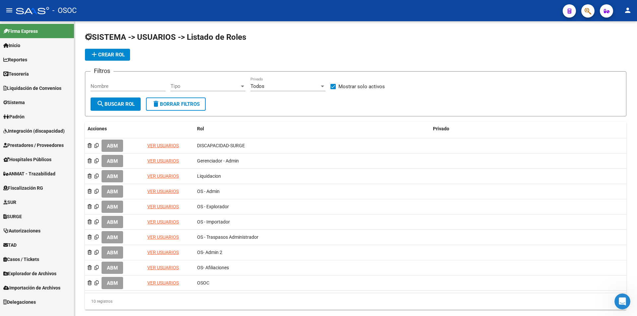
drag, startPoint x: 36, startPoint y: 105, endPoint x: 39, endPoint y: 103, distance: 3.8
click at [36, 105] on link "Sistema" at bounding box center [37, 102] width 74 height 14
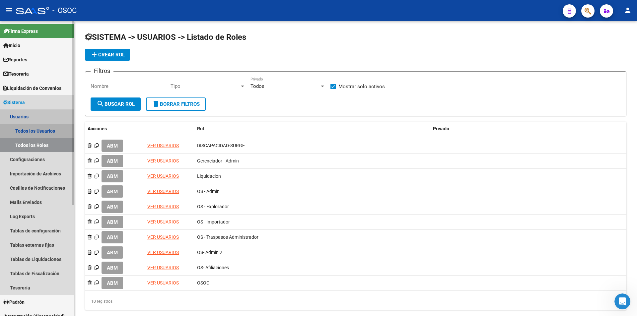
click at [27, 137] on link "Todos los Usuarios" at bounding box center [37, 131] width 74 height 14
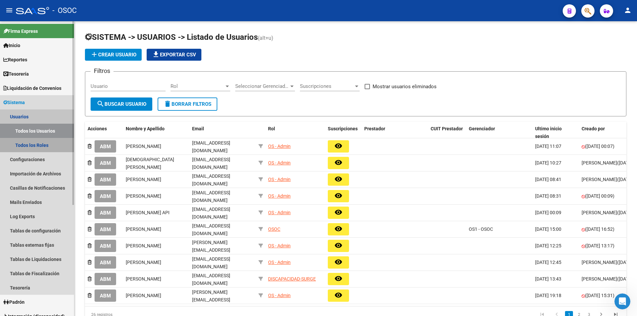
click at [25, 146] on link "Todos los Roles" at bounding box center [37, 145] width 74 height 14
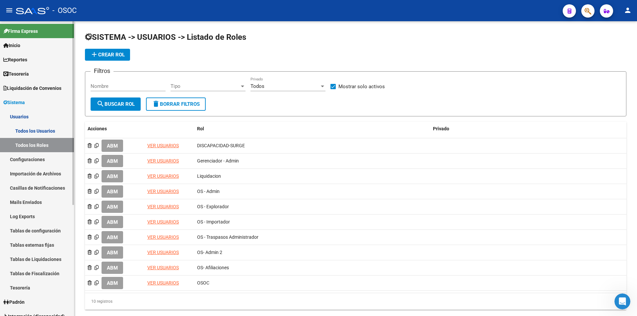
click at [26, 160] on link "Configuraciones" at bounding box center [37, 159] width 74 height 14
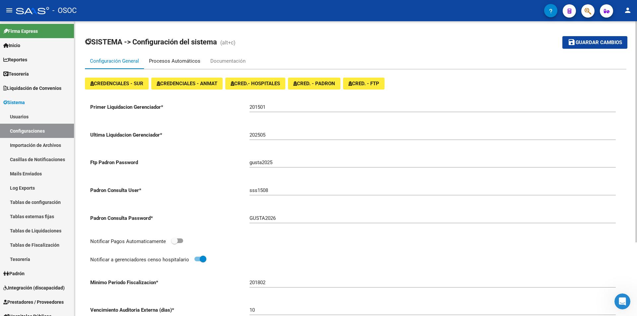
click at [203, 61] on div "Procesos Automáticos" at bounding box center [174, 61] width 61 height 16
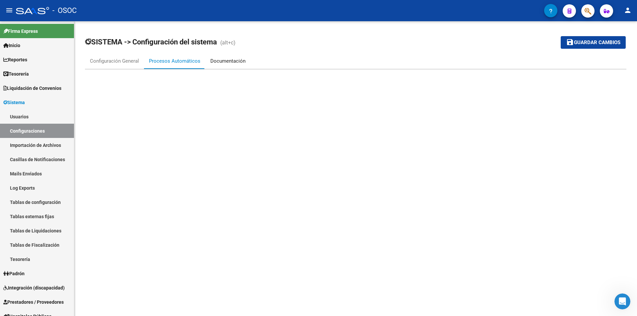
click at [245, 59] on div "Documentación" at bounding box center [227, 61] width 45 height 16
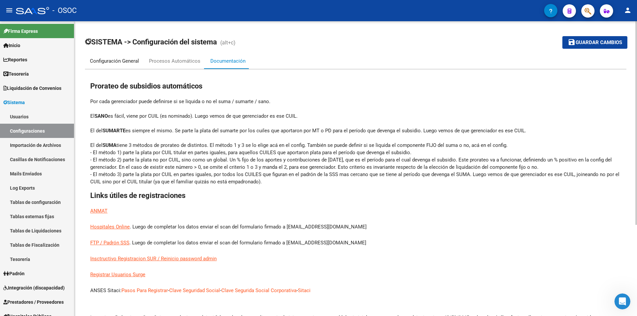
click at [123, 62] on div "Configuración General" at bounding box center [114, 60] width 49 height 7
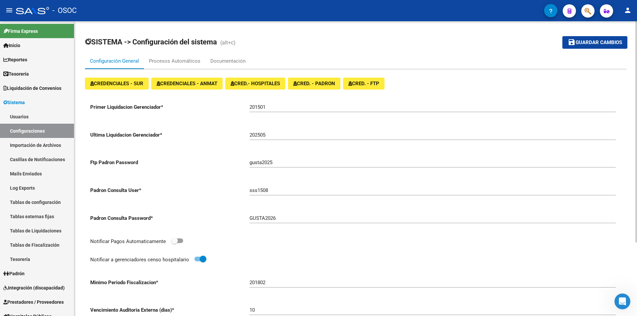
drag, startPoint x: 243, startPoint y: 45, endPoint x: 120, endPoint y: 30, distance: 123.5
click at [120, 30] on div "SISTEMA -> Configuración del sistema (alt+c) save Guardar cambios Configuración…" at bounding box center [355, 217] width 562 height 393
click at [271, 57] on div "Configuración General Procesos Automáticos Documentación" at bounding box center [355, 61] width 541 height 16
drag, startPoint x: 48, startPoint y: 116, endPoint x: 48, endPoint y: 109, distance: 6.3
click at [48, 115] on link "Usuarios" at bounding box center [37, 116] width 74 height 14
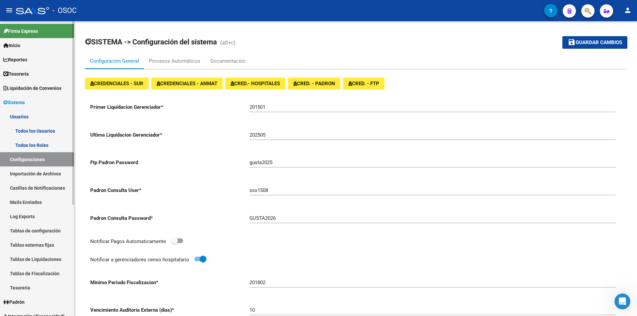
click at [55, 126] on link "Todos los Usuarios" at bounding box center [37, 131] width 74 height 14
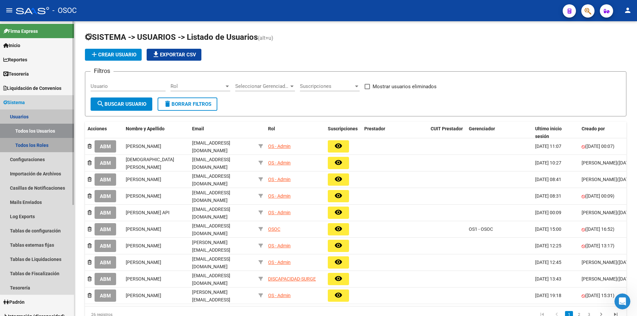
click at [58, 142] on link "Todos los Roles" at bounding box center [37, 145] width 74 height 14
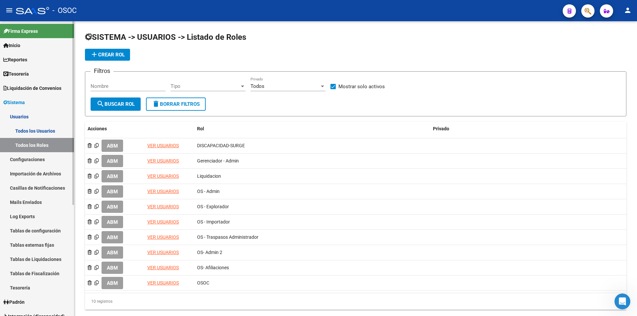
drag, startPoint x: 61, startPoint y: 129, endPoint x: 63, endPoint y: 122, distance: 7.2
click at [61, 128] on link "Todos los Usuarios" at bounding box center [37, 131] width 74 height 14
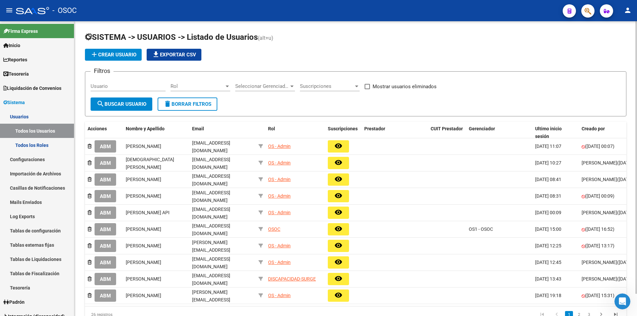
drag, startPoint x: 260, startPoint y: 37, endPoint x: 190, endPoint y: 43, distance: 69.8
click at [190, 43] on h1 "SISTEMA -> USUARIOS -> Listado de Usuarios (alt+u)" at bounding box center [355, 38] width 541 height 12
drag, startPoint x: 188, startPoint y: 42, endPoint x: 259, endPoint y: 39, distance: 71.0
click at [259, 39] on h1 "SISTEMA -> USUARIOS -> Listado de Usuarios (alt+u)" at bounding box center [355, 38] width 541 height 12
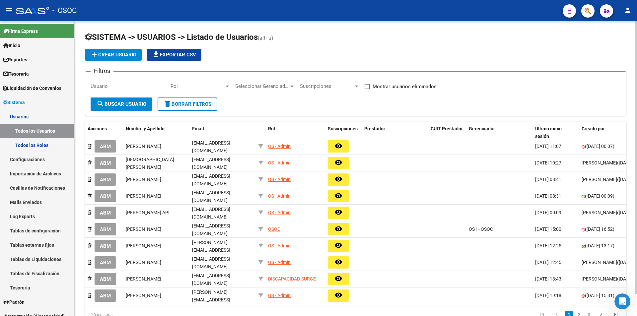
click at [259, 39] on span "(alt+u)" at bounding box center [266, 38] width 16 height 6
drag, startPoint x: 259, startPoint y: 39, endPoint x: 198, endPoint y: 40, distance: 61.0
click at [237, 39] on h1 "SISTEMA -> USUARIOS -> Listado de Usuarios (alt+u)" at bounding box center [355, 38] width 541 height 12
drag, startPoint x: 198, startPoint y: 40, endPoint x: 190, endPoint y: 40, distance: 8.3
click at [190, 40] on span "SISTEMA -> USUARIOS -> Listado de Usuarios" at bounding box center [171, 36] width 173 height 9
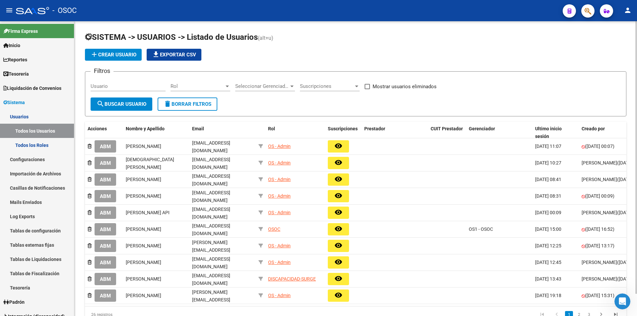
click at [189, 40] on span "SISTEMA -> USUARIOS -> Listado de Usuarios" at bounding box center [171, 36] width 173 height 9
drag, startPoint x: 189, startPoint y: 40, endPoint x: 266, endPoint y: 40, distance: 76.6
click at [266, 40] on h1 "SISTEMA -> USUARIOS -> Listado de Usuarios (alt+u)" at bounding box center [355, 38] width 541 height 12
click at [266, 40] on span "(alt+u)" at bounding box center [266, 38] width 16 height 6
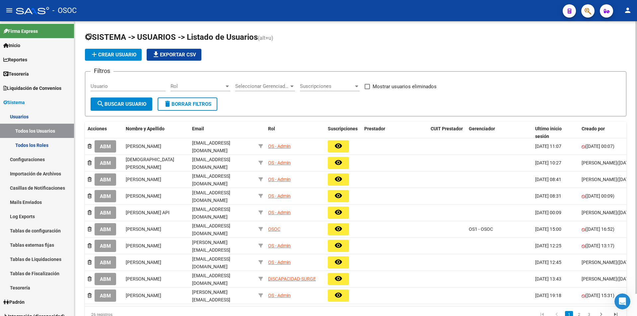
drag, startPoint x: 275, startPoint y: 38, endPoint x: 187, endPoint y: 38, distance: 87.9
click at [187, 38] on h1 "SISTEMA -> USUARIOS -> Listado de Usuarios (alt+u)" at bounding box center [355, 38] width 541 height 12
click at [187, 38] on span "SISTEMA -> USUARIOS -> Listado de Usuarios" at bounding box center [171, 36] width 173 height 9
drag, startPoint x: 206, startPoint y: 38, endPoint x: 267, endPoint y: 38, distance: 61.0
click at [267, 38] on h1 "SISTEMA -> USUARIOS -> Listado de Usuarios (alt+u)" at bounding box center [355, 38] width 541 height 12
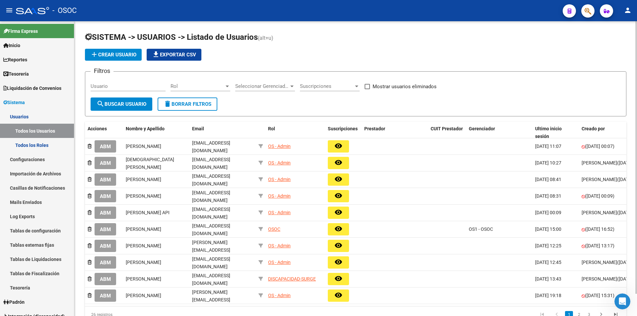
click at [267, 38] on span "(alt+u)" at bounding box center [266, 38] width 16 height 6
click at [268, 37] on span "(alt+u)" at bounding box center [266, 38] width 16 height 6
click at [273, 36] on span "(alt+u)" at bounding box center [266, 38] width 16 height 6
drag, startPoint x: 274, startPoint y: 36, endPoint x: 195, endPoint y: 36, distance: 79.2
click at [195, 36] on h1 "SISTEMA -> USUARIOS -> Listado de Usuarios (alt+u)" at bounding box center [355, 38] width 541 height 12
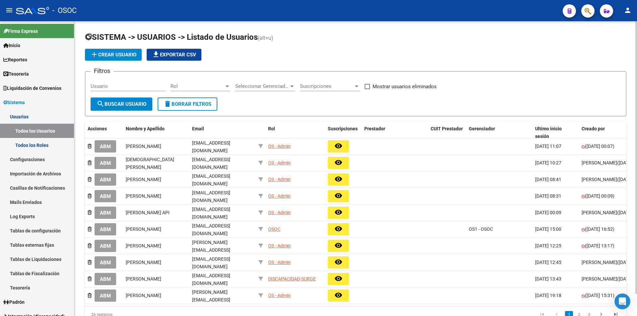
click at [195, 36] on span "SISTEMA -> USUARIOS -> Listado de Usuarios" at bounding box center [171, 36] width 173 height 9
drag, startPoint x: 199, startPoint y: 36, endPoint x: 297, endPoint y: 36, distance: 98.1
click at [297, 36] on h1 "SISTEMA -> USUARIOS -> Listado de Usuarios (alt+u)" at bounding box center [355, 38] width 541 height 12
click at [624, 304] on div "Abrir Intercom Messenger" at bounding box center [621, 300] width 22 height 22
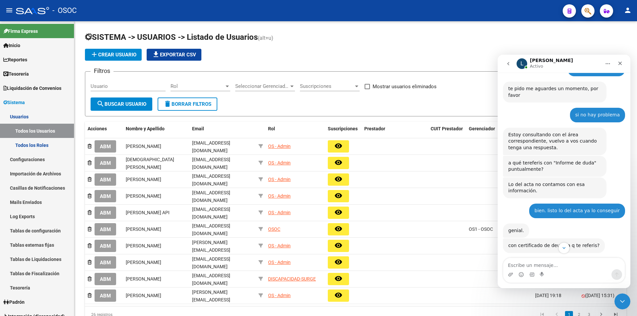
scroll to position [454, 0]
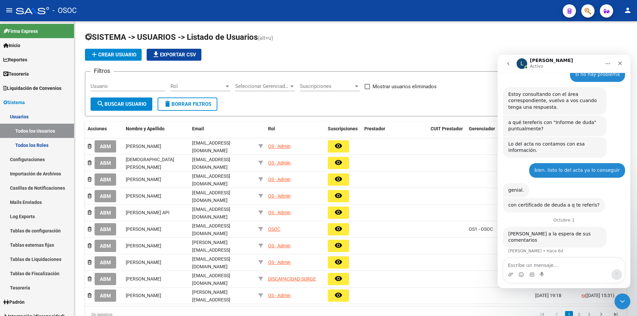
click at [565, 266] on textarea "Escribe un mensaje..." at bounding box center [563, 263] width 121 height 11
click at [256, 36] on span "SISTEMA -> USUARIOS -> Listado de Usuarios" at bounding box center [171, 36] width 173 height 9
drag, startPoint x: 186, startPoint y: 35, endPoint x: 277, endPoint y: 39, distance: 90.3
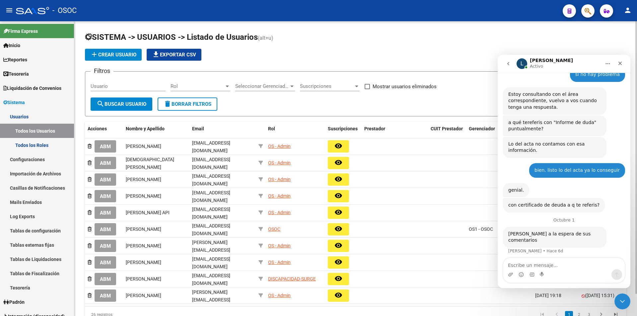
click at [277, 39] on h1 "SISTEMA -> USUARIOS -> Listado de Usuarios (alt+u)" at bounding box center [355, 38] width 541 height 12
click at [277, 40] on h1 "SISTEMA -> USUARIOS -> Listado de Usuarios (alt+u)" at bounding box center [355, 38] width 541 height 12
drag, startPoint x: 277, startPoint y: 40, endPoint x: 205, endPoint y: 40, distance: 71.6
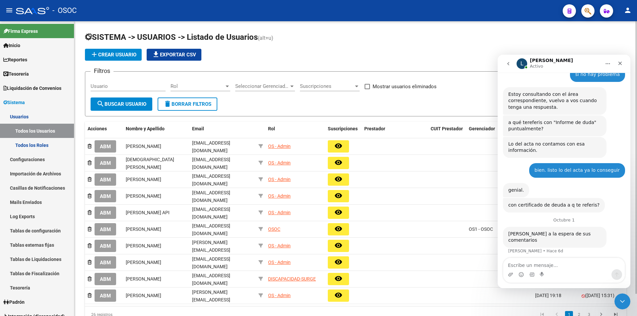
click at [205, 40] on h1 "SISTEMA -> USUARIOS -> Listado de Usuarios (alt+u)" at bounding box center [355, 38] width 541 height 12
click at [205, 40] on span "SISTEMA -> USUARIOS -> Listado de Usuarios" at bounding box center [171, 36] width 173 height 9
click at [57, 104] on link "Sistema" at bounding box center [37, 102] width 74 height 14
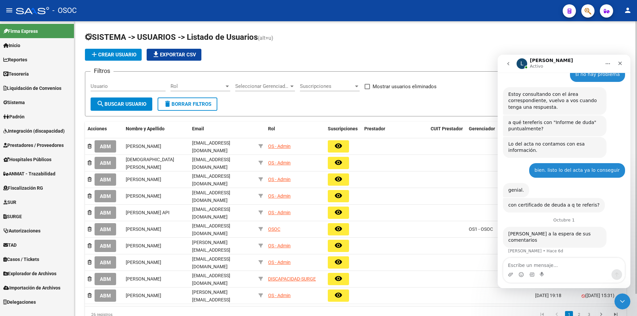
click at [82, 94] on div "SISTEMA -> USUARIOS -> Listado de Usuarios (alt+u) add Crear Usuario file_downl…" at bounding box center [355, 182] width 562 height 323
click at [574, 9] on button "button" at bounding box center [568, 10] width 13 height 13
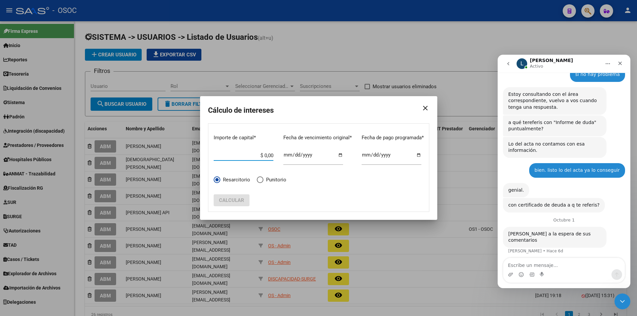
click at [263, 180] on span "Punitorio" at bounding box center [274, 180] width 23 height 8
click at [263, 180] on input "Punitorio" at bounding box center [260, 179] width 7 height 7
radio input "true"
click at [225, 180] on span "Resarcitorio" at bounding box center [235, 180] width 30 height 8
click at [220, 180] on input "Resarcitorio" at bounding box center [217, 179] width 7 height 7
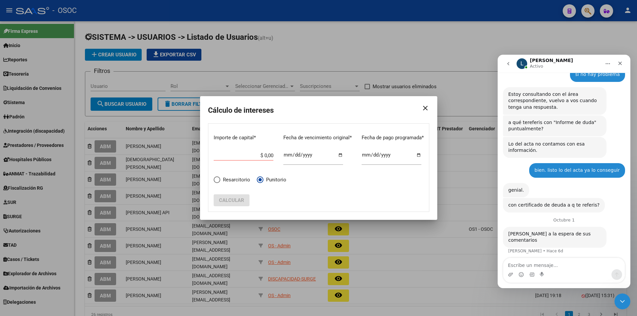
radio input "true"
click at [221, 110] on h2 "Cálculo de intereses" at bounding box center [318, 110] width 221 height 13
click at [265, 155] on input "$ 0,00" at bounding box center [244, 156] width 60 height 6
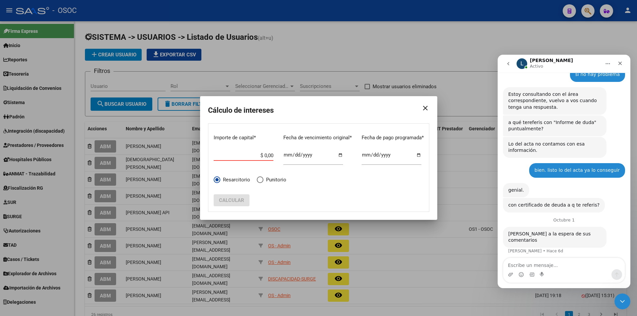
click at [265, 155] on input "$ 0,00" at bounding box center [244, 156] width 60 height 6
click at [427, 110] on mat-icon "close" at bounding box center [422, 108] width 13 height 19
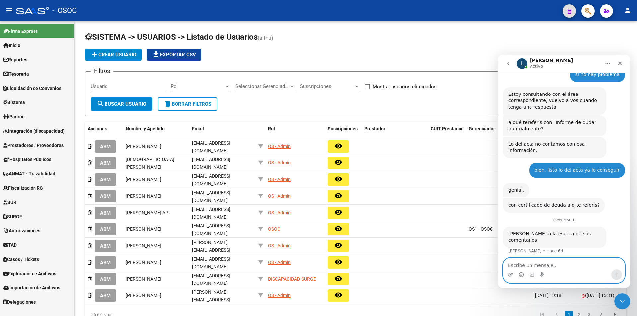
click at [549, 267] on textarea "Escribe un mensaje..." at bounding box center [563, 263] width 121 height 11
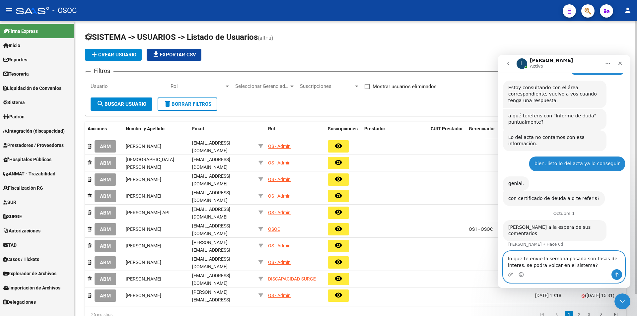
type textarea "lo que te envie la semana pasada son tasas de interes. se podra volcar en el si…"
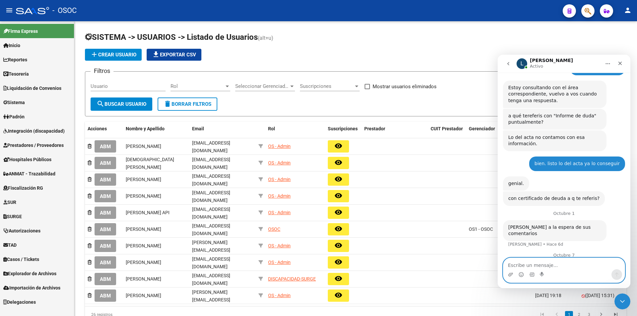
scroll to position [475, 0]
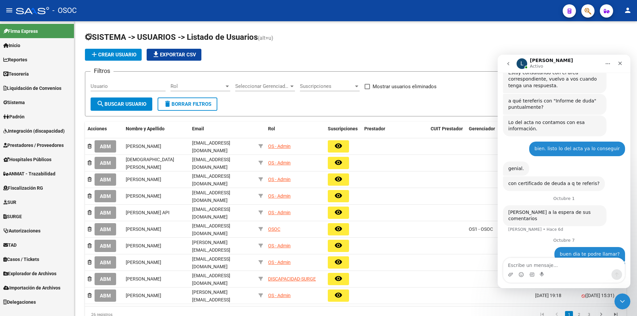
click at [570, 6] on span "button" at bounding box center [569, 10] width 4 height 13
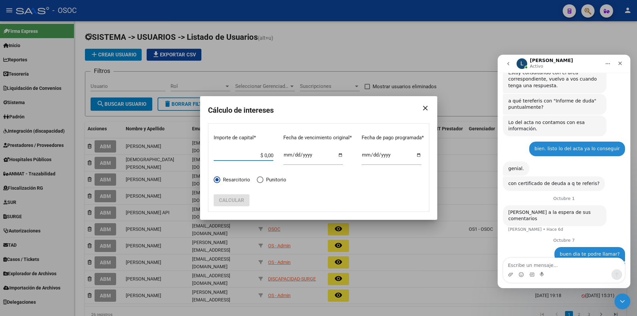
click at [240, 156] on input "$ 0,00" at bounding box center [244, 156] width 60 height 6
click at [425, 112] on mat-icon "close" at bounding box center [422, 108] width 13 height 19
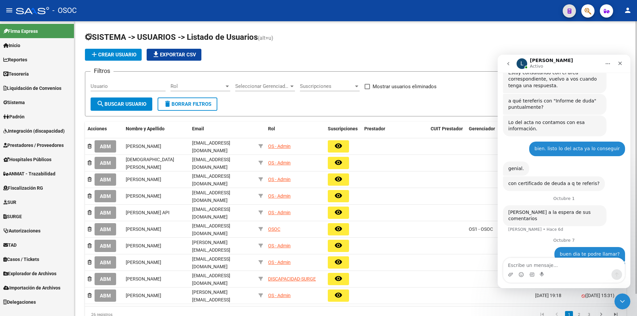
click at [321, 63] on app-list-header "SISTEMA -> USUARIOS -> Listado de Usuarios (alt+u) add Crear Usuario file_downl…" at bounding box center [355, 74] width 541 height 85
click at [37, 144] on span "Prestadores / Proveedores" at bounding box center [33, 145] width 60 height 7
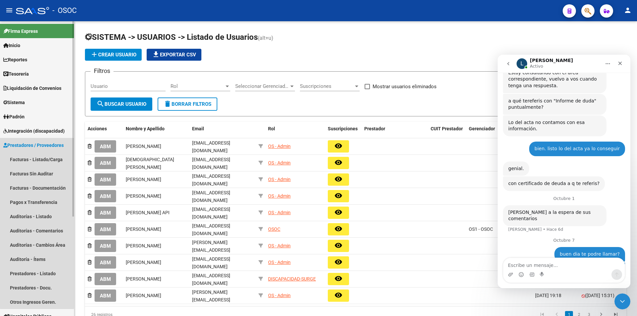
click at [37, 144] on span "Prestadores / Proveedores" at bounding box center [33, 145] width 60 height 7
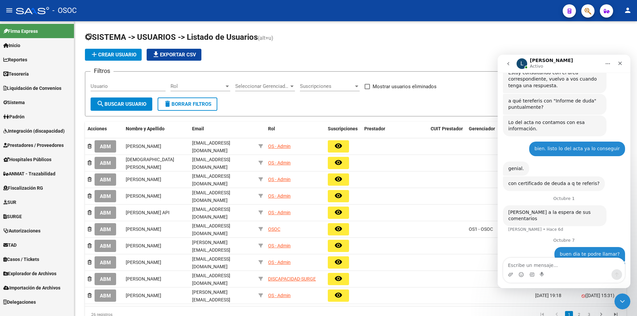
click at [38, 158] on span "Hospitales Públicos" at bounding box center [27, 159] width 48 height 7
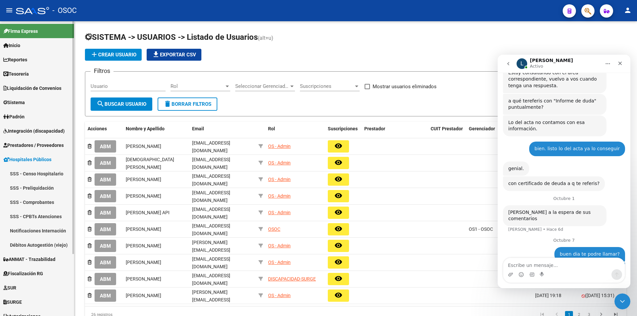
click at [38, 158] on span "Hospitales Públicos" at bounding box center [27, 159] width 48 height 7
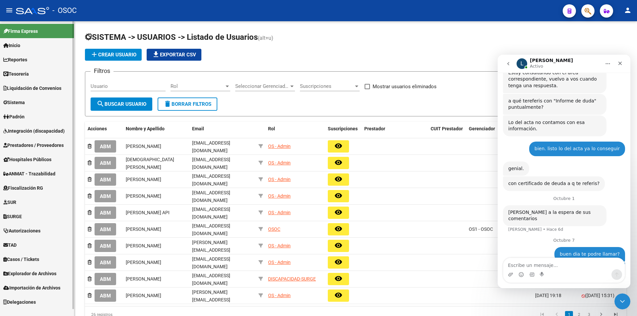
click at [48, 142] on span "Prestadores / Proveedores" at bounding box center [33, 145] width 60 height 7
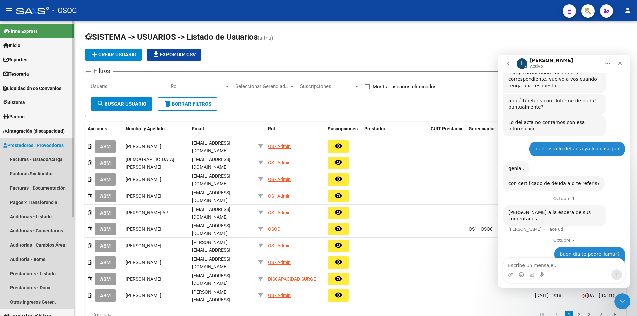
click at [48, 142] on span "Prestadores / Proveedores" at bounding box center [33, 145] width 60 height 7
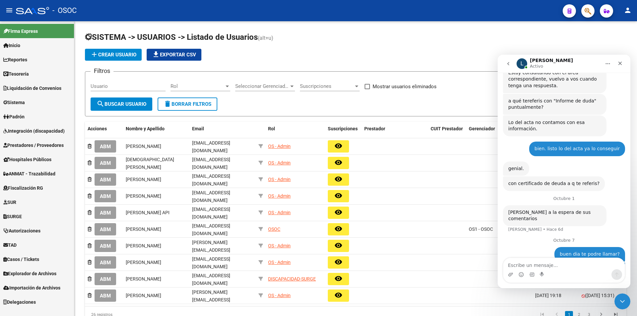
click at [47, 184] on link "Fiscalización RG" at bounding box center [37, 188] width 74 height 14
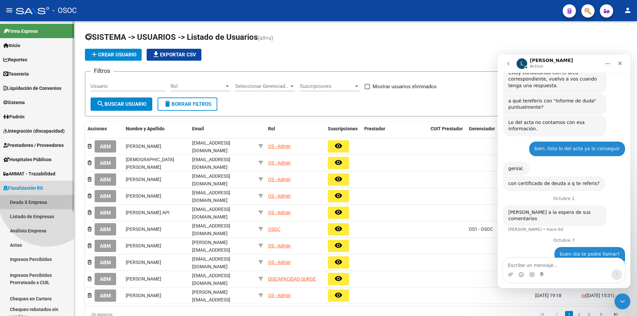
click at [47, 197] on link "Deuda X Empresa" at bounding box center [37, 202] width 74 height 14
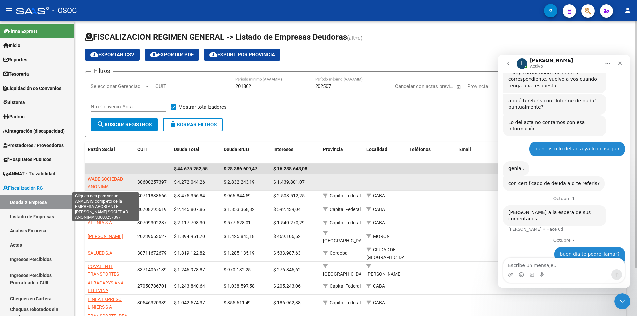
click at [123, 181] on span "WADE SOCIEDAD ANONIMA" at bounding box center [105, 182] width 35 height 13
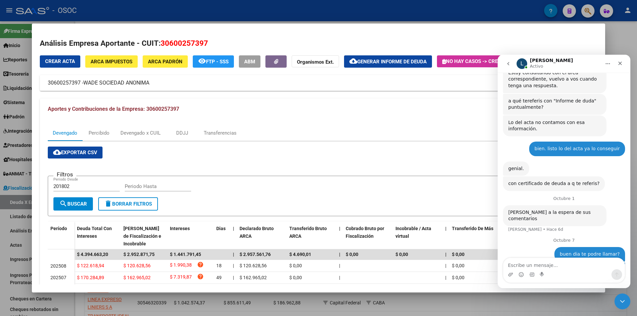
click at [571, 10] on div at bounding box center [318, 158] width 637 height 316
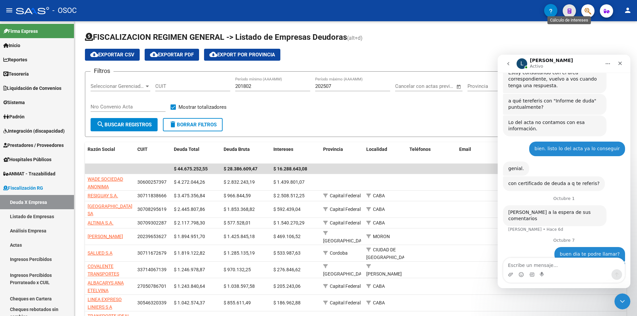
click at [571, 10] on icon "button" at bounding box center [569, 11] width 4 height 5
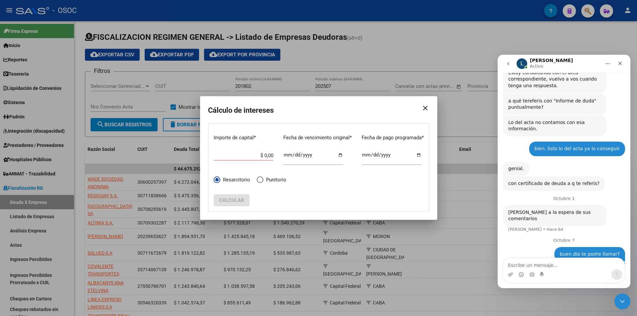
drag, startPoint x: 16, startPoint y: 195, endPoint x: 160, endPoint y: 189, distance: 144.4
click at [33, 195] on div at bounding box center [318, 158] width 637 height 316
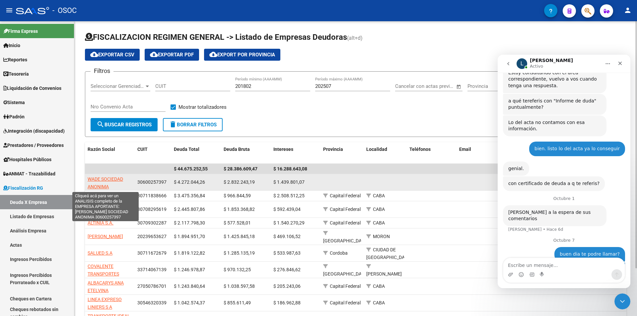
click at [110, 181] on span "WADE SOCIEDAD ANONIMA" at bounding box center [105, 182] width 35 height 13
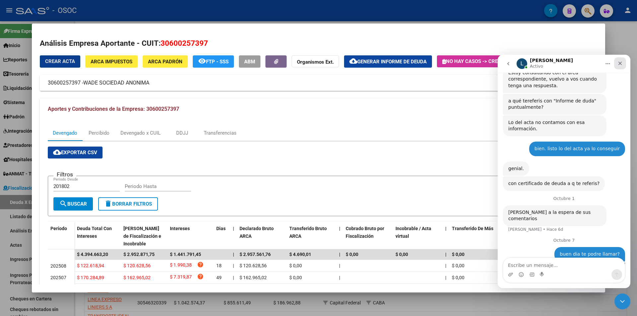
click at [620, 61] on icon "Cerrar" at bounding box center [619, 63] width 5 height 5
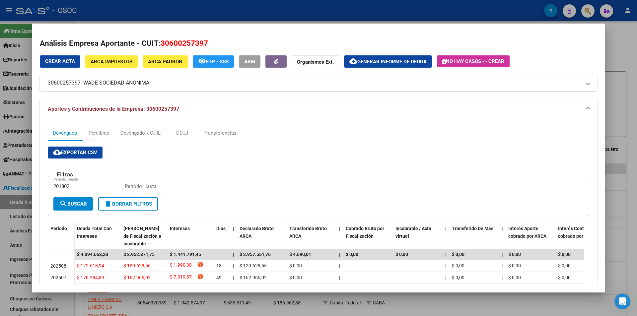
click at [251, 61] on span "ABM" at bounding box center [249, 62] width 11 height 6
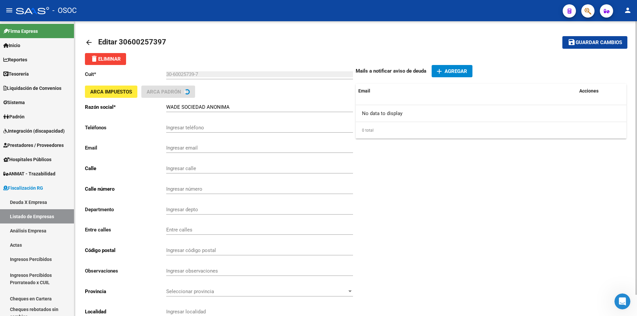
type input "VIRASORO VALENTIN"
type input "1739"
type input "1414"
type input "CABA"
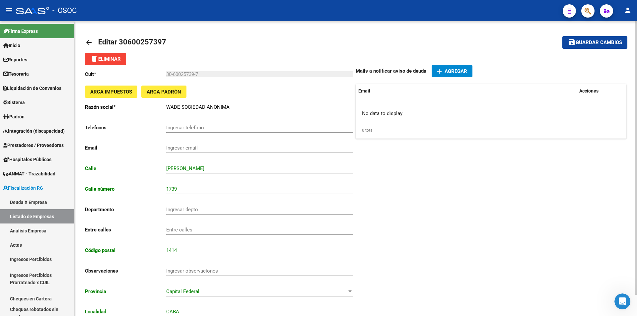
click at [89, 49] on link "arrow_back" at bounding box center [91, 42] width 13 height 16
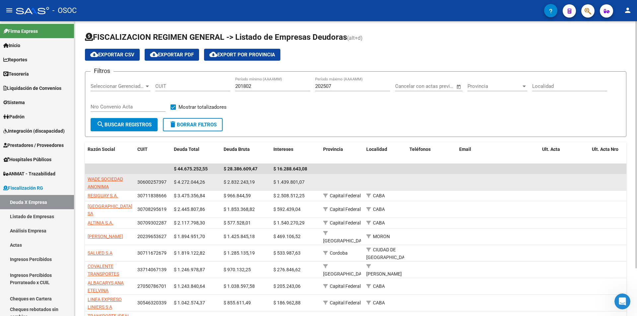
click at [113, 175] on datatable-body-cell "WADE SOCIEDAD ANONIMA" at bounding box center [110, 182] width 50 height 16
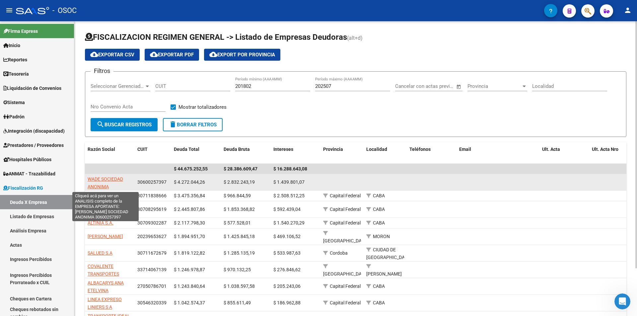
click at [110, 180] on span "WADE SOCIEDAD ANONIMA" at bounding box center [105, 182] width 35 height 13
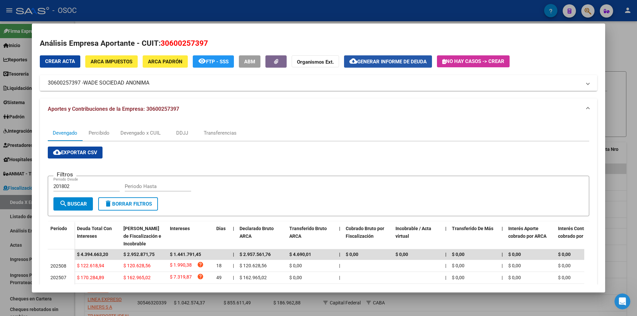
click at [381, 64] on span "Generar informe de deuda" at bounding box center [391, 62] width 69 height 6
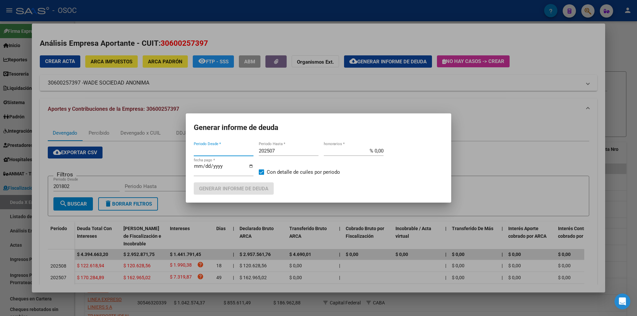
type input "201802"
click at [348, 207] on div at bounding box center [318, 158] width 637 height 316
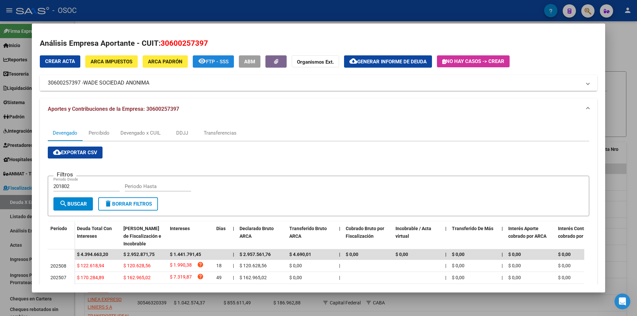
click at [219, 66] on button "remove_red_eye FTP - SSS" at bounding box center [213, 61] width 41 height 12
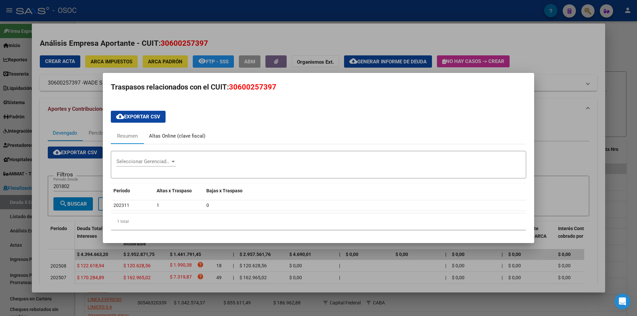
click at [202, 139] on div "Altas Online (clave fiscal)" at bounding box center [177, 136] width 56 height 8
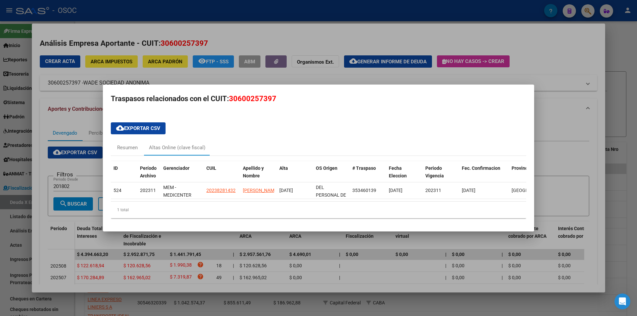
click at [225, 80] on div at bounding box center [318, 158] width 637 height 316
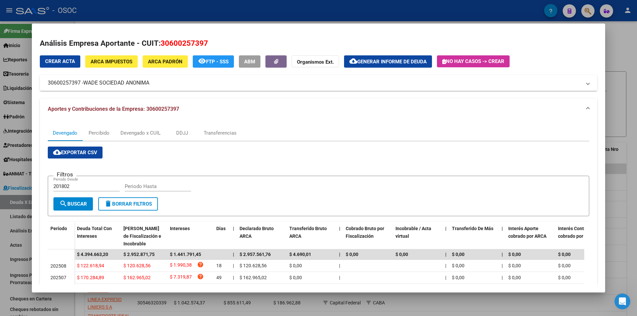
click at [184, 85] on mat-panel-title "30600257397 - WADE SOCIEDAD ANONIMA" at bounding box center [314, 83] width 533 height 8
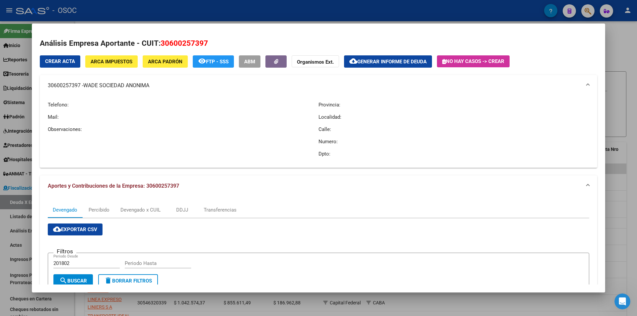
click at [184, 85] on mat-panel-title "30600257397 - WADE SOCIEDAD ANONIMA" at bounding box center [314, 86] width 533 height 8
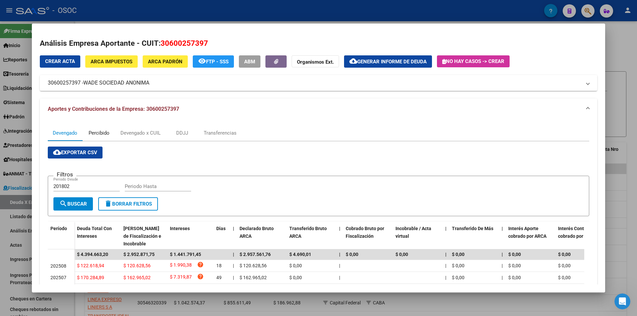
click at [98, 137] on div "Percibido" at bounding box center [98, 133] width 33 height 16
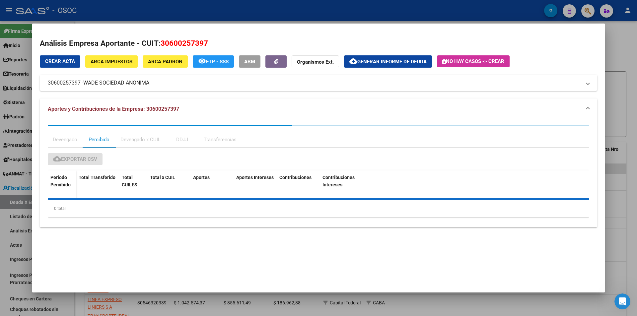
click at [64, 139] on div "Devengado" at bounding box center [65, 140] width 34 height 16
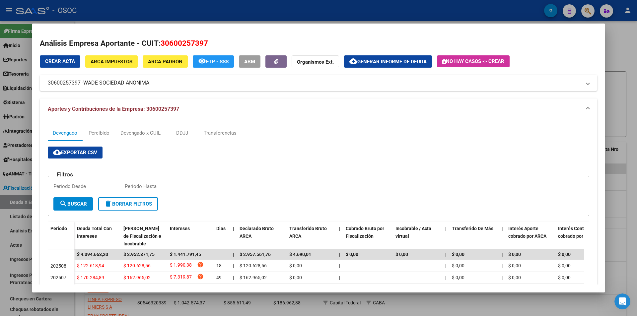
click at [56, 63] on span "Crear Acta" at bounding box center [60, 61] width 30 height 6
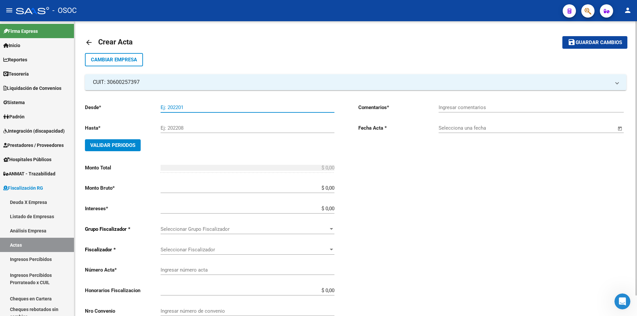
click at [196, 105] on input "Ej: 202201" at bounding box center [247, 107] width 174 height 6
click at [190, 129] on input "Ej: 202208" at bounding box center [247, 128] width 174 height 6
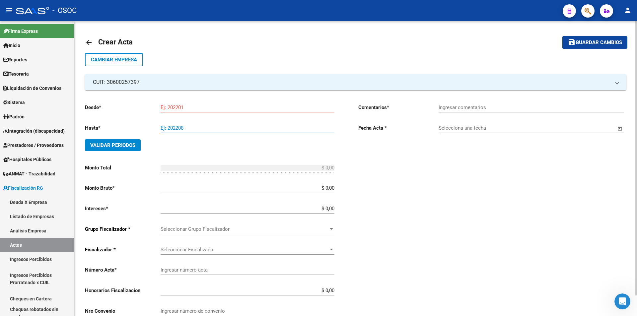
click at [452, 108] on input "Ingresar comentarios" at bounding box center [530, 107] width 185 height 6
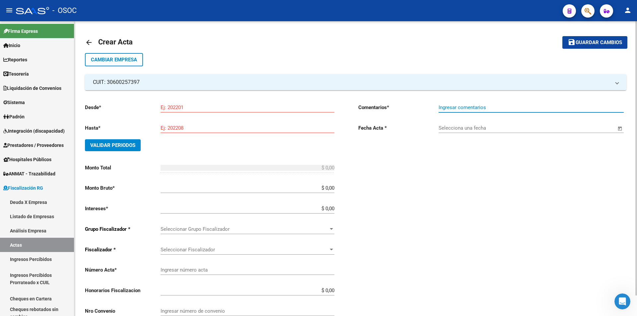
scroll to position [22, 0]
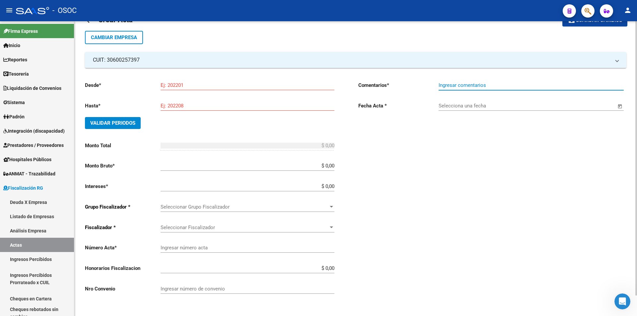
click at [227, 212] on div "Seleccionar Grupo Fiscalizador Seleccionar Grupo Fiscalizador" at bounding box center [247, 208] width 174 height 21
click at [229, 208] on span "Seleccionar Grupo Fiscalizador" at bounding box center [244, 207] width 168 height 6
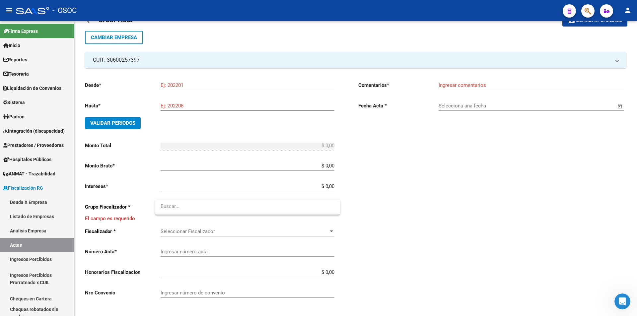
click at [220, 235] on div at bounding box center [318, 158] width 637 height 316
click at [220, 235] on div "Seleccionar Fiscalizador Seleccionar Fiscalizador" at bounding box center [247, 229] width 174 height 14
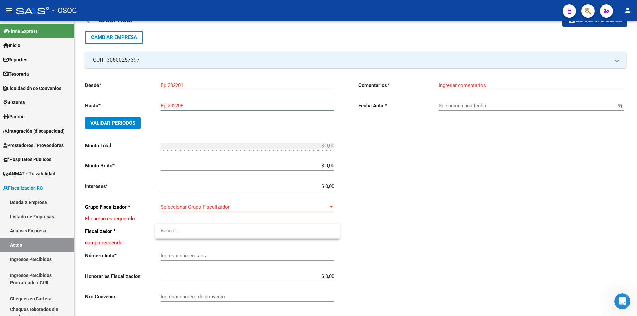
click at [215, 259] on div at bounding box center [318, 158] width 637 height 316
click at [215, 259] on div "Ingresar número acta" at bounding box center [247, 253] width 174 height 14
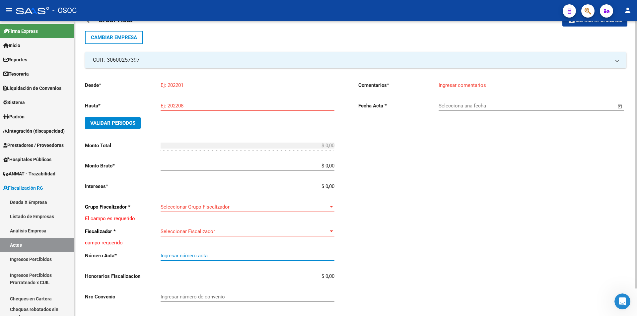
click at [222, 252] on div "Ingresar número acta" at bounding box center [247, 253] width 174 height 14
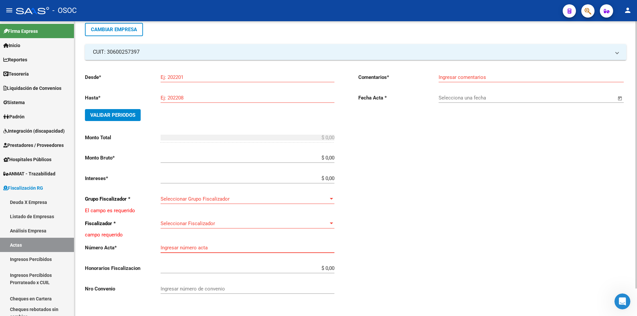
scroll to position [0, 0]
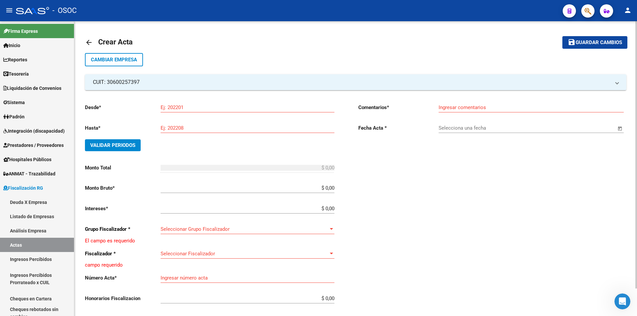
click at [87, 41] on mat-icon "arrow_back" at bounding box center [89, 42] width 8 height 8
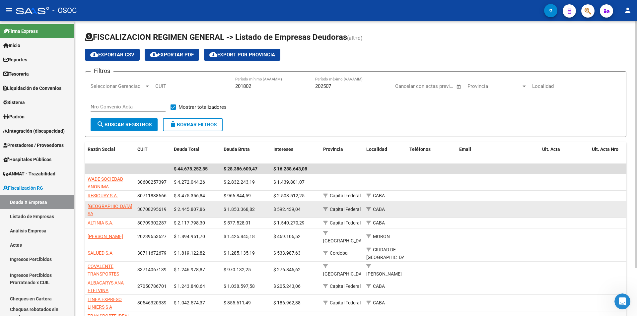
click at [255, 204] on datatable-body-cell "$ 1.853.368,82" at bounding box center [246, 209] width 50 height 16
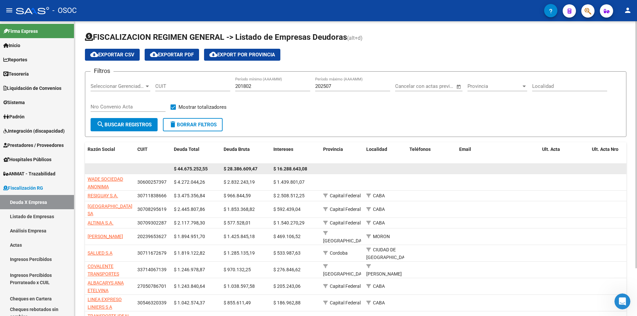
click at [98, 173] on datatable-body-cell at bounding box center [110, 169] width 50 height 10
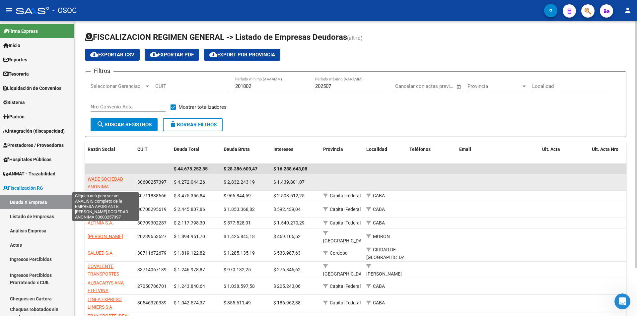
click at [98, 181] on span "WADE SOCIEDAD ANONIMA" at bounding box center [105, 182] width 35 height 13
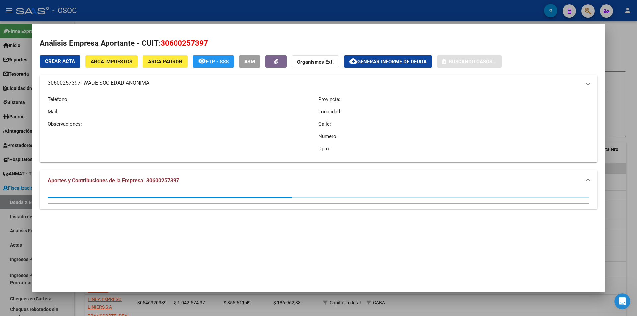
click at [386, 31] on mat-dialog-content "Análisis Empresa Aportante - CUIT: 30600257397 Crear Acta ARCA Impuestos ARCA P…" at bounding box center [318, 123] width 573 height 185
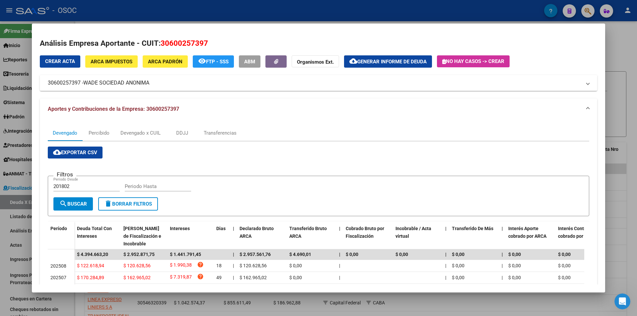
click at [357, 212] on form "Filtros 201802 Periodo Desde Periodo Hasta search Buscar delete Borrar Filtros" at bounding box center [318, 196] width 541 height 41
click at [304, 67] on button "Organismos Ext." at bounding box center [314, 61] width 47 height 12
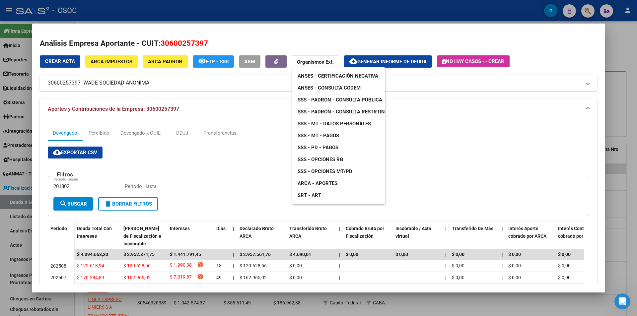
click at [452, 132] on div at bounding box center [318, 158] width 637 height 316
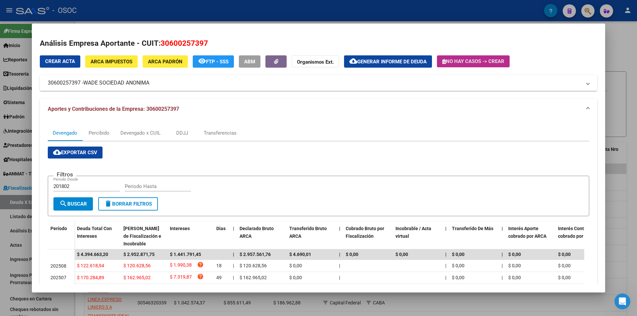
click at [454, 64] on span "No hay casos -> Crear" at bounding box center [473, 61] width 62 height 6
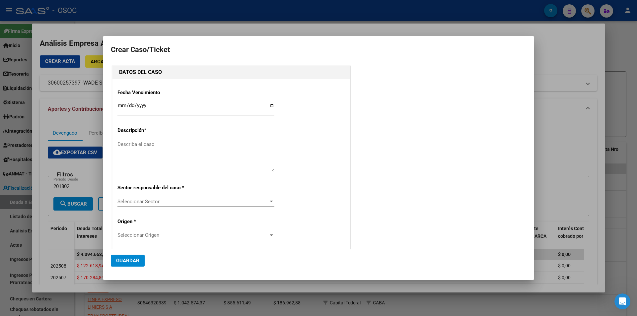
click at [562, 118] on div at bounding box center [318, 158] width 637 height 316
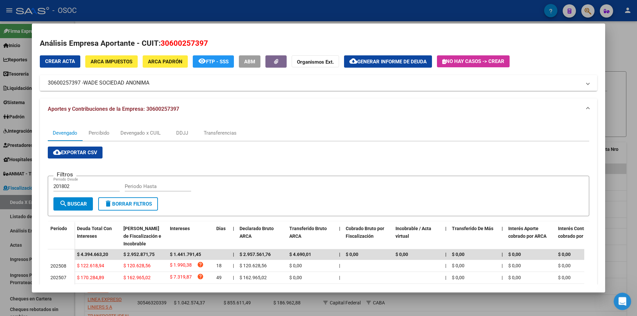
click at [614, 299] on div "Abrir Intercom Messenger" at bounding box center [621, 300] width 22 height 22
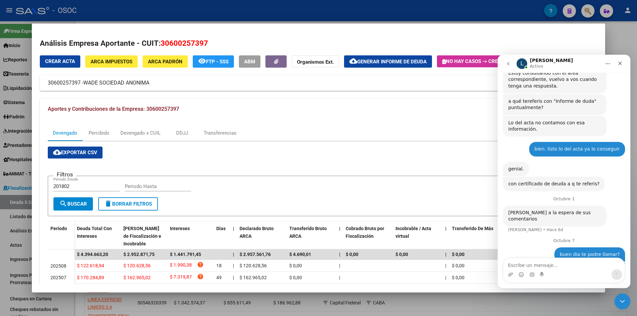
scroll to position [475, 0]
click at [547, 263] on textarea "Escribe un mensaje..." at bounding box center [563, 263] width 121 height 11
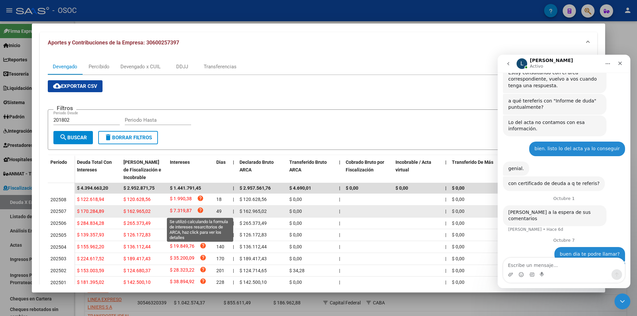
click at [200, 214] on icon "help" at bounding box center [200, 210] width 7 height 7
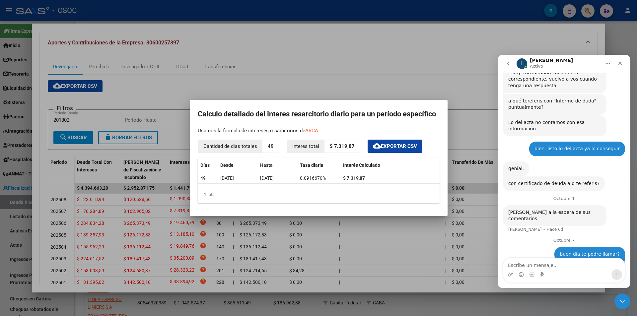
click at [388, 70] on div at bounding box center [318, 158] width 637 height 316
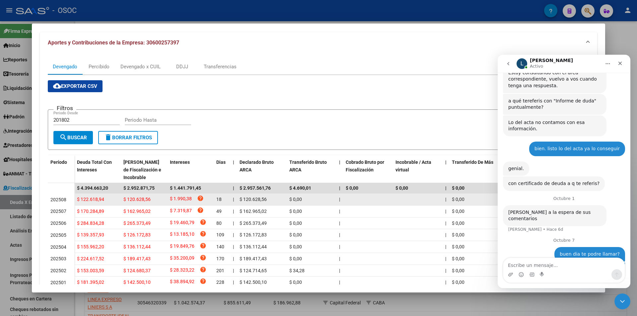
click at [203, 194] on datatable-body-cell "$ 1.990,38 help" at bounding box center [190, 200] width 46 height 12
click at [200, 199] on icon "help" at bounding box center [200, 198] width 7 height 7
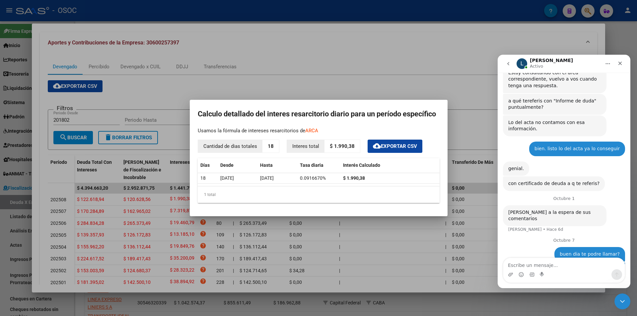
click at [281, 269] on div at bounding box center [318, 158] width 637 height 316
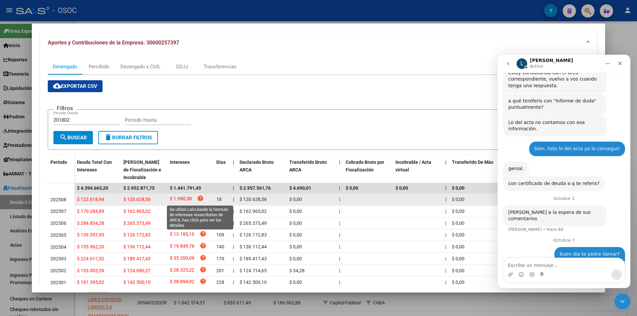
click at [202, 199] on icon "help" at bounding box center [200, 198] width 7 height 7
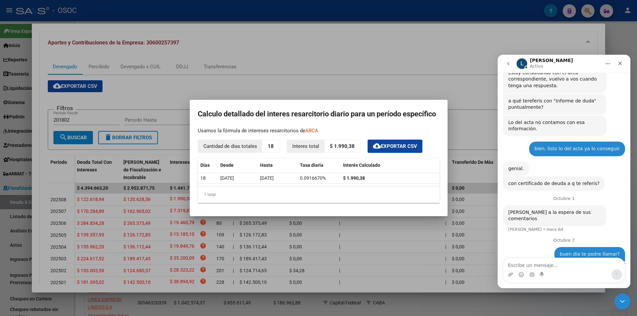
click at [303, 280] on div at bounding box center [318, 158] width 637 height 316
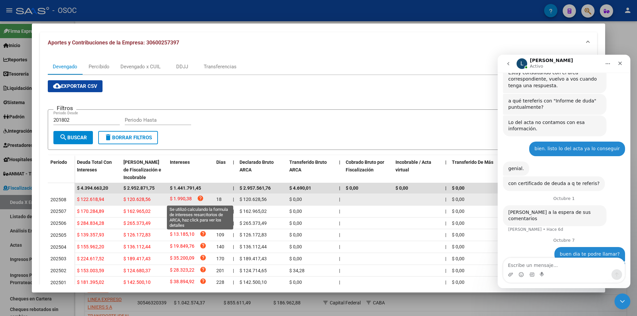
click at [200, 200] on icon "help" at bounding box center [200, 198] width 7 height 7
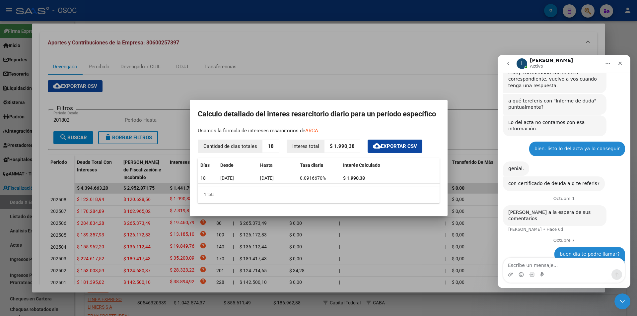
click at [307, 135] on div "Calculo detallado del interes resarcitorio diario para un período específico Us…" at bounding box center [319, 155] width 242 height 95
click at [307, 133] on link "ARCA" at bounding box center [311, 131] width 13 height 6
click at [621, 62] on icon "Cerrar" at bounding box center [620, 64] width 4 height 4
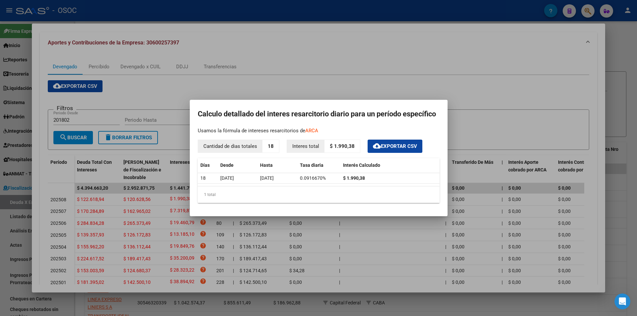
click at [608, 76] on div at bounding box center [318, 158] width 637 height 316
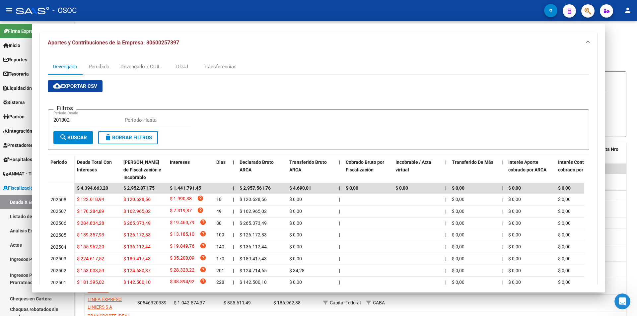
click at [608, 76] on form "Filtros Seleccionar Gerenciador Seleccionar Gerenciador CUIT 201802 Período mín…" at bounding box center [355, 104] width 541 height 66
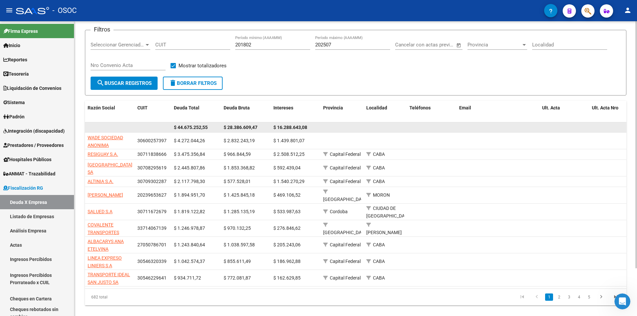
scroll to position [57, 0]
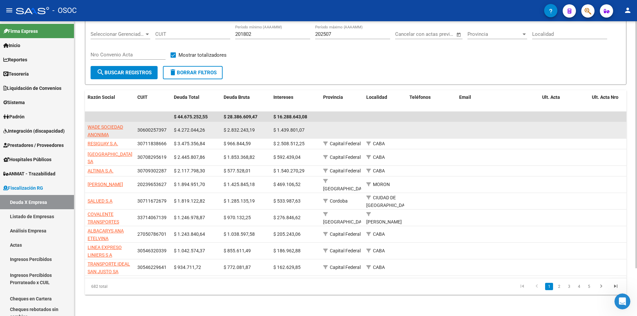
click at [122, 128] on app-link-go-to "WADE SOCIEDAD ANONIMA" at bounding box center [110, 130] width 44 height 15
click at [115, 124] on span "WADE SOCIEDAD ANONIMA" at bounding box center [105, 130] width 35 height 13
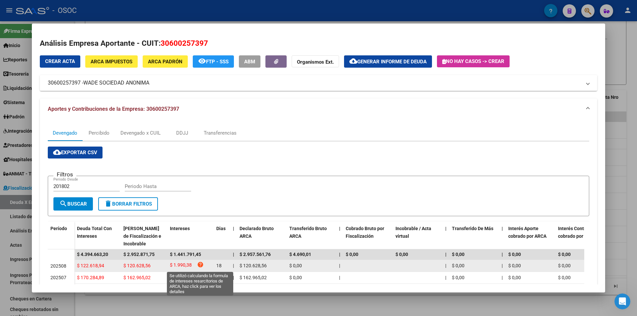
click at [198, 267] on icon "help" at bounding box center [200, 264] width 7 height 7
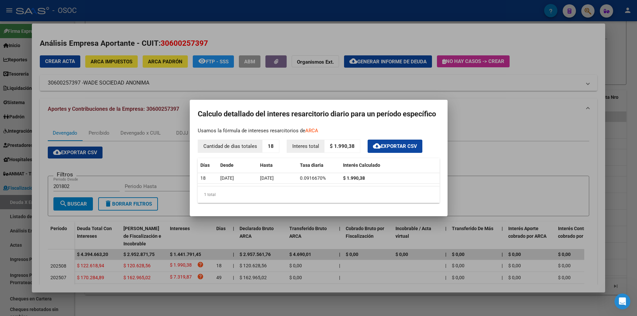
click at [512, 105] on div at bounding box center [318, 158] width 637 height 316
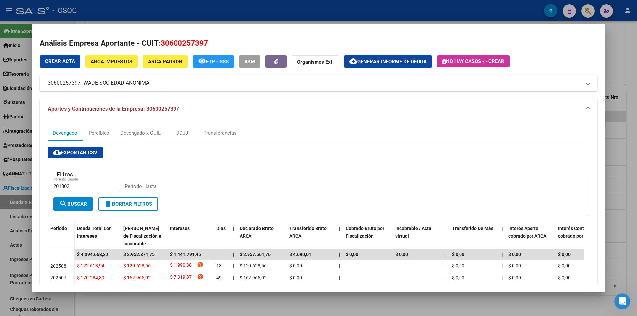
click at [616, 156] on div at bounding box center [318, 158] width 637 height 316
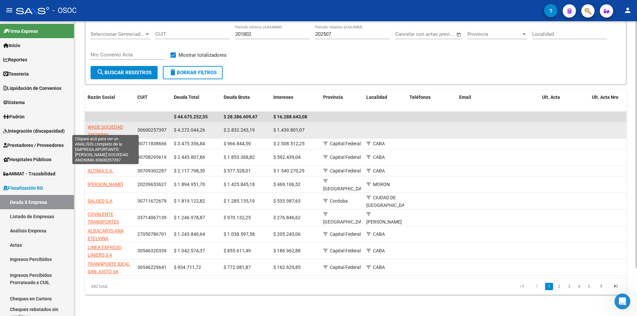
click at [93, 131] on span "WADE SOCIEDAD ANONIMA" at bounding box center [105, 130] width 35 height 13
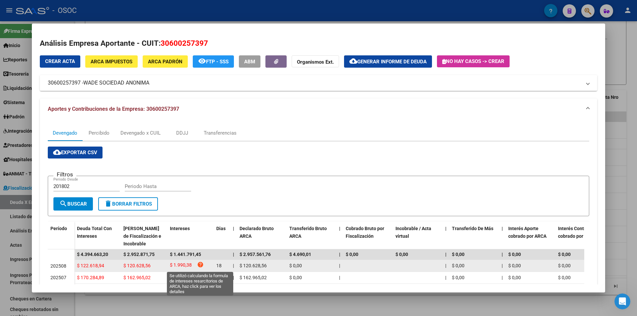
click at [201, 265] on icon "help" at bounding box center [200, 264] width 7 height 7
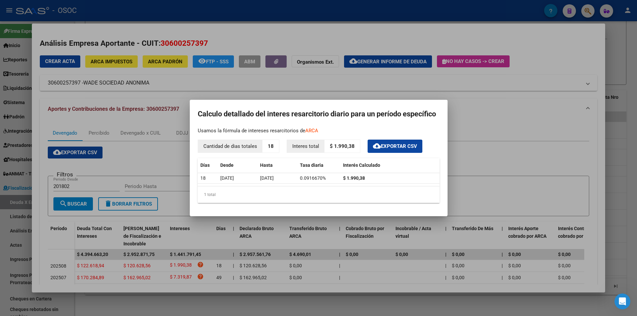
click at [319, 16] on div at bounding box center [318, 158] width 637 height 316
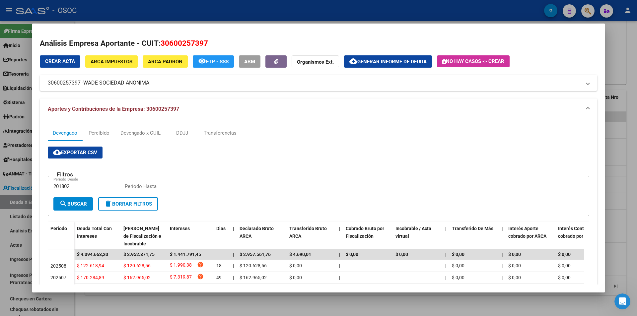
click at [319, 15] on div at bounding box center [318, 158] width 637 height 316
click at [319, 15] on div "- OSOC" at bounding box center [280, 10] width 528 height 15
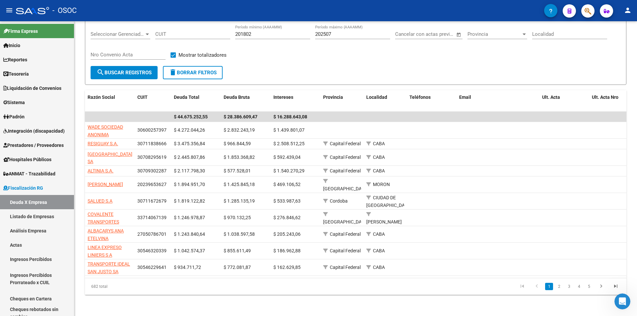
click at [319, 15] on div "- OSOC" at bounding box center [280, 10] width 528 height 15
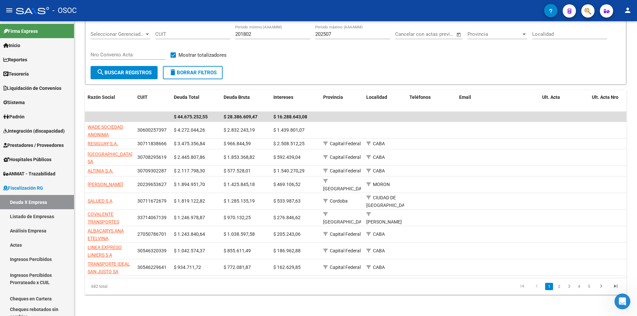
click at [319, 15] on div "- OSOC" at bounding box center [280, 10] width 528 height 15
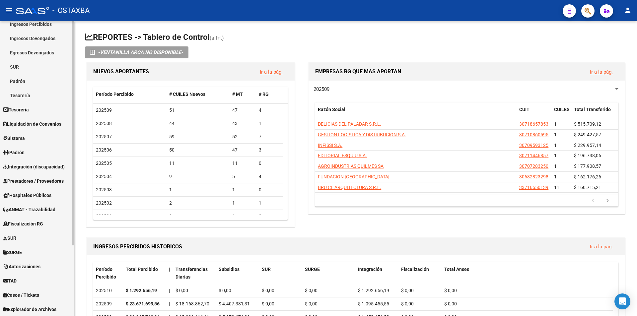
scroll to position [93, 0]
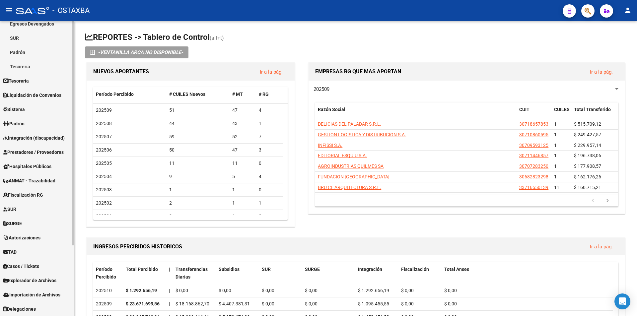
click at [48, 281] on span "Explorador de Archivos" at bounding box center [29, 280] width 53 height 7
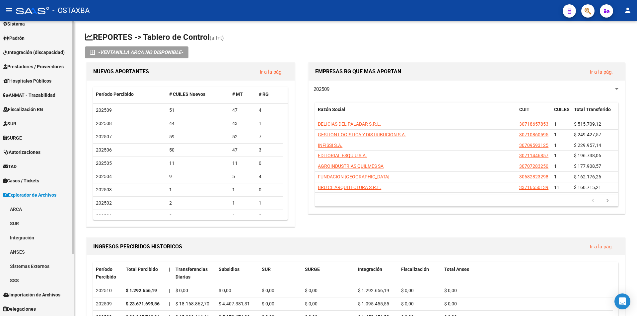
click at [35, 279] on link "SSS" at bounding box center [37, 280] width 74 height 14
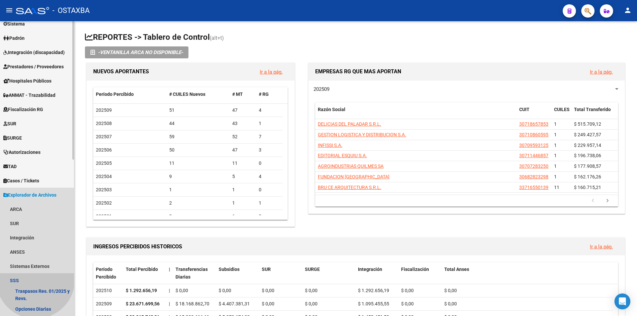
scroll to position [229, 0]
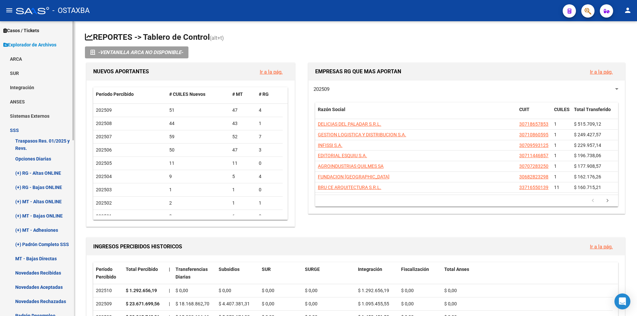
click at [36, 170] on link "(+) RG - Altas ONLINE" at bounding box center [37, 173] width 74 height 14
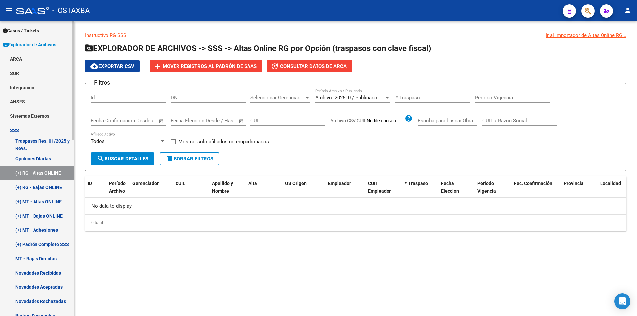
click at [39, 188] on link "(+) RG - Bajas ONLINE" at bounding box center [37, 187] width 74 height 14
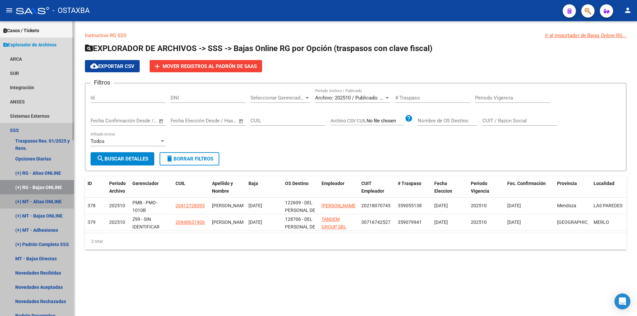
click at [39, 202] on link "(+) MT - Altas ONLINE" at bounding box center [37, 201] width 74 height 14
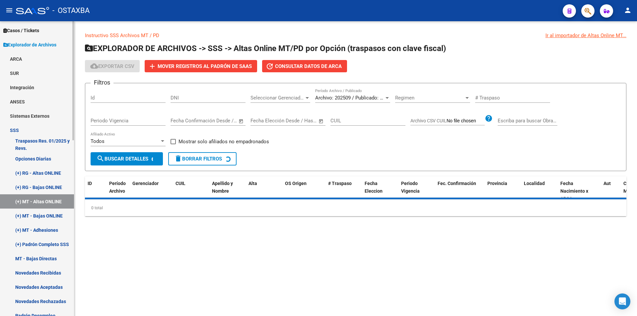
click at [47, 209] on link "(+) MT - Bajas ONLINE" at bounding box center [37, 216] width 74 height 14
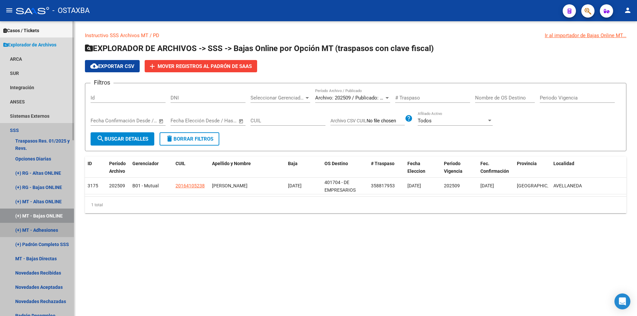
click at [58, 227] on link "(+) MT - Adhesiones" at bounding box center [37, 230] width 74 height 14
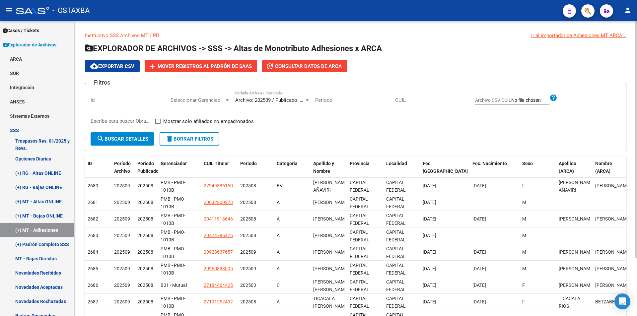
click at [263, 116] on div "Filtros Id Seleccionar Gerenciador Seleccionar Gerenciador Archivo: 202509 / Pu…" at bounding box center [356, 111] width 530 height 44
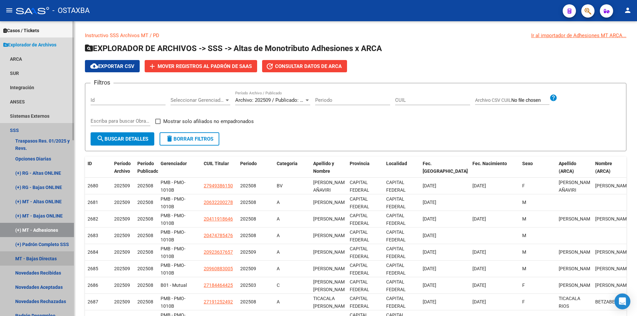
click at [58, 255] on link "MT - Bajas Directas" at bounding box center [37, 258] width 74 height 14
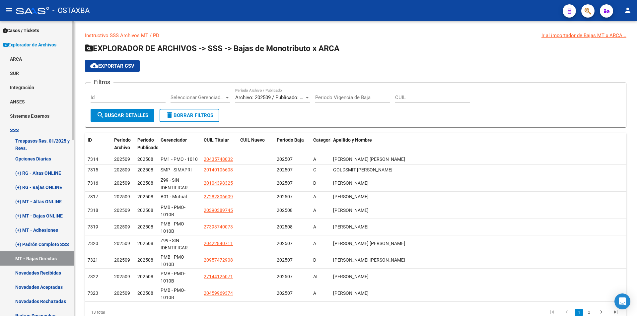
click at [59, 156] on link "Opciones Diarias" at bounding box center [37, 159] width 74 height 14
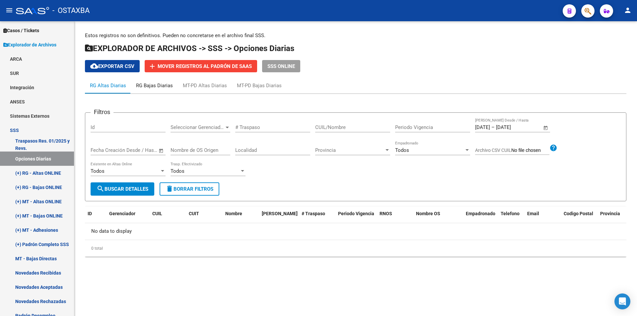
click at [148, 88] on div "RG Bajas Diarias" at bounding box center [154, 85] width 37 height 7
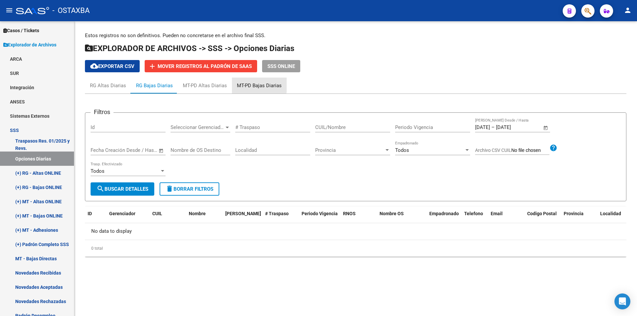
click at [253, 84] on div "MT-PD Bajas Diarias" at bounding box center [259, 85] width 45 height 7
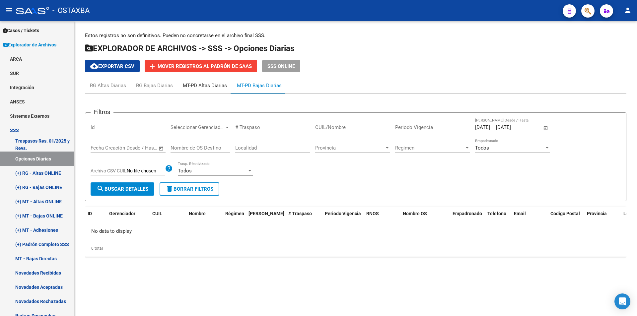
click at [224, 85] on div "MT-PD Altas Diarias" at bounding box center [205, 85] width 44 height 7
click at [33, 278] on link "Novedades Recibidas" at bounding box center [37, 273] width 74 height 14
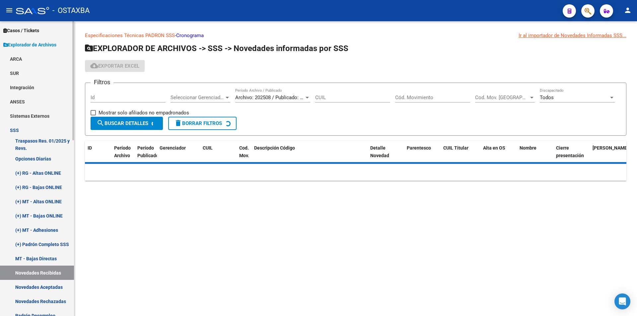
click at [47, 299] on link "Novedades Rechazadas" at bounding box center [37, 301] width 74 height 14
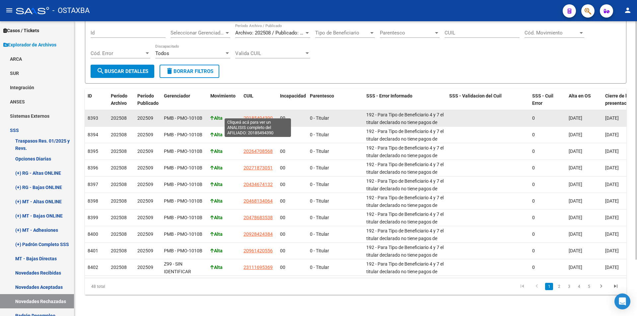
click at [258, 115] on span "20185494390" at bounding box center [257, 117] width 29 height 5
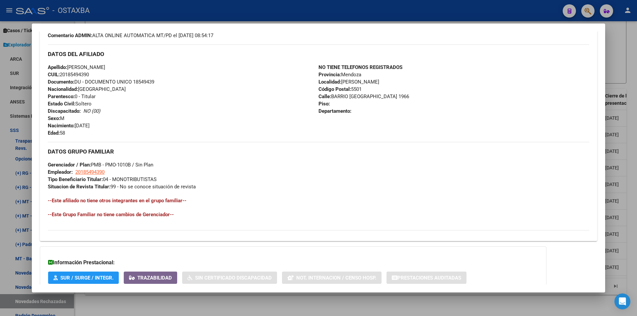
scroll to position [266, 0]
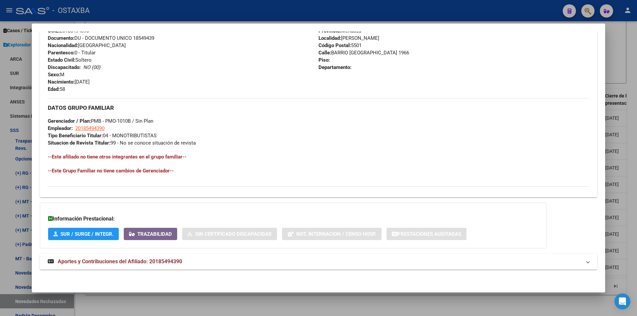
click at [289, 308] on div at bounding box center [318, 158] width 637 height 316
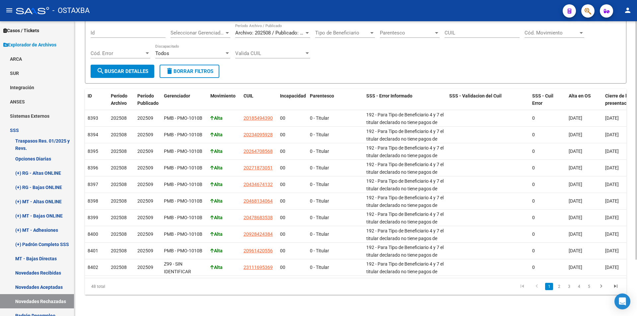
click at [278, 299] on div "Especificaciones Técnicas PADRON SSS - Cronograma Ir al importador de Novedades…" at bounding box center [355, 136] width 562 height 359
click at [586, 284] on link "5" at bounding box center [589, 286] width 8 height 7
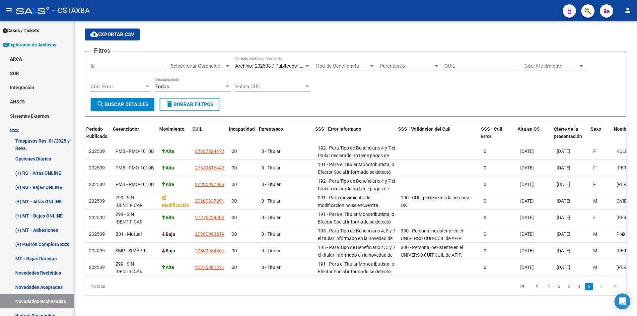
scroll to position [0, 0]
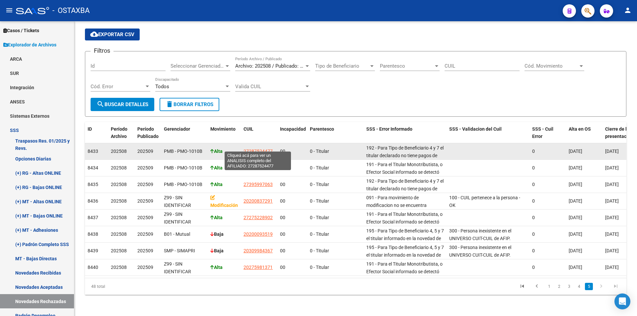
click at [249, 149] on span "27287524477" at bounding box center [257, 151] width 29 height 5
type textarea "27287524477"
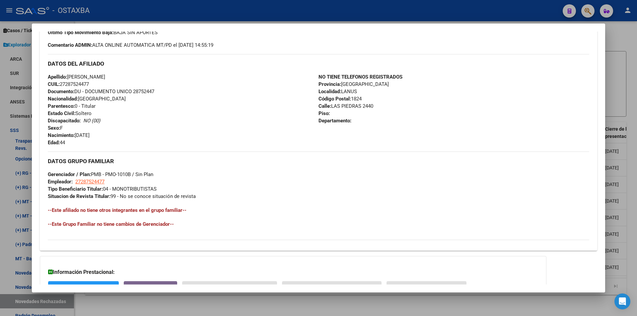
scroll to position [266, 0]
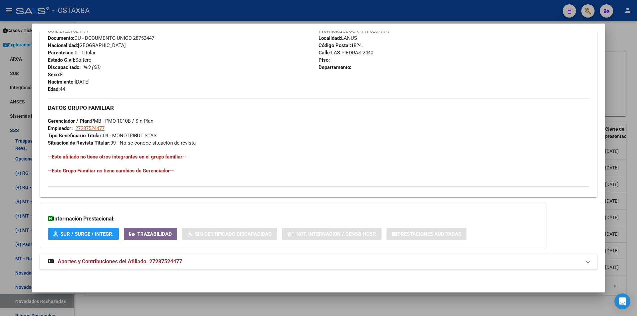
click at [247, 267] on mat-expansion-panel-header "Aportes y Contribuciones del Afiliado: 27287524477" at bounding box center [318, 262] width 557 height 16
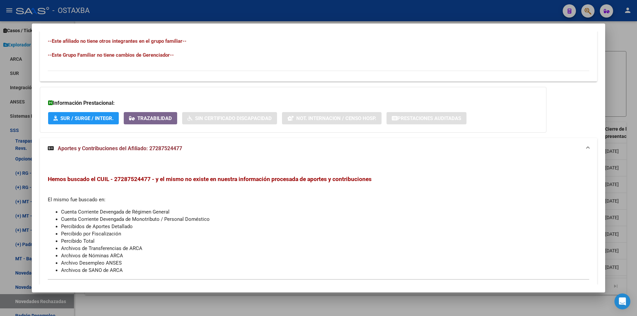
scroll to position [402, 0]
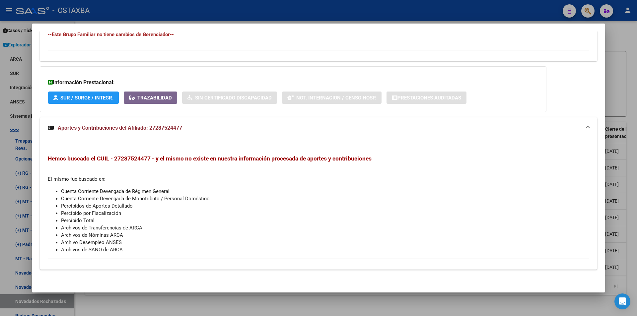
click at [251, 290] on mat-dialog-container "Análisis Afiliado - CUIL: 27287524477 DATOS PADRÓN ÁGIL: KULIBA SABRINA NOELIA …" at bounding box center [318, 158] width 573 height 269
click at [250, 304] on div at bounding box center [318, 158] width 637 height 316
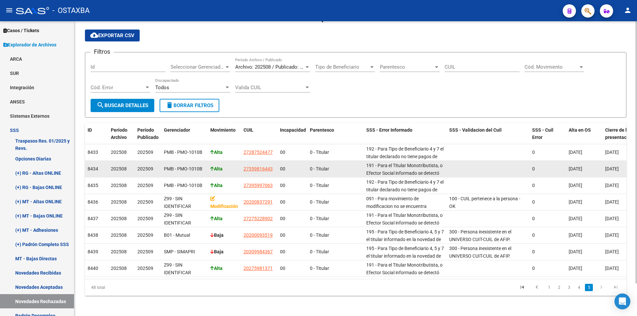
scroll to position [36, 0]
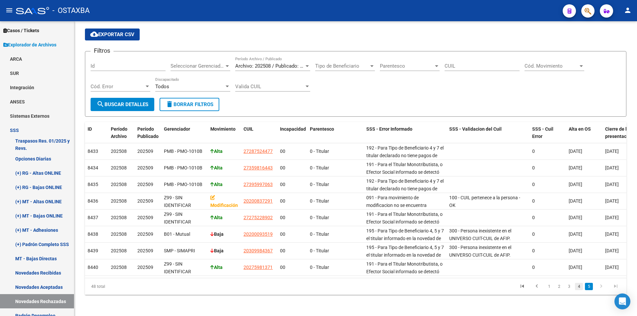
click at [577, 289] on link "4" at bounding box center [579, 286] width 8 height 7
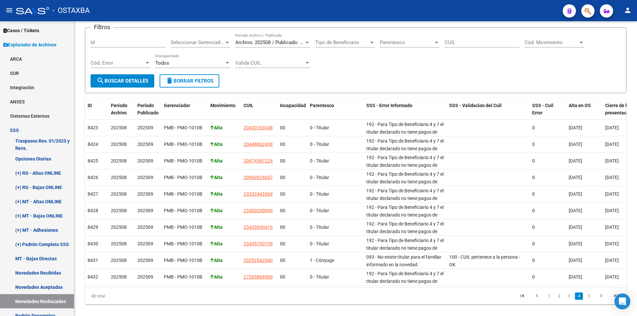
scroll to position [70, 0]
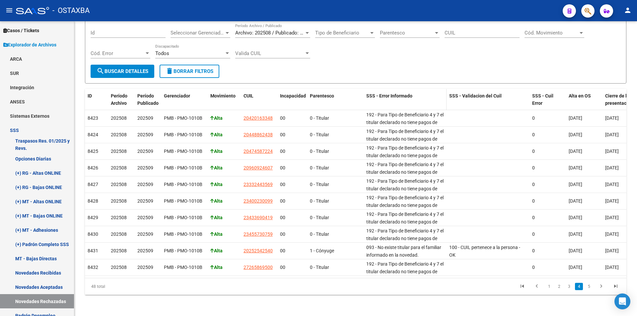
click at [387, 93] on span "SSS - Error Informado" at bounding box center [389, 95] width 46 height 5
click at [537, 283] on icon "go to previous page" at bounding box center [536, 287] width 9 height 8
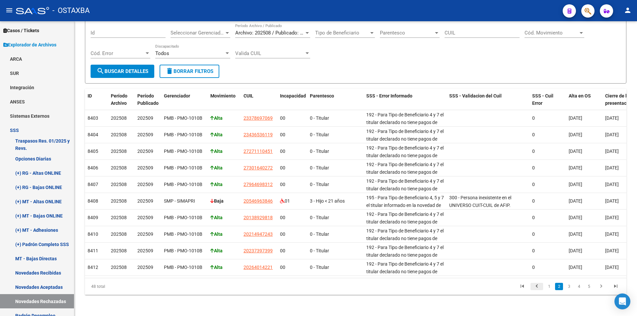
click at [537, 283] on icon "go to previous page" at bounding box center [536, 287] width 9 height 8
click at [55, 281] on link "Novedades Aceptadas" at bounding box center [37, 287] width 74 height 14
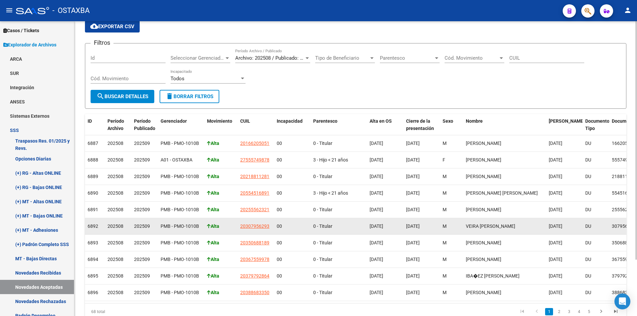
scroll to position [70, 0]
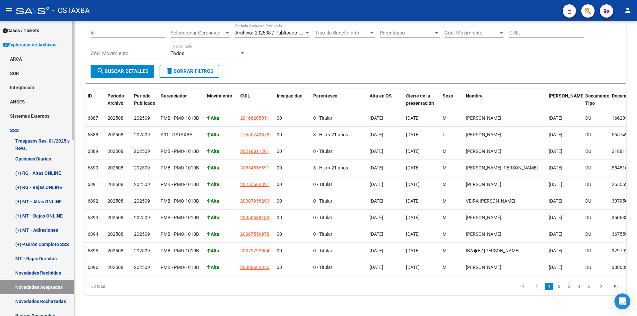
click at [16, 123] on link "Sistemas Externos" at bounding box center [37, 116] width 74 height 14
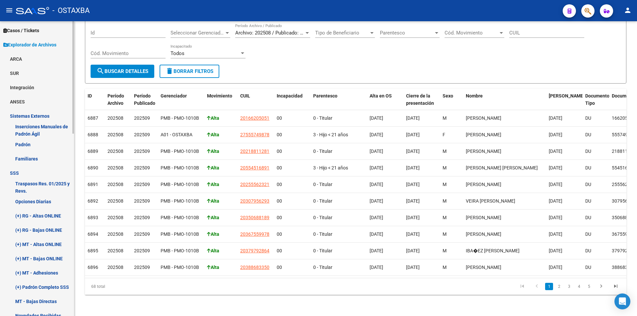
click at [17, 118] on link "Sistemas Externos" at bounding box center [37, 116] width 74 height 14
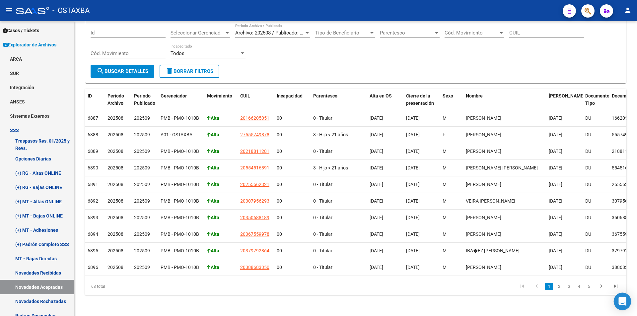
click at [617, 296] on div "Open Intercom Messenger" at bounding box center [622, 302] width 18 height 18
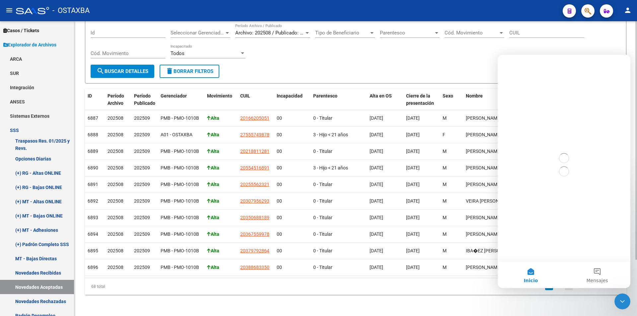
scroll to position [0, 0]
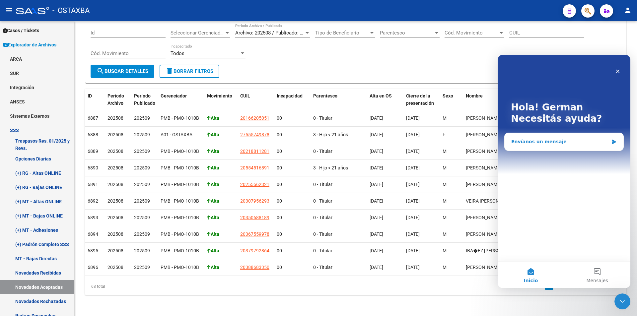
click at [545, 148] on div "Envíanos un mensaje" at bounding box center [563, 142] width 119 height 18
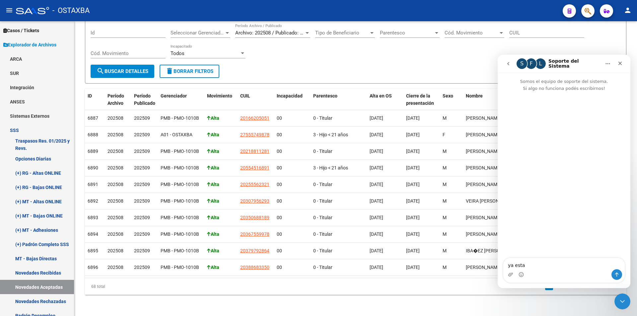
type textarea "ya esta"
click at [507, 61] on icon "go back" at bounding box center [507, 63] width 5 height 5
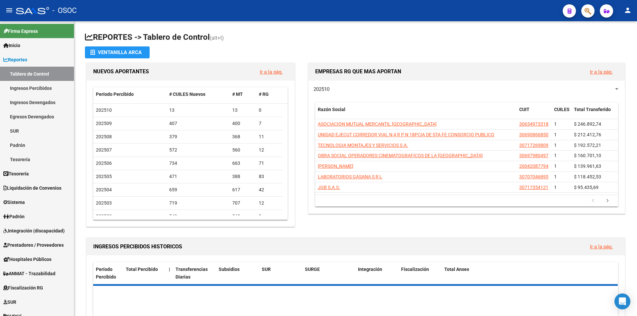
click at [591, 14] on button "button" at bounding box center [587, 10] width 13 height 13
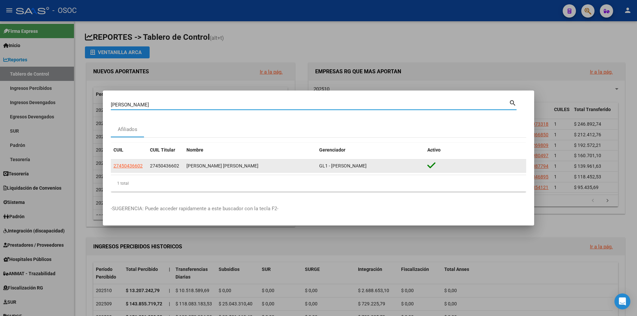
type input "[PERSON_NAME]"
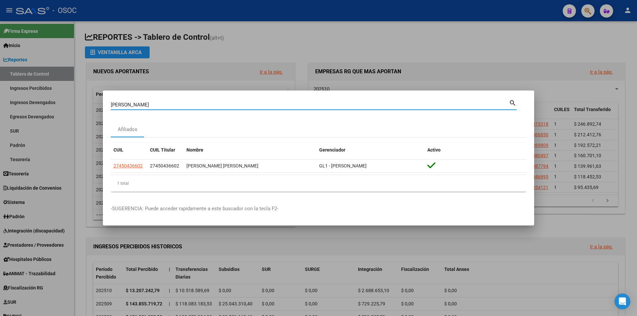
click at [208, 73] on div at bounding box center [318, 158] width 637 height 316
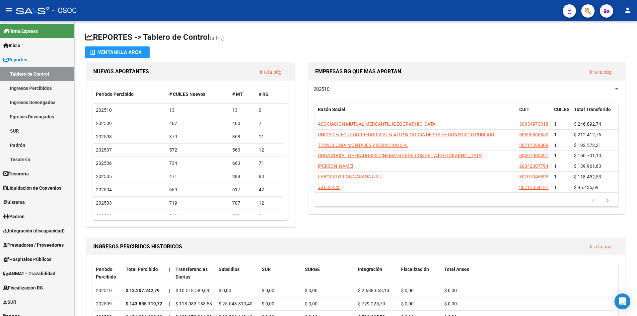
click at [587, 18] on mat-toolbar "menu - OSOC person" at bounding box center [318, 10] width 637 height 21
click at [344, 43] on h1 "REPORTES -> Tablero de Control (alt+t)" at bounding box center [355, 38] width 541 height 12
click at [622, 301] on icon "Open Intercom Messenger" at bounding box center [622, 301] width 8 height 9
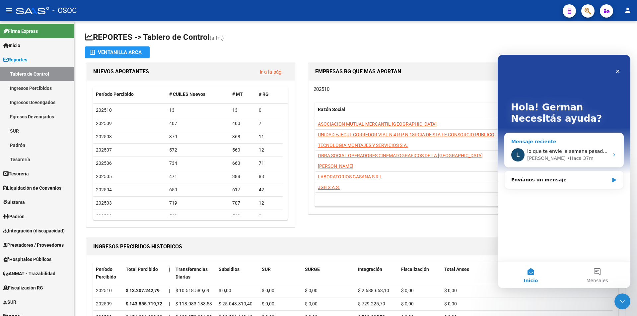
click at [563, 147] on div "L lo que te envie la semana pasada son tasas de interes. se podra volcar en el …" at bounding box center [563, 155] width 119 height 25
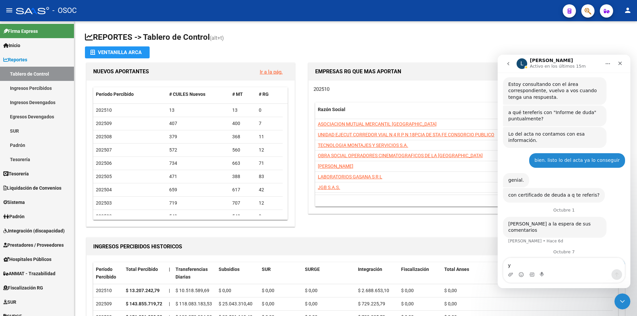
scroll to position [475, 0]
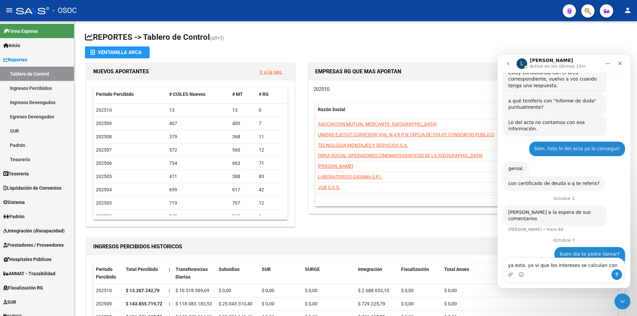
type textarea "ya esta. ya vi que los intereses se calculan con afip"
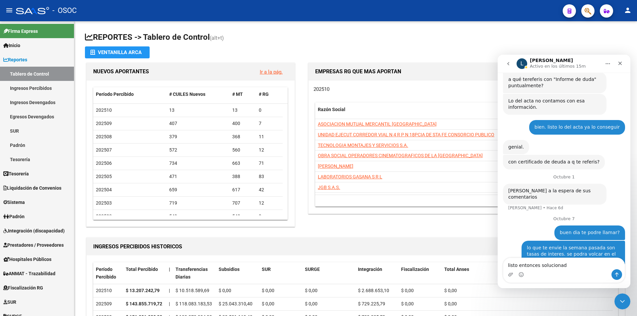
type textarea "listo entonces solucionado"
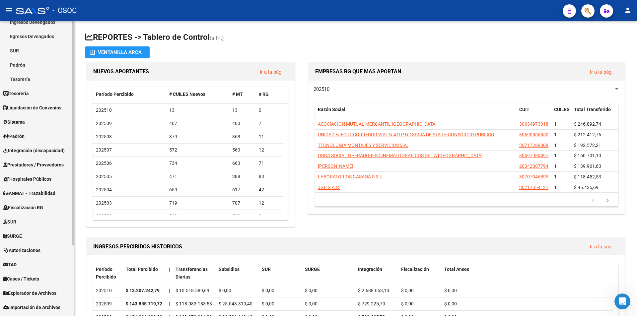
scroll to position [93, 0]
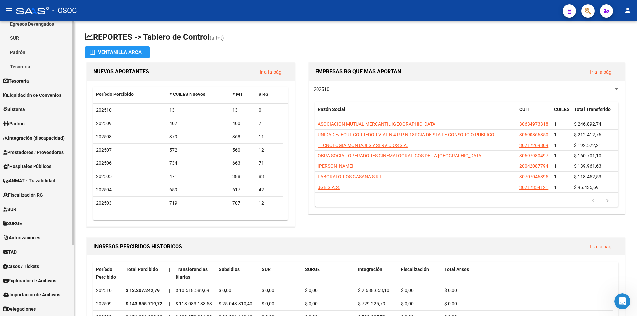
click at [14, 248] on link "TAD" at bounding box center [37, 252] width 74 height 14
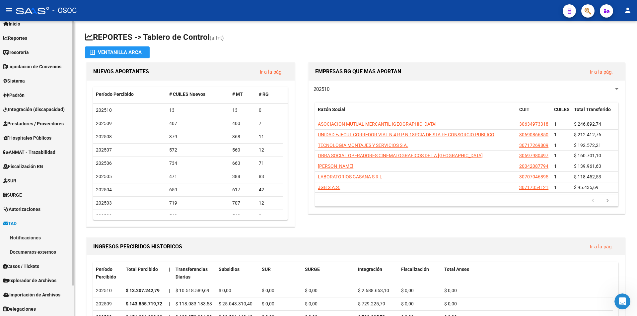
click at [21, 267] on span "Casos / Tickets" at bounding box center [21, 266] width 36 height 7
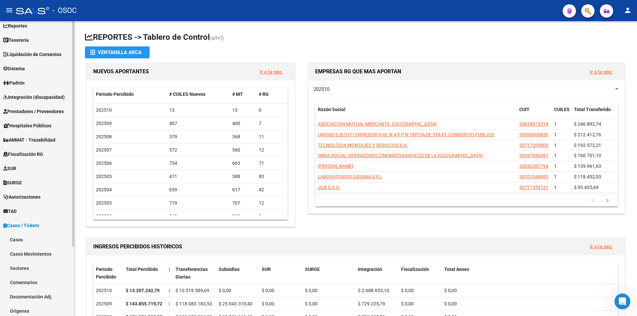
click at [29, 224] on span "Casos / Tickets" at bounding box center [21, 225] width 36 height 7
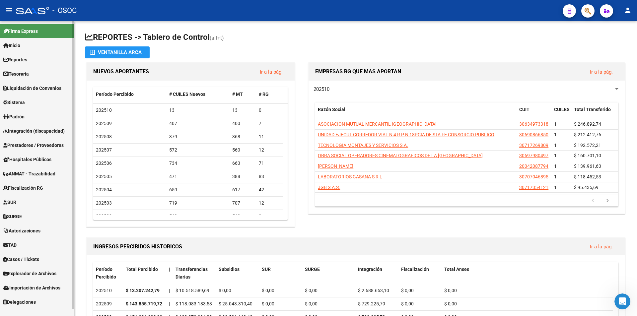
scroll to position [5, 0]
click at [31, 211] on link "SURGE" at bounding box center [37, 216] width 74 height 14
click at [30, 263] on link "Autorizaciones" at bounding box center [37, 259] width 74 height 14
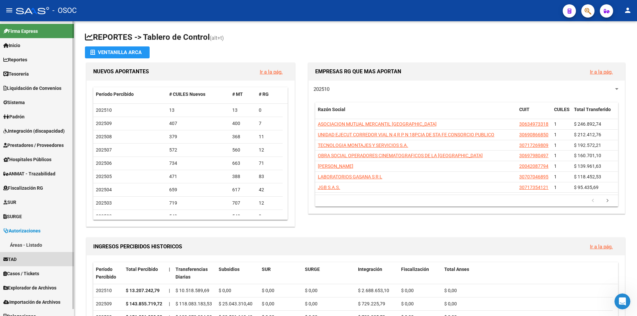
click at [36, 260] on link "TAD" at bounding box center [37, 259] width 74 height 14
click at [34, 266] on link "Notificaciones" at bounding box center [37, 259] width 74 height 14
